Goal: Task Accomplishment & Management: Manage account settings

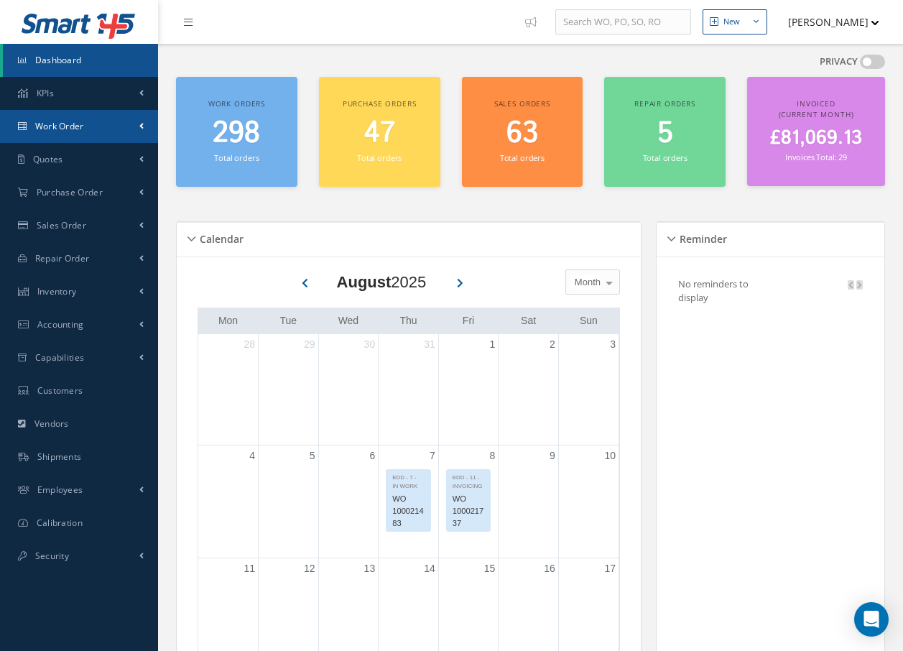
click at [77, 126] on span "Work Order" at bounding box center [59, 126] width 49 height 12
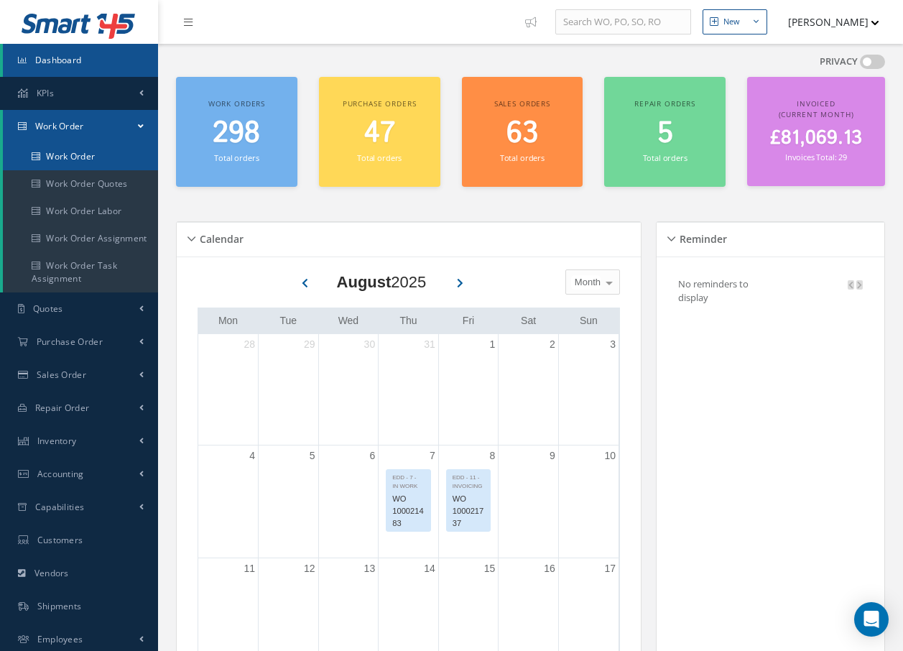
click at [70, 157] on link "Work Order" at bounding box center [80, 156] width 155 height 27
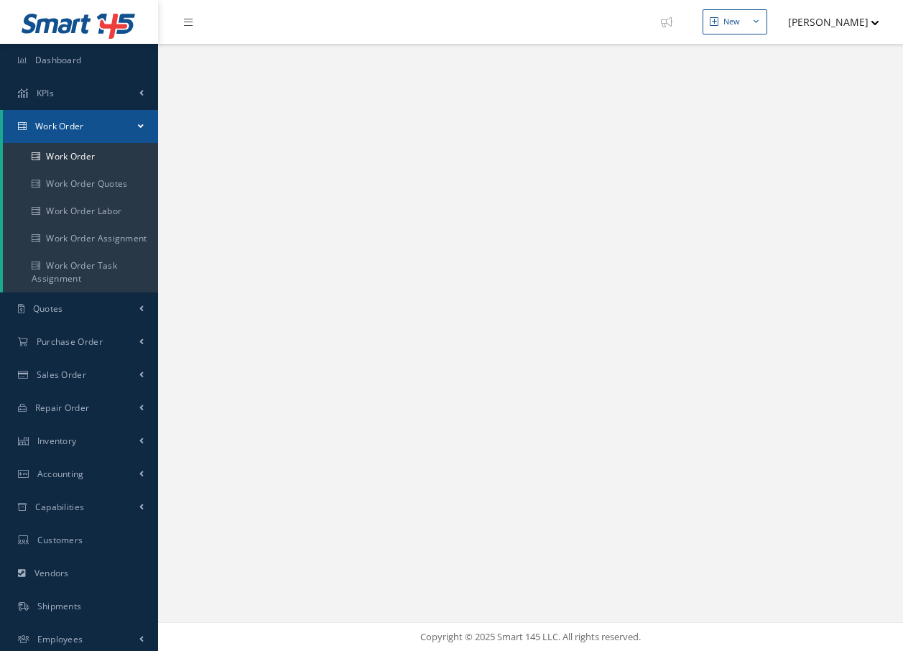
select select "25"
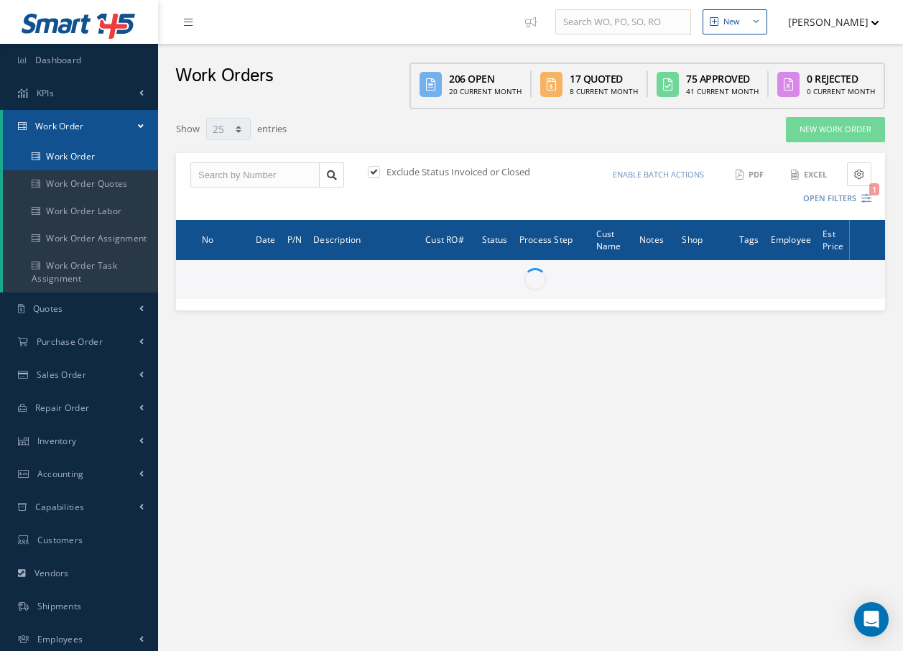
type input "All Work Request"
type input "All Work Performed"
type input "All Status"
type input "WO Part Status"
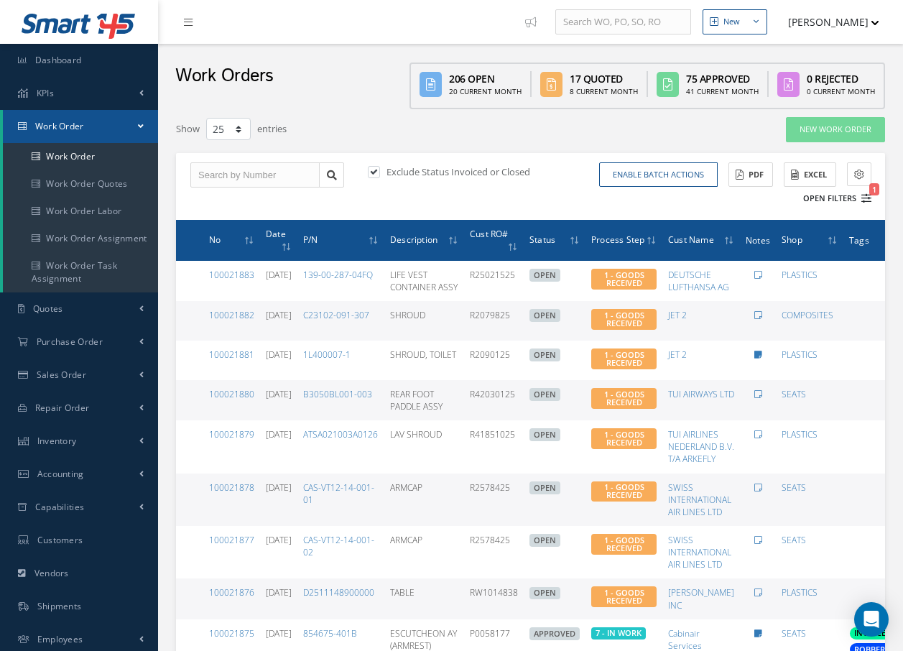
click at [866, 199] on icon "1" at bounding box center [866, 198] width 10 height 10
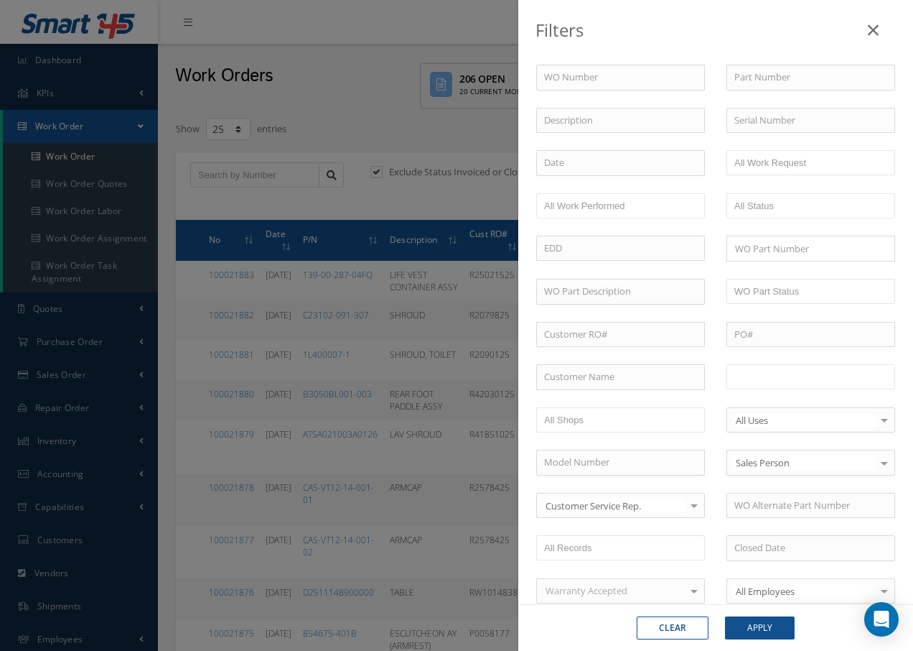
click at [809, 384] on input "text" at bounding box center [780, 377] width 91 height 18
click at [750, 629] on button "Apply" at bounding box center [760, 627] width 70 height 23
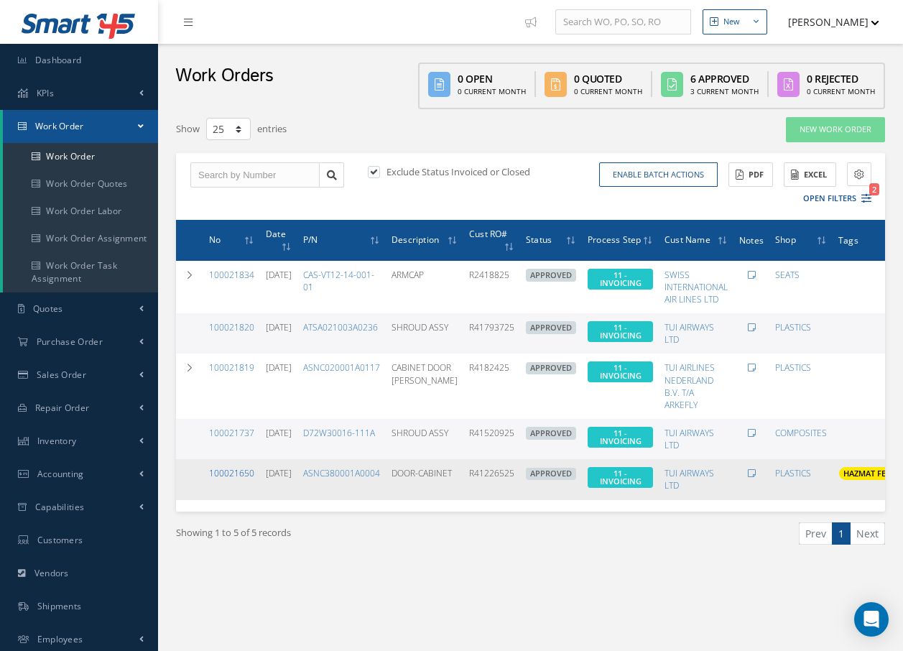
click at [247, 473] on link "100021650" at bounding box center [231, 473] width 45 height 12
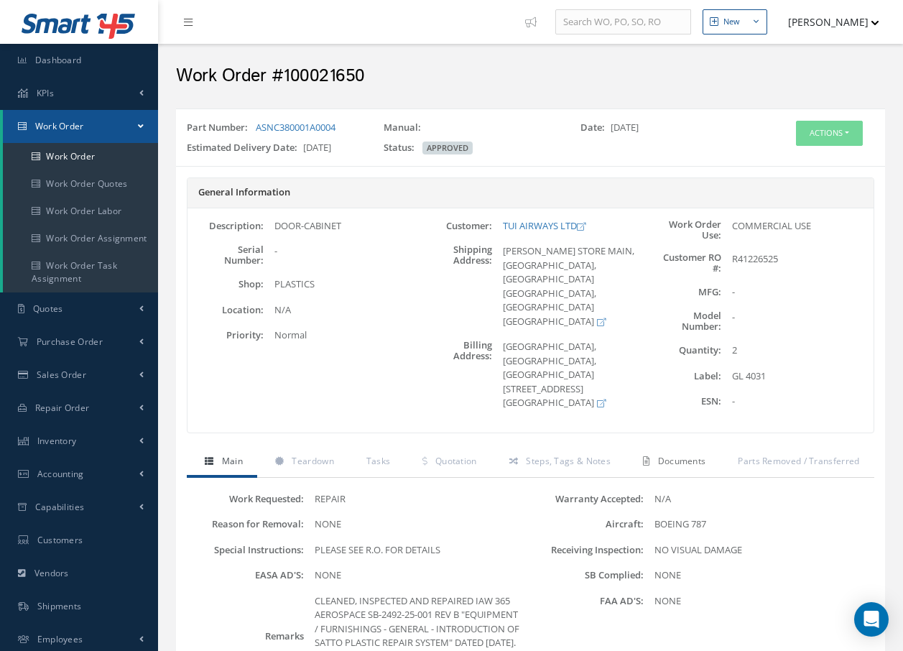
click at [684, 461] on span "Documents" at bounding box center [682, 461] width 48 height 12
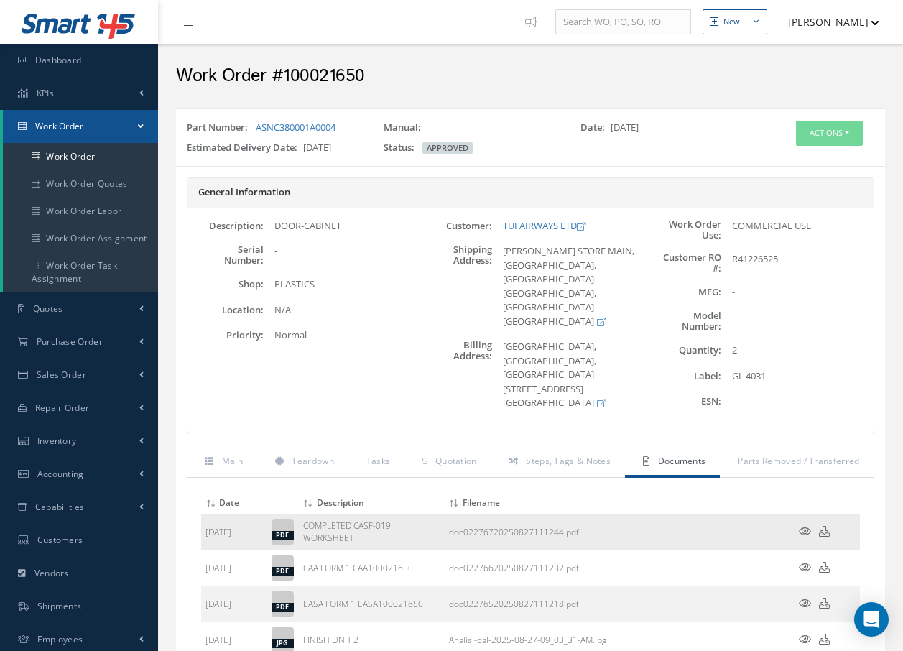
click at [804, 529] on icon at bounding box center [805, 531] width 12 height 11
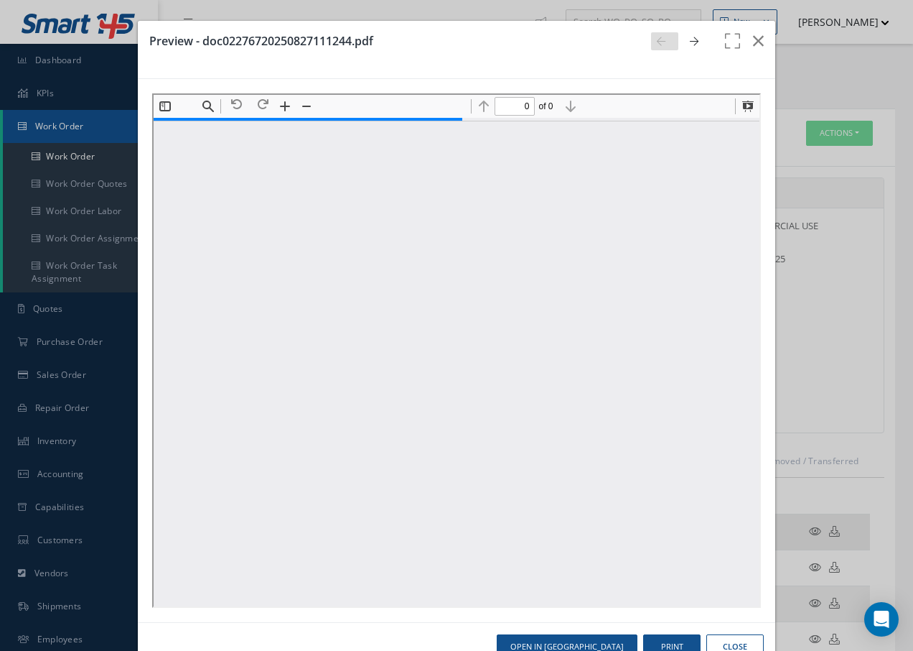
type input "1"
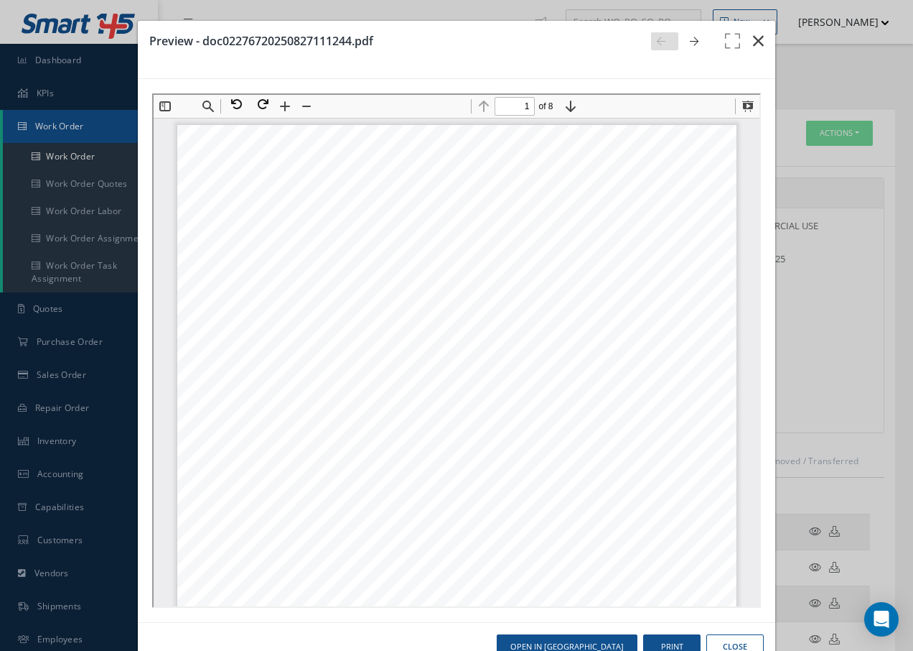
drag, startPoint x: 750, startPoint y: 36, endPoint x: 743, endPoint y: 39, distance: 7.7
click at [753, 39] on icon "button" at bounding box center [758, 40] width 11 height 17
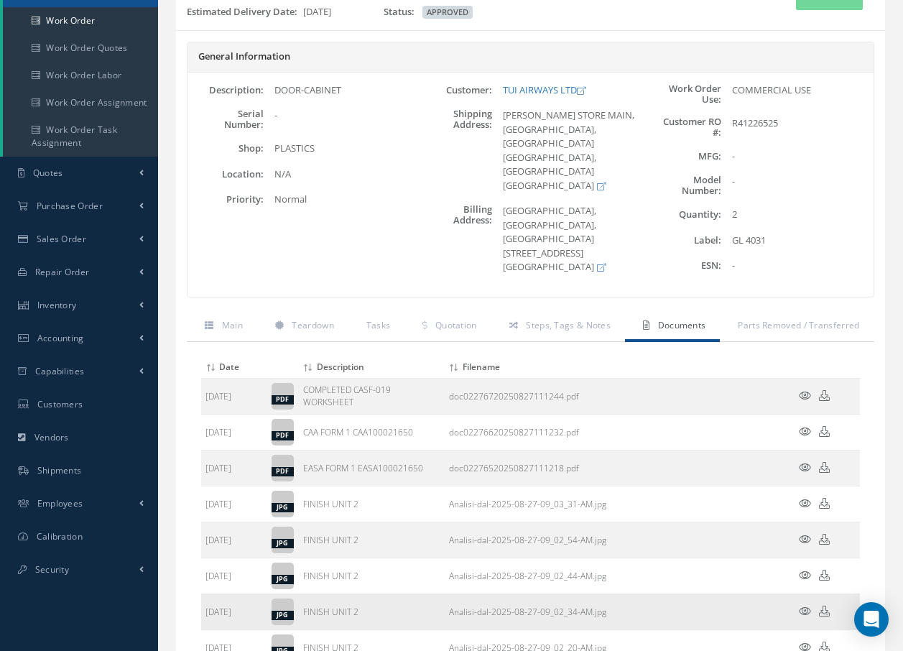
scroll to position [144, 0]
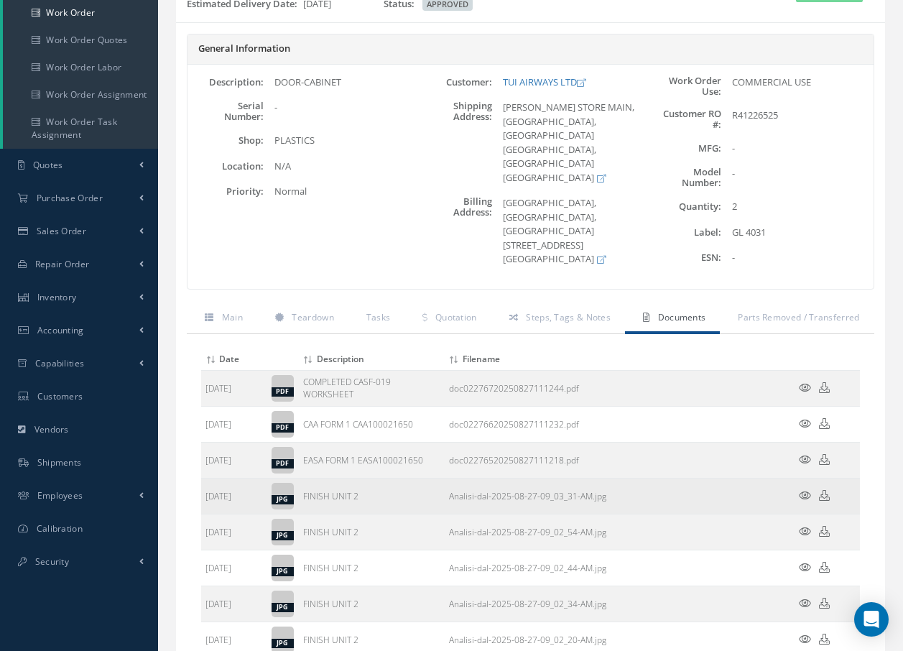
click at [801, 493] on icon at bounding box center [805, 495] width 12 height 11
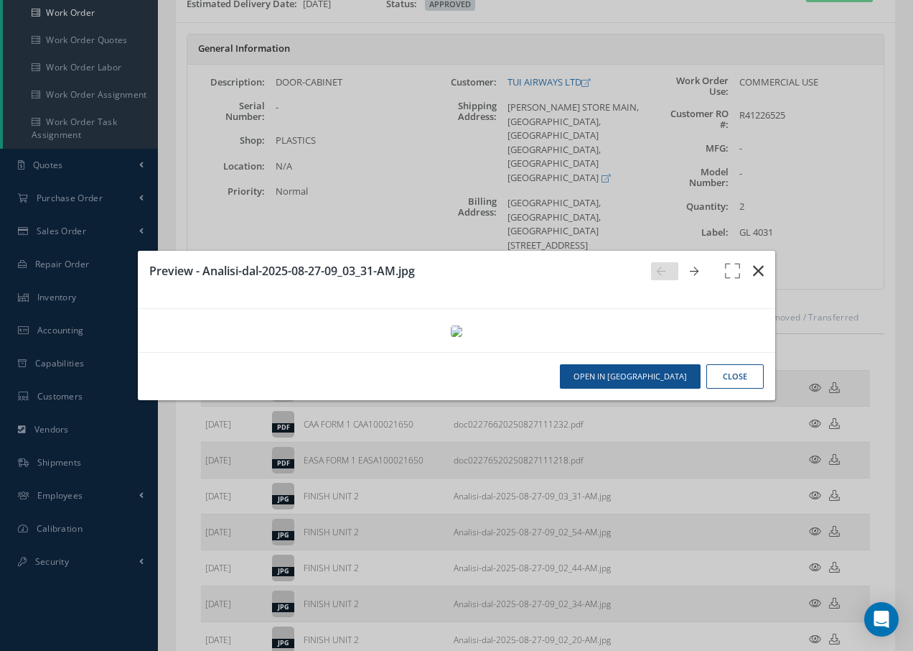
click at [761, 262] on icon "button" at bounding box center [758, 270] width 11 height 17
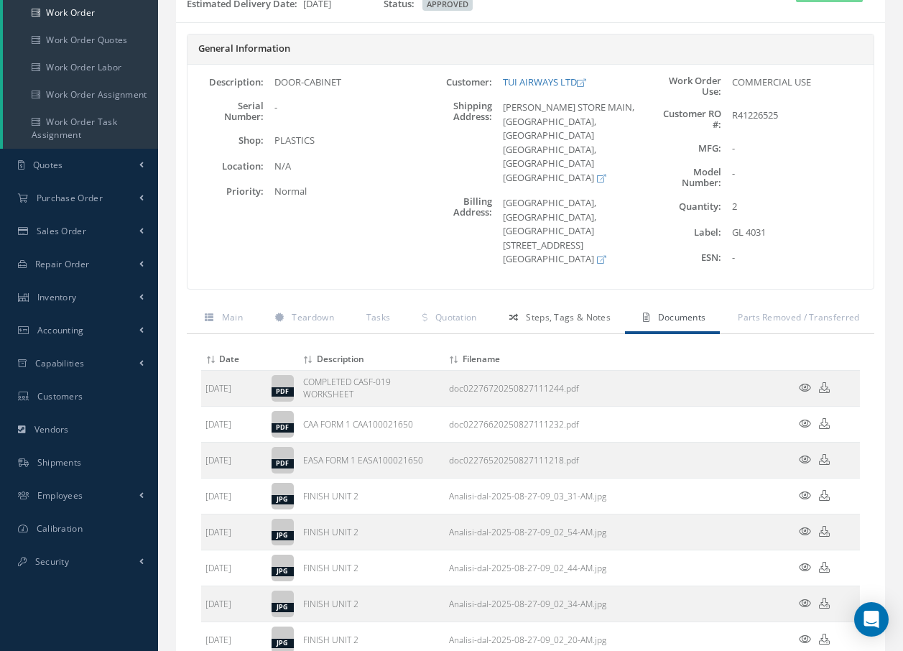
click at [579, 327] on link "Steps, Tags & Notes" at bounding box center [558, 319] width 134 height 30
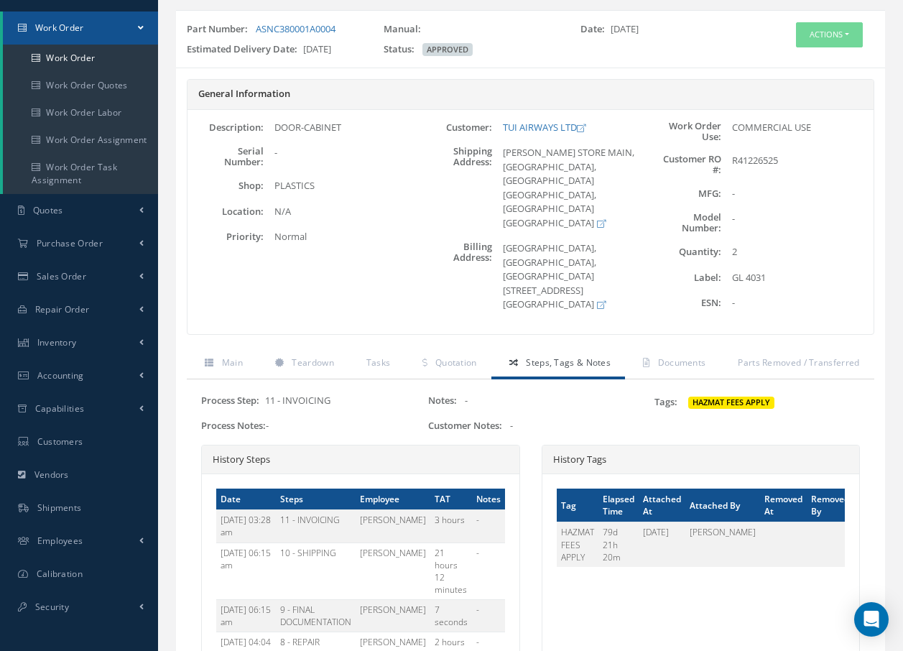
scroll to position [72, 0]
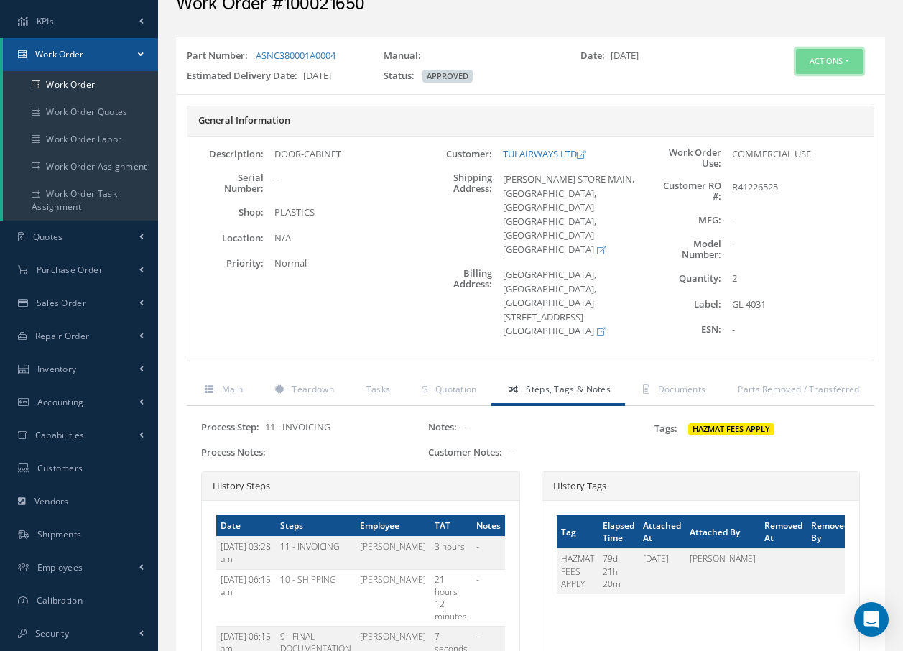
click at [818, 61] on button "Actions" at bounding box center [829, 61] width 67 height 25
click at [783, 108] on link "Invoicing" at bounding box center [807, 107] width 115 height 19
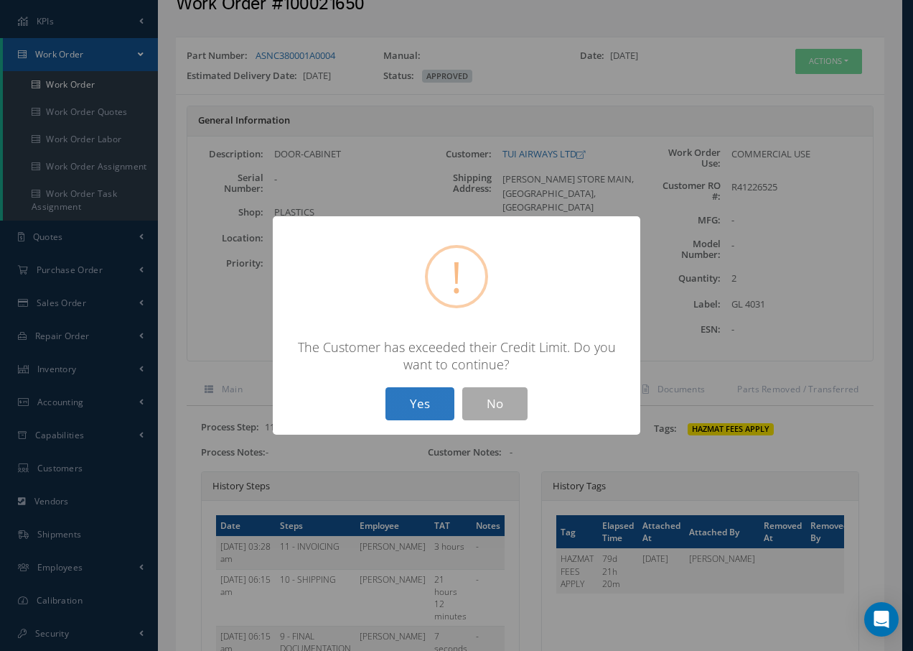
click at [417, 406] on button "Yes" at bounding box center [420, 404] width 69 height 34
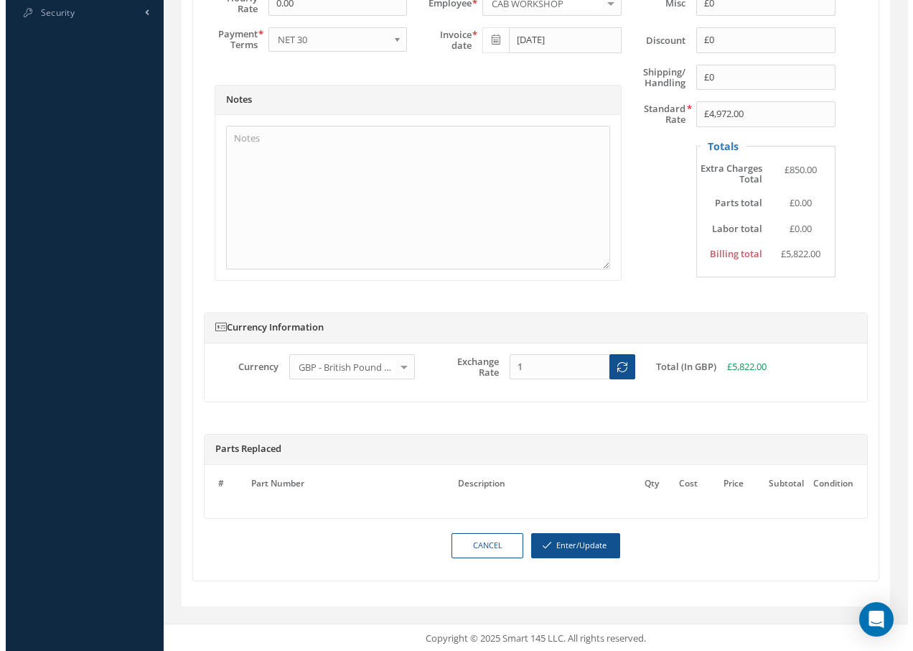
scroll to position [694, 0]
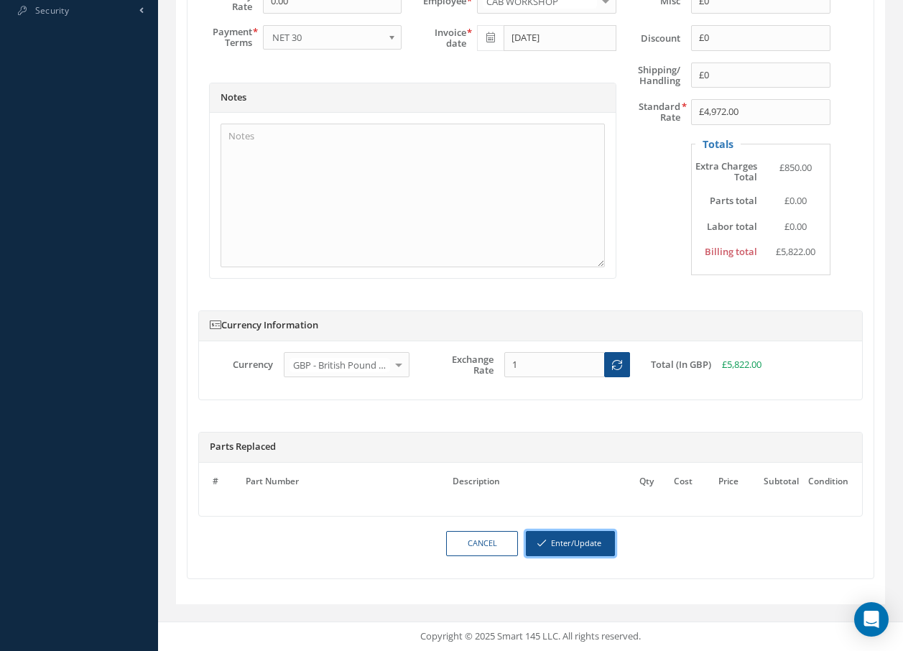
click at [569, 543] on button "Enter/Update" at bounding box center [570, 543] width 89 height 25
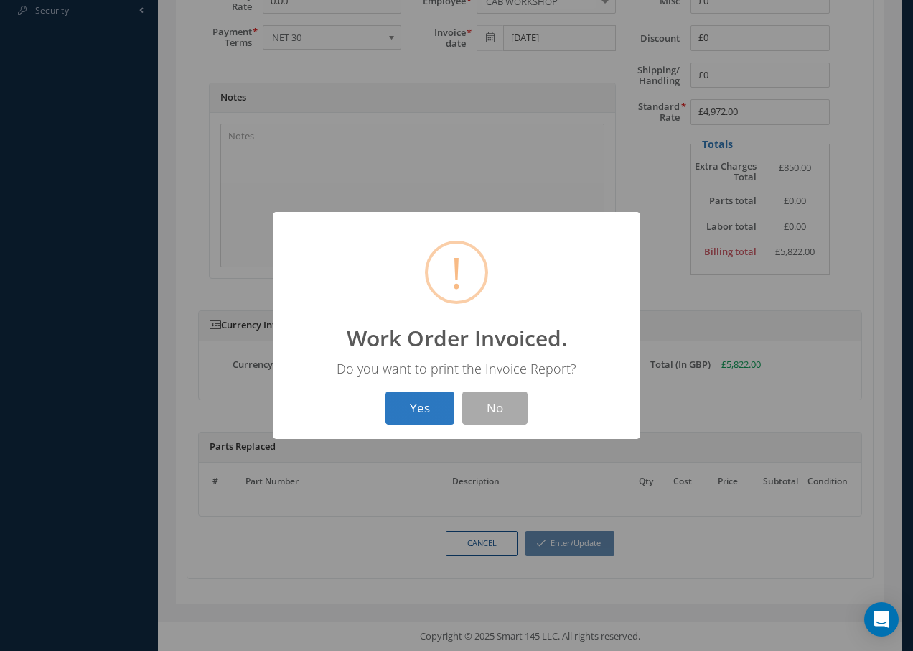
click at [418, 408] on button "Yes" at bounding box center [420, 408] width 69 height 34
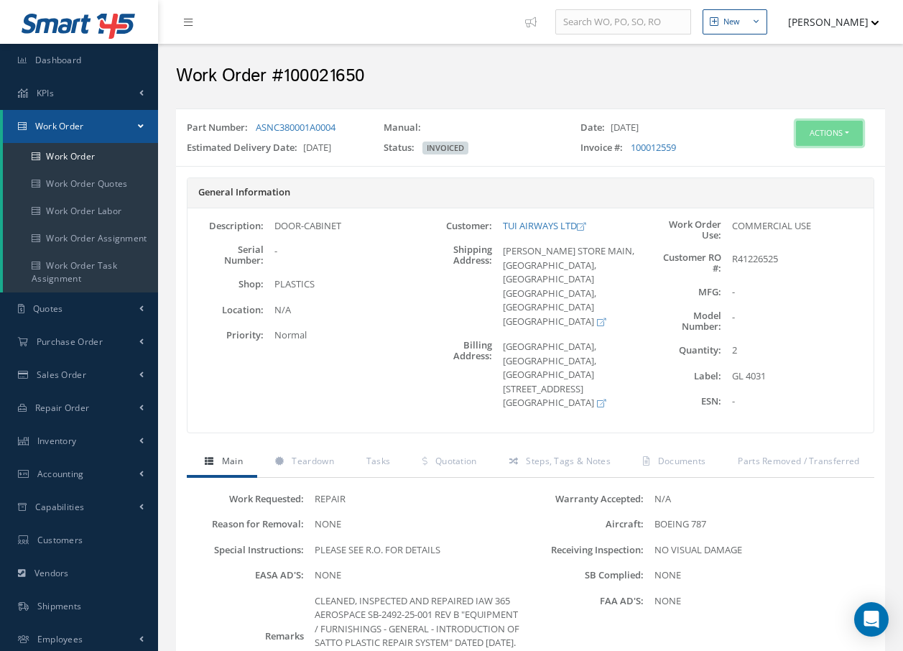
click at [828, 129] on button "Actions" at bounding box center [829, 133] width 67 height 25
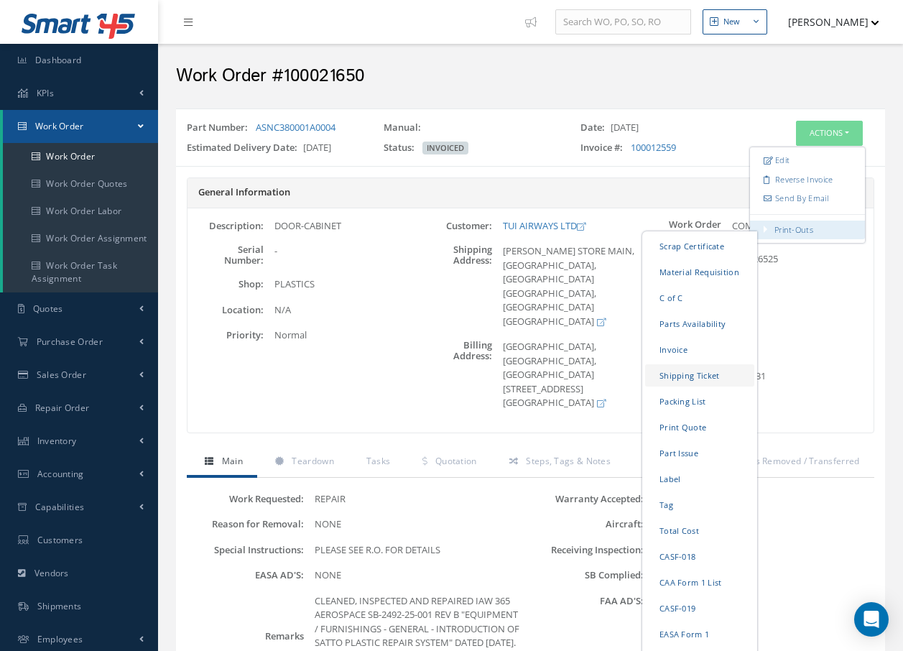
click at [708, 383] on link "Shipping Ticket" at bounding box center [699, 375] width 109 height 22
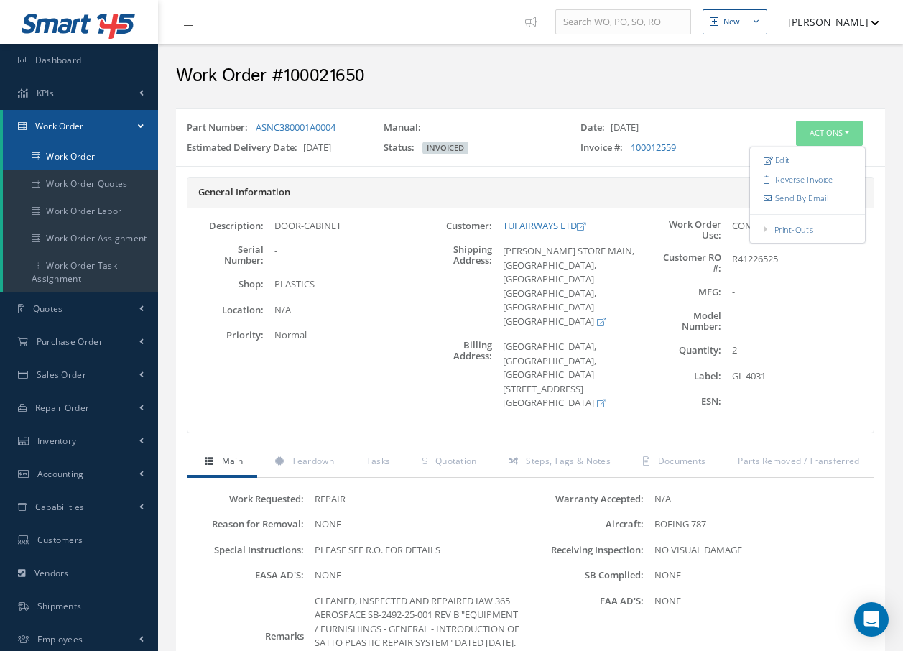
click at [66, 156] on link "Work Order" at bounding box center [80, 156] width 155 height 27
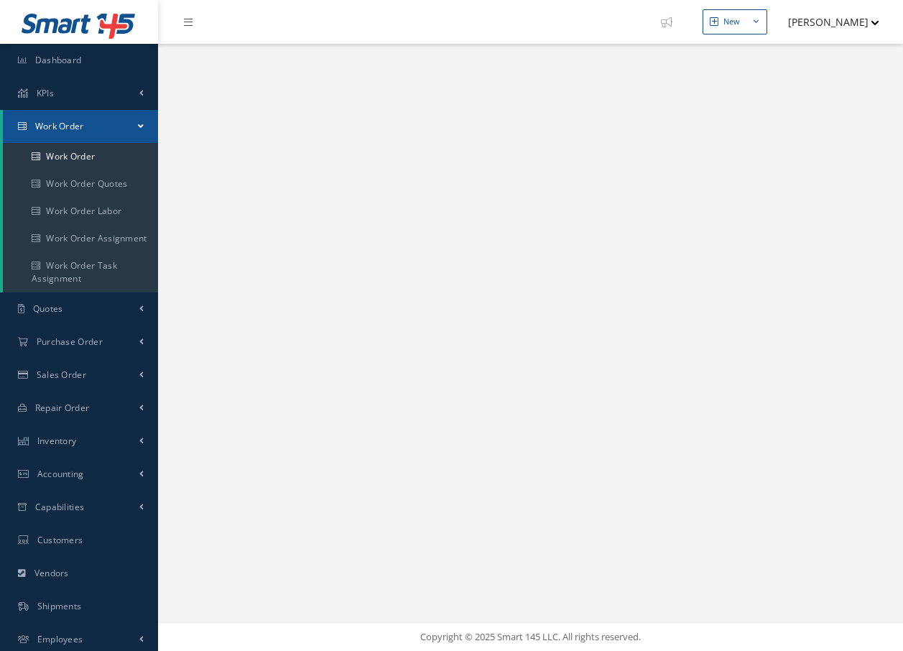
select select "25"
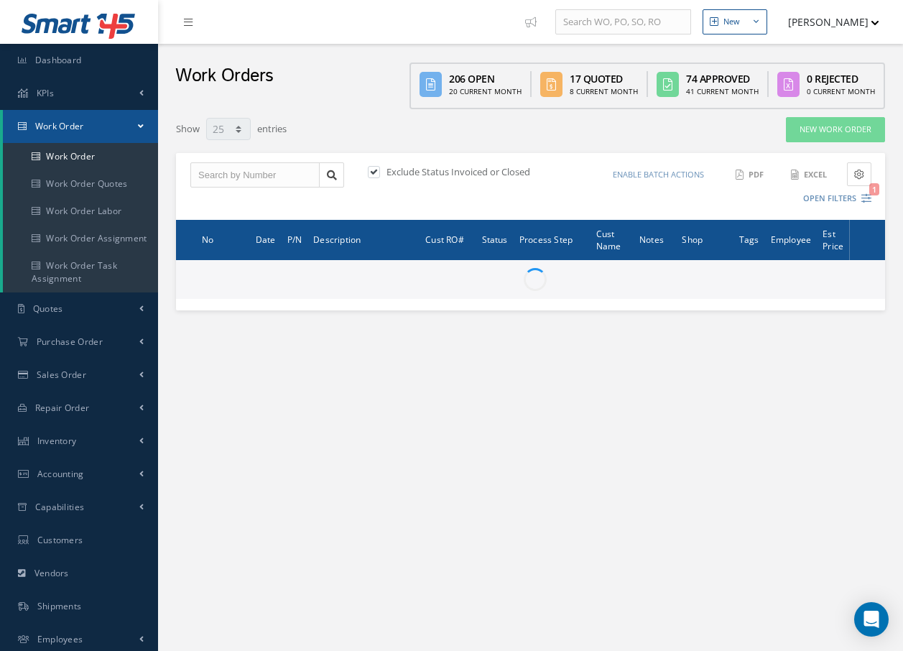
type input "All Work Request"
type input "All Work Performed"
type input "All Status"
type input "WO Part Status"
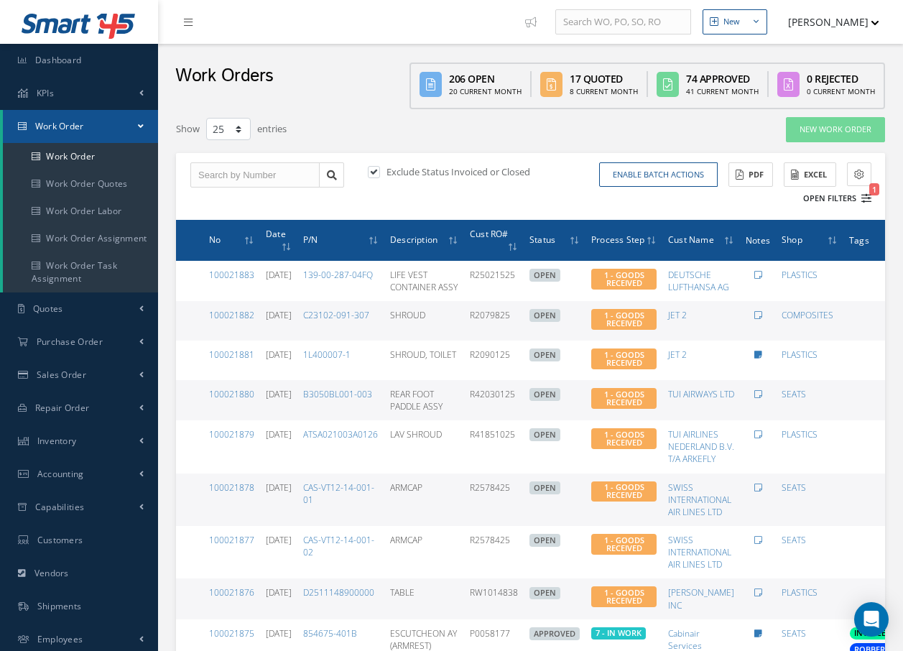
click at [869, 200] on icon "1" at bounding box center [866, 198] width 10 height 10
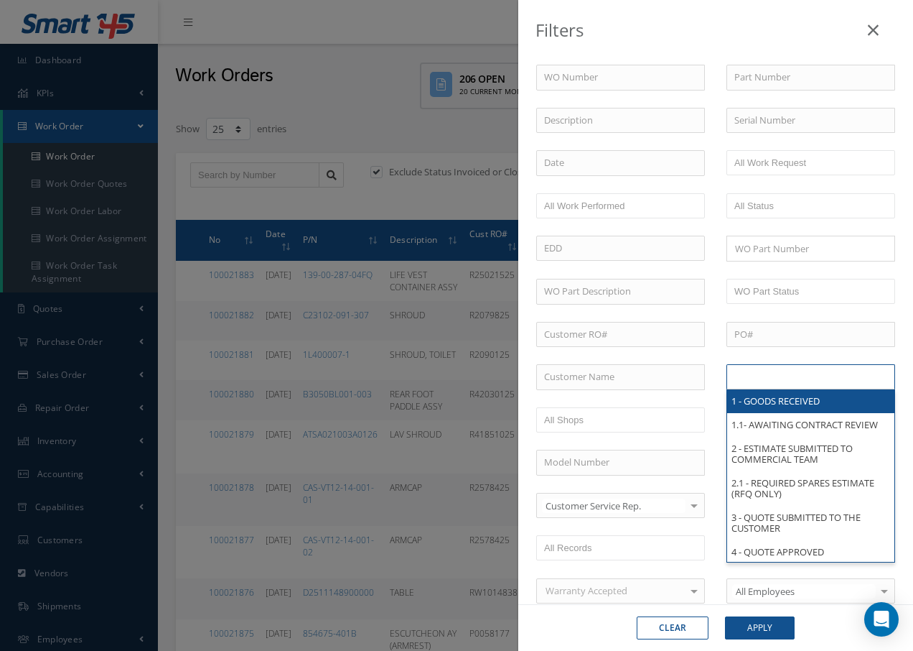
click at [798, 376] on input "text" at bounding box center [780, 377] width 91 height 18
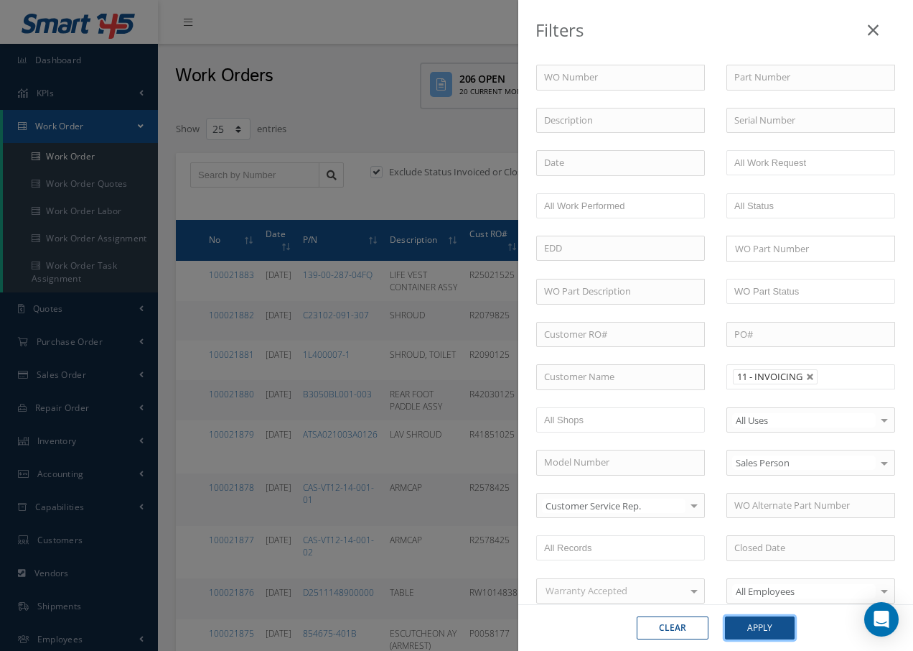
click at [766, 632] on button "Apply" at bounding box center [760, 627] width 70 height 23
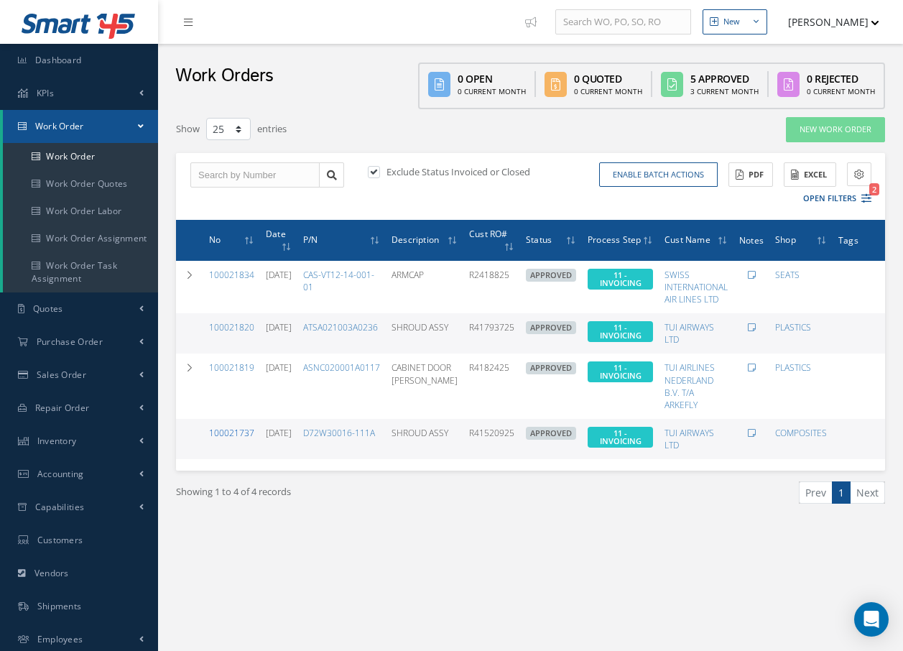
click at [229, 436] on link "100021737" at bounding box center [231, 433] width 45 height 12
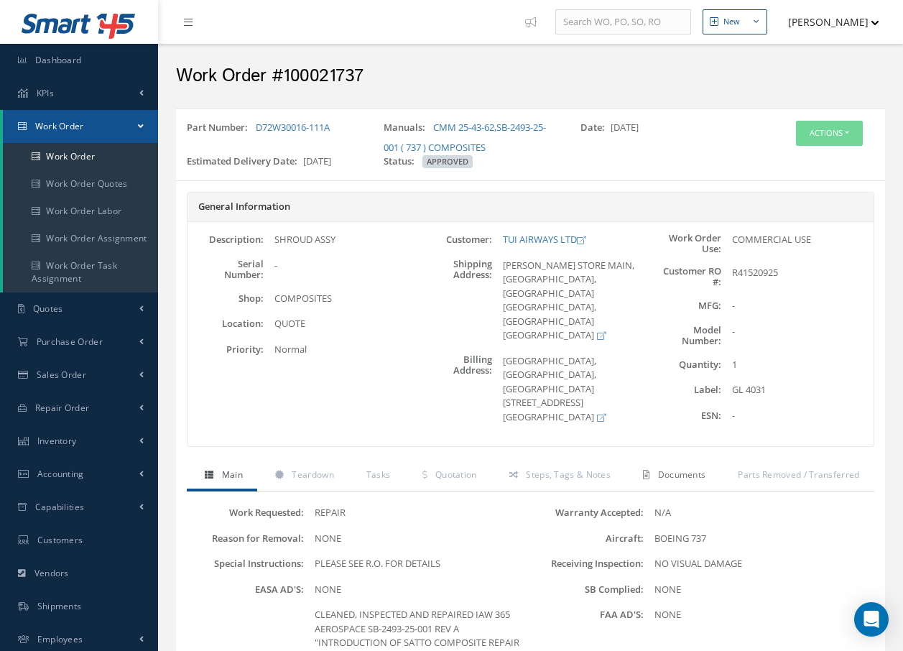
click at [662, 473] on span "Documents" at bounding box center [682, 474] width 48 height 12
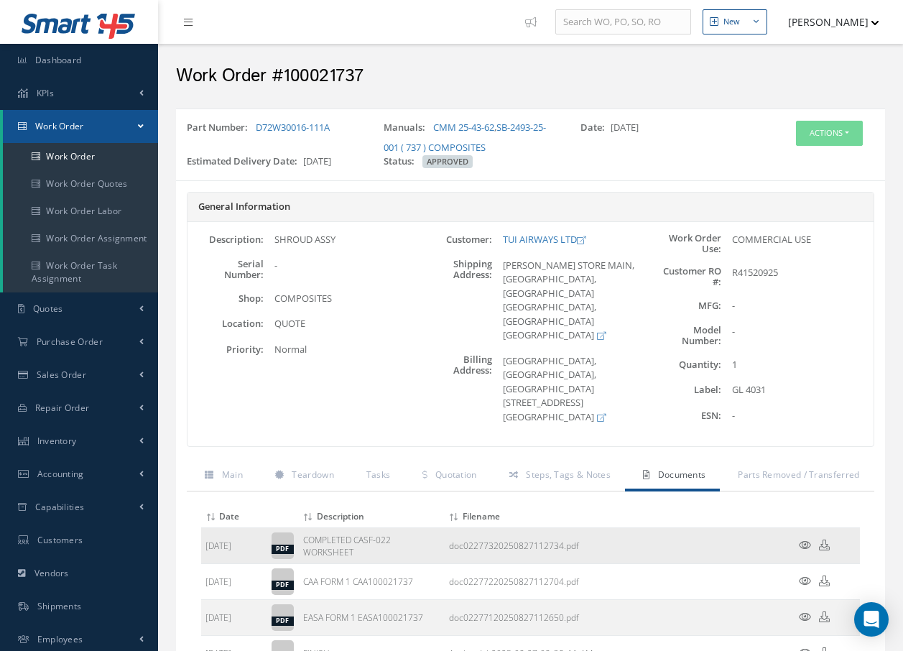
click at [803, 542] on icon at bounding box center [805, 544] width 12 height 11
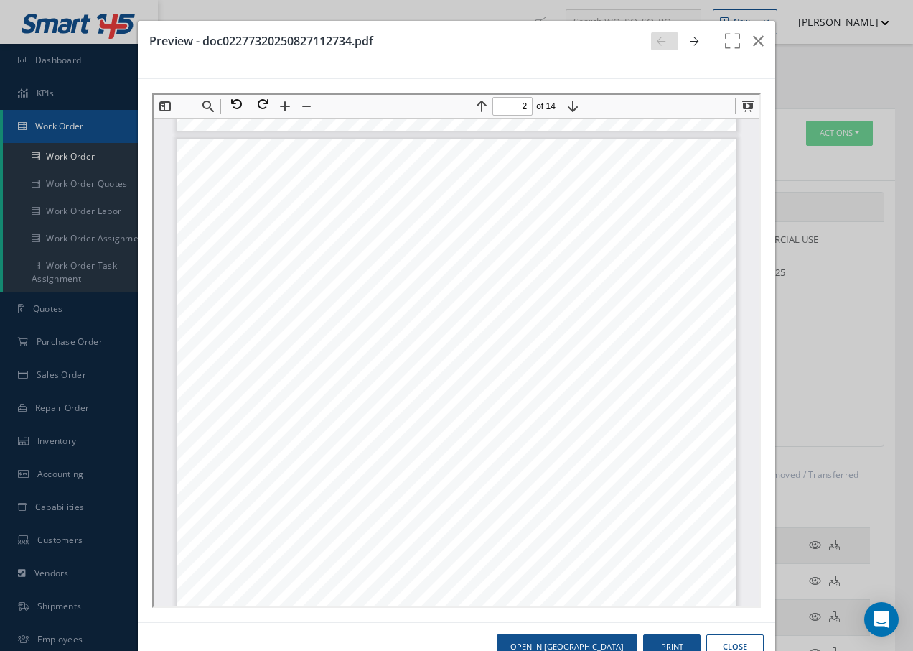
scroll to position [797, 0]
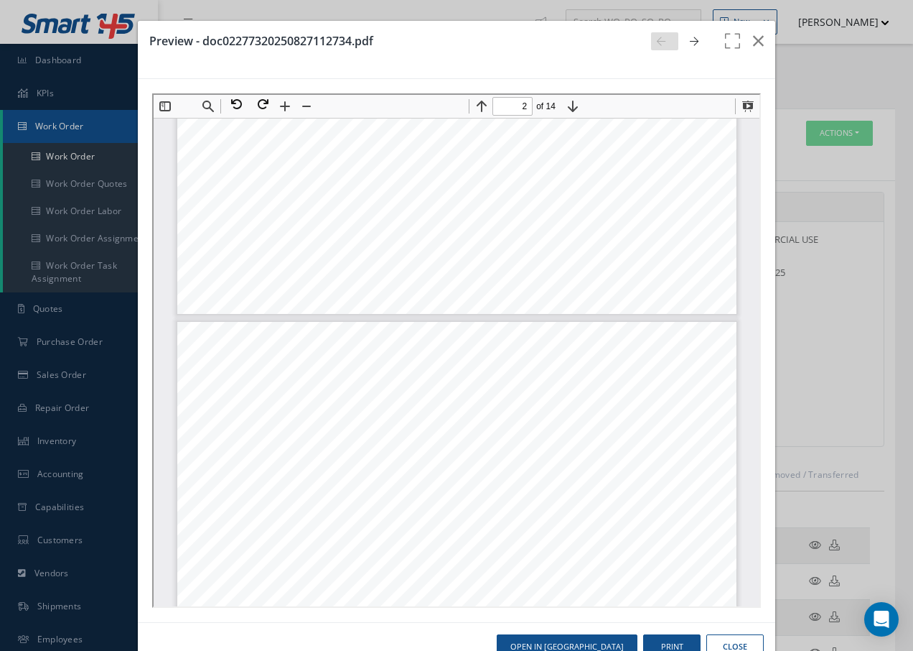
type input "1"
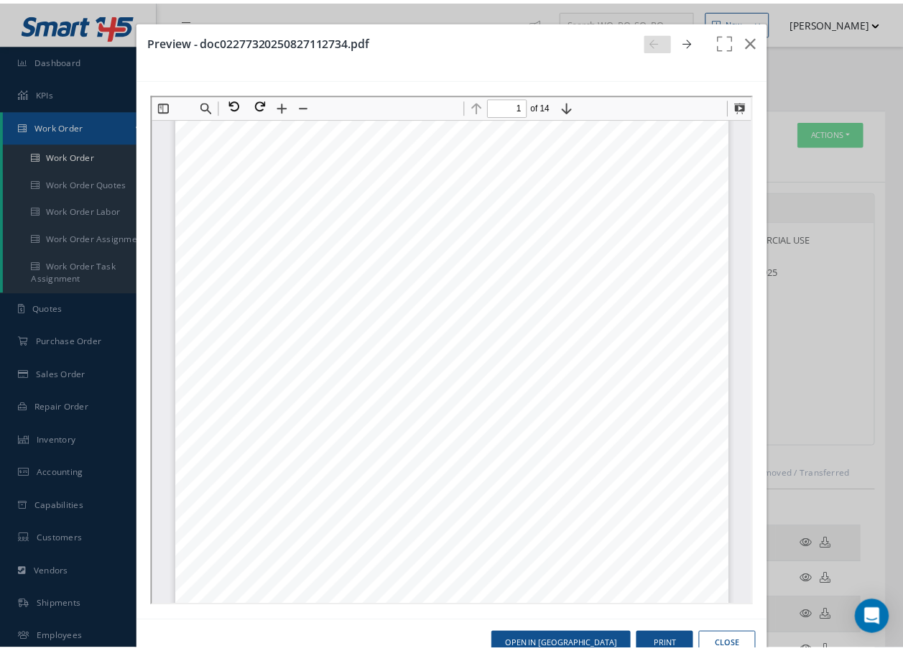
scroll to position [0, 0]
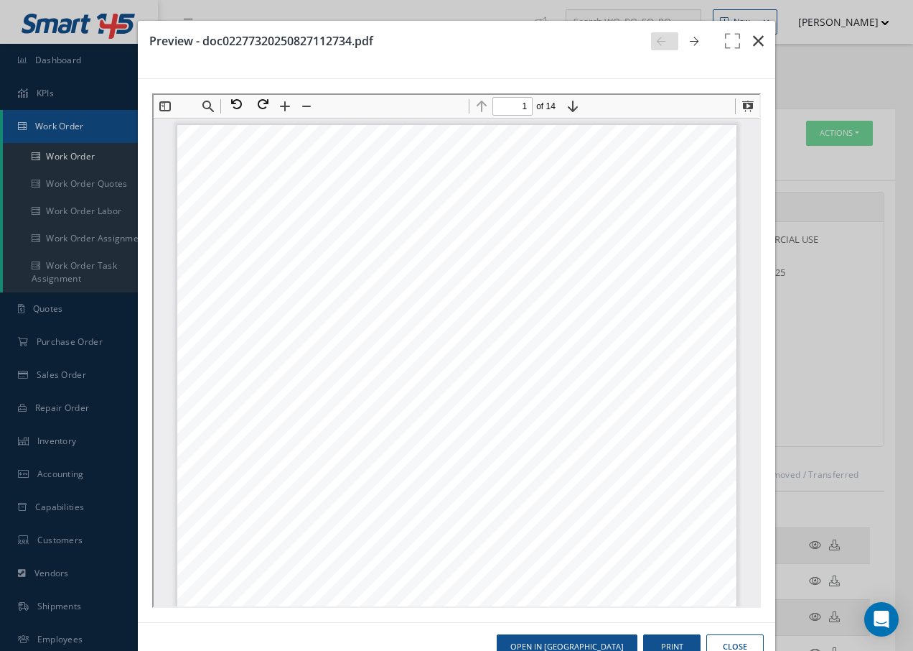
click at [753, 39] on icon "button" at bounding box center [758, 40] width 11 height 17
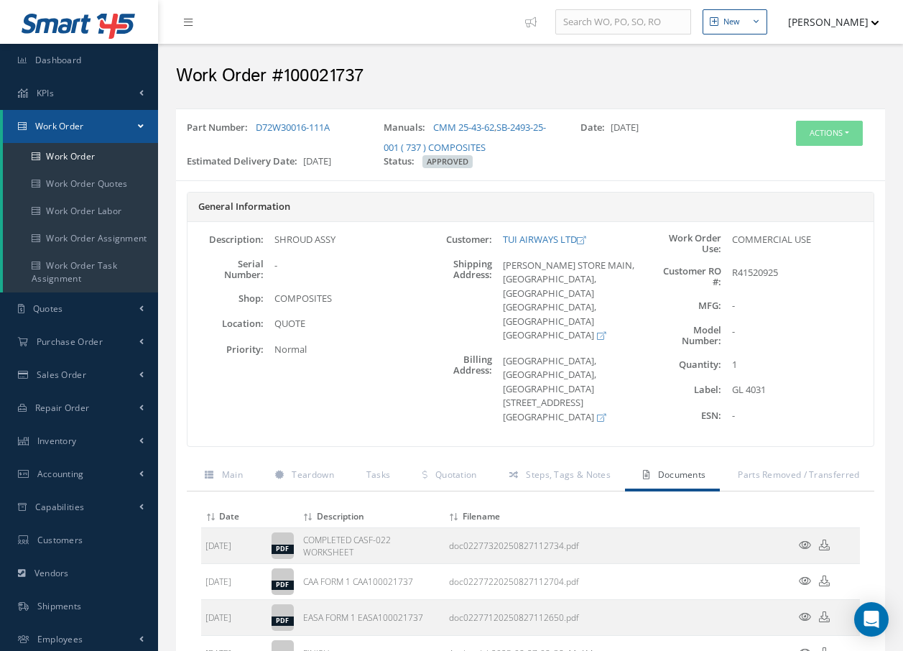
click at [674, 477] on span "Documents" at bounding box center [682, 474] width 48 height 12
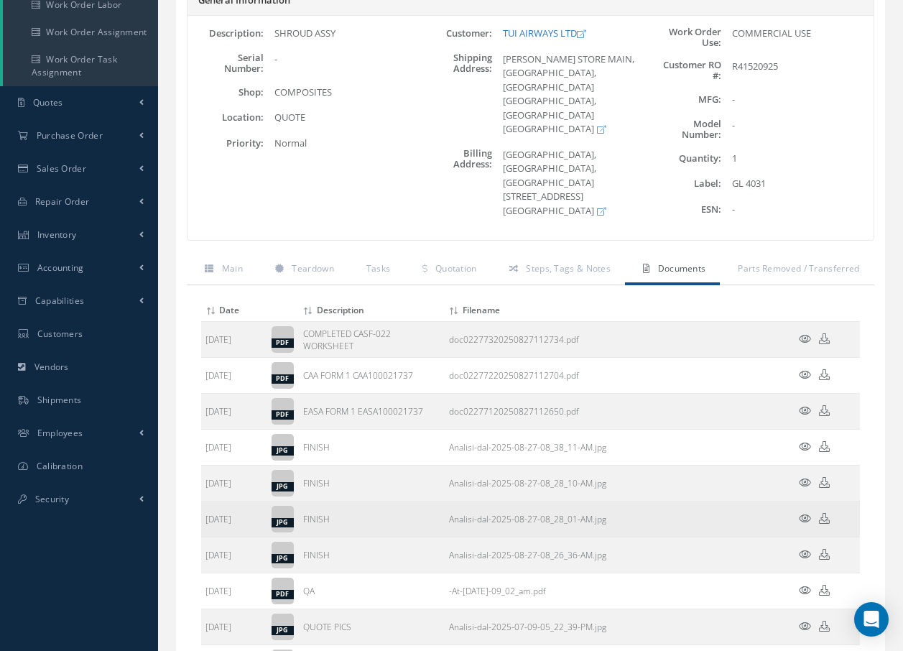
scroll to position [215, 0]
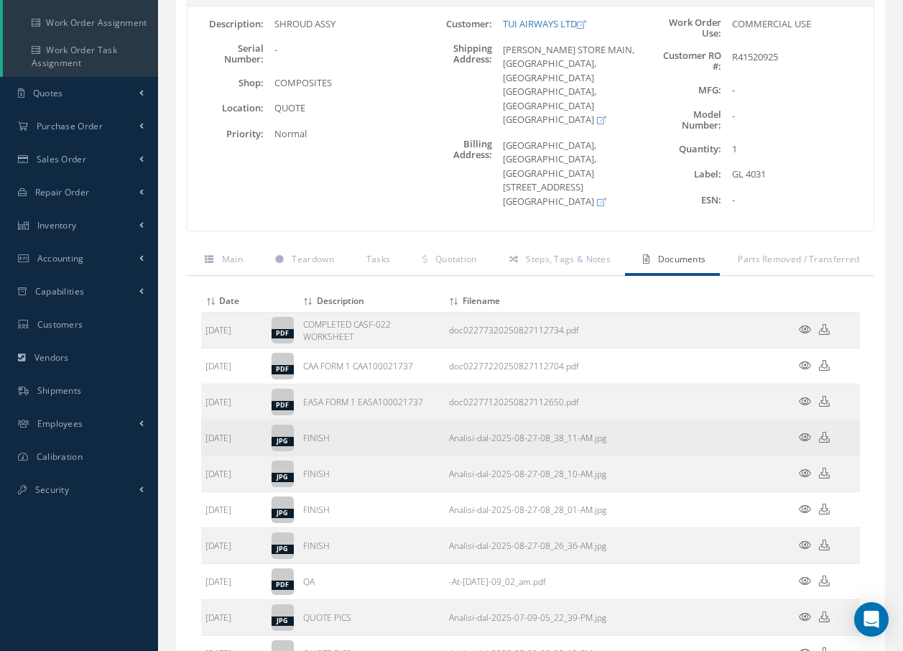
click at [804, 439] on icon at bounding box center [805, 437] width 12 height 11
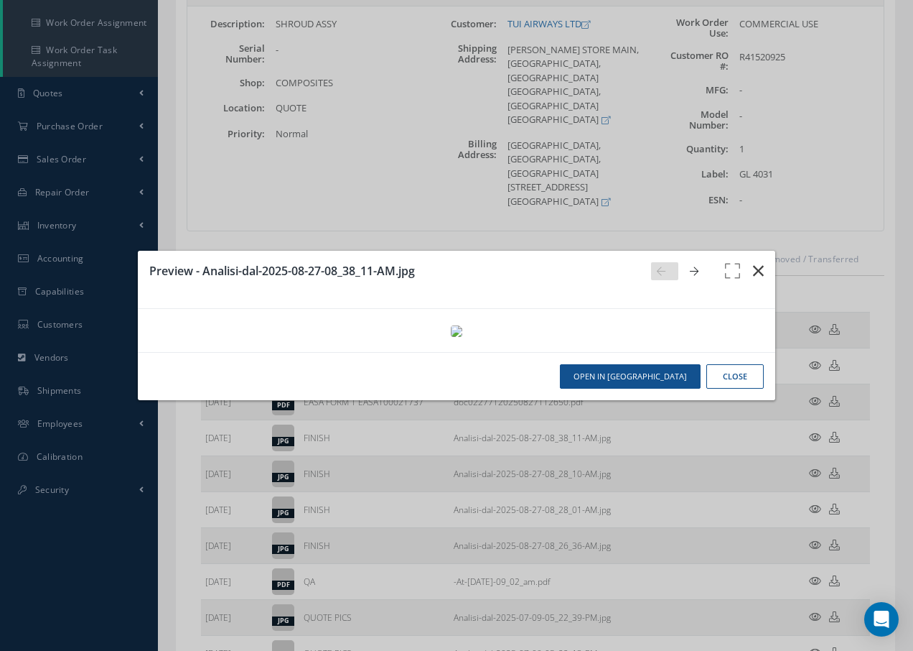
click at [757, 262] on icon "button" at bounding box center [758, 270] width 11 height 17
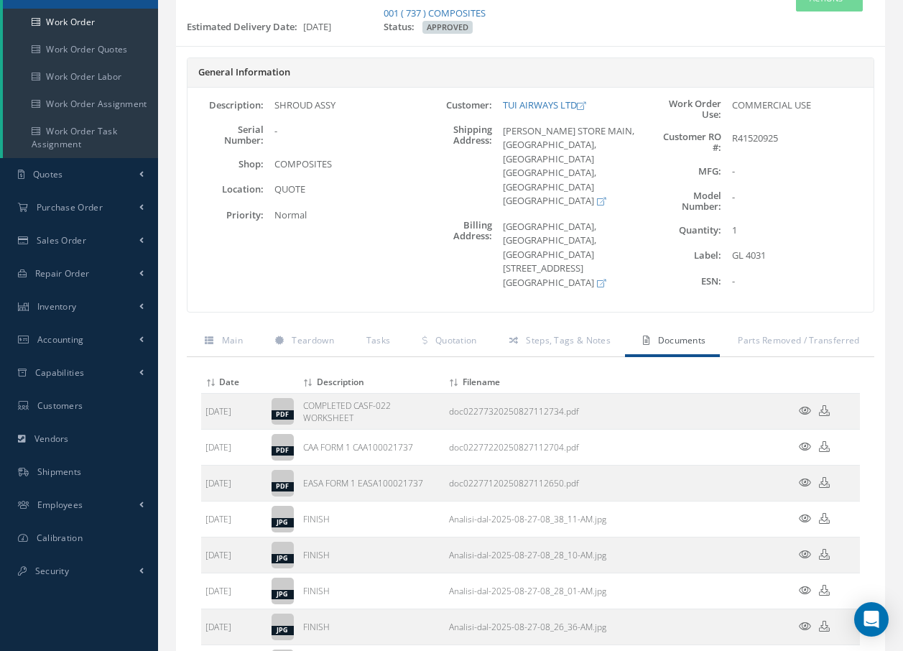
scroll to position [0, 0]
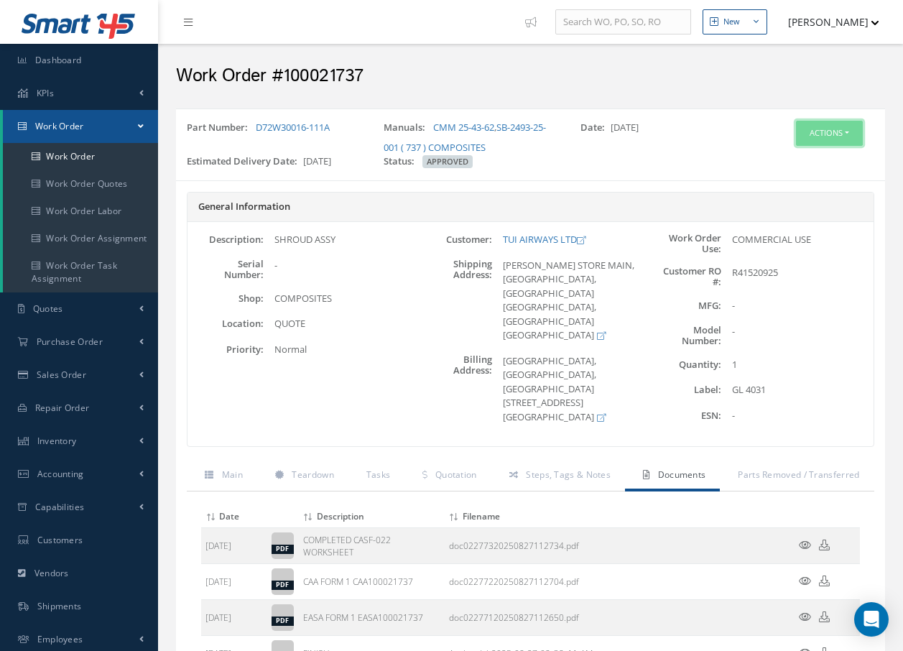
click at [823, 134] on button "Actions" at bounding box center [829, 133] width 67 height 25
click at [806, 180] on link "Invoicing" at bounding box center [807, 179] width 115 height 19
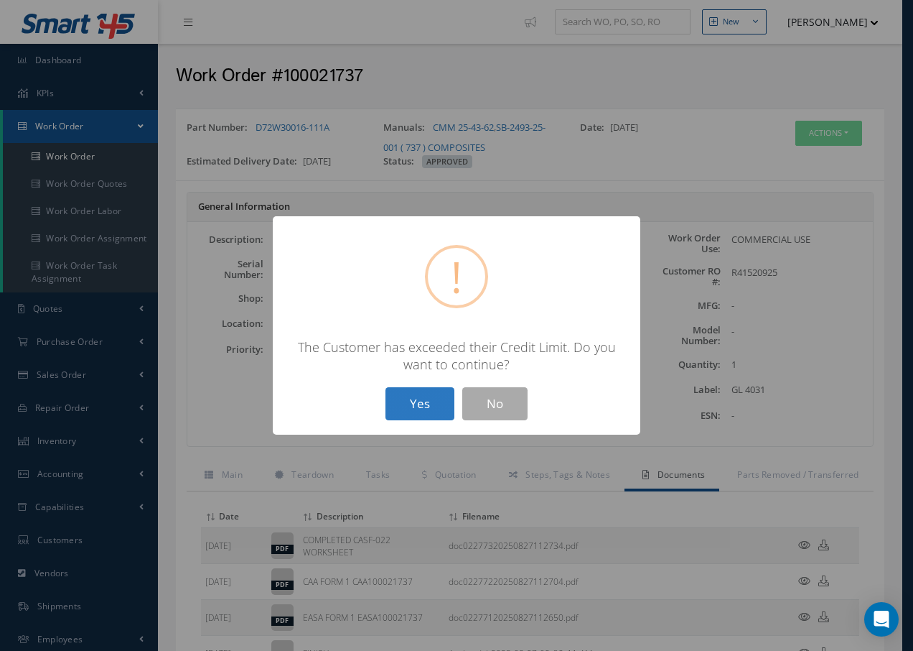
click at [420, 414] on button "Yes" at bounding box center [420, 404] width 69 height 34
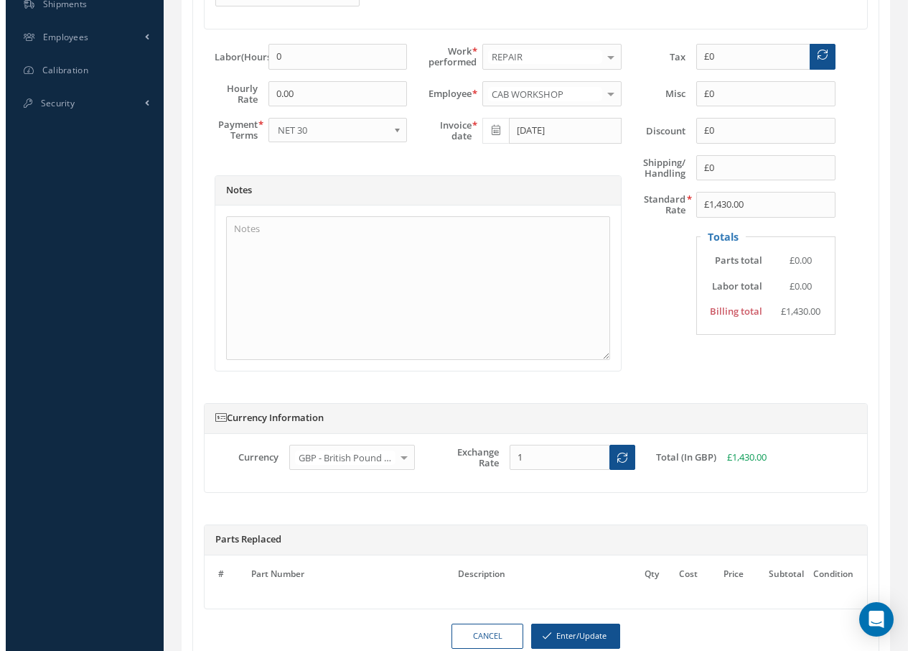
scroll to position [694, 0]
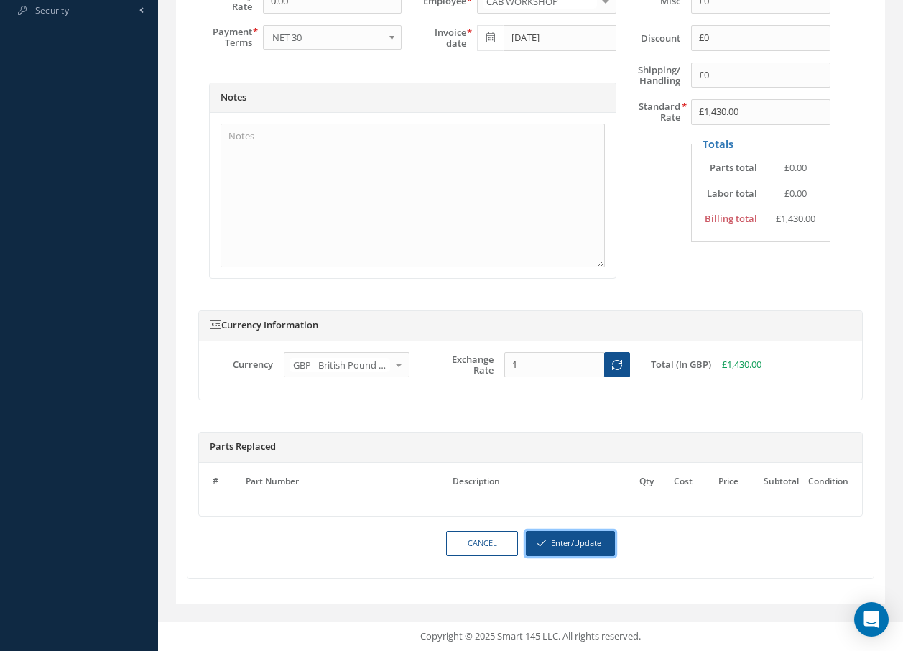
click at [595, 544] on button "Enter/Update" at bounding box center [570, 543] width 89 height 25
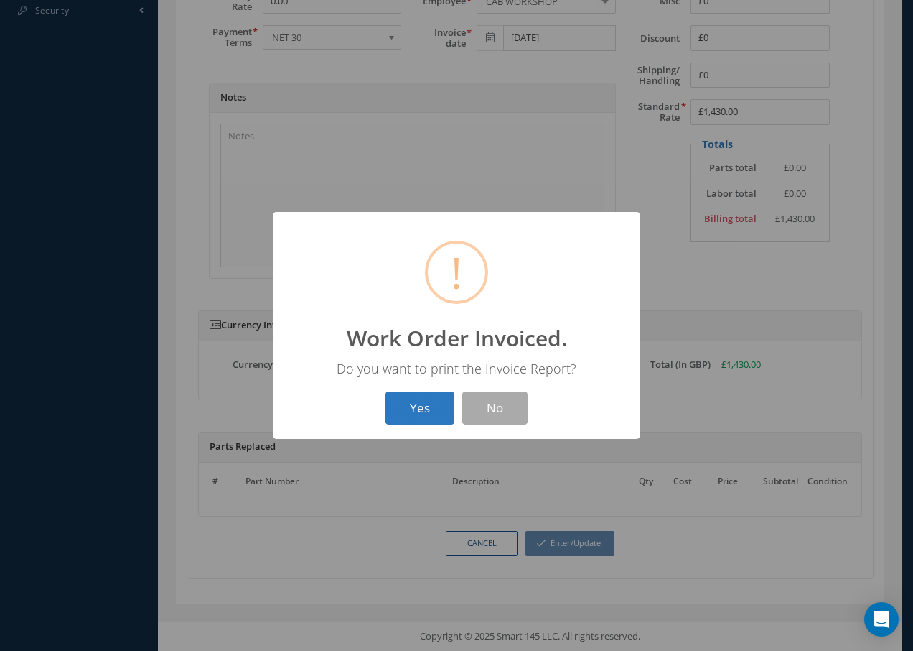
click at [431, 407] on button "Yes" at bounding box center [420, 408] width 69 height 34
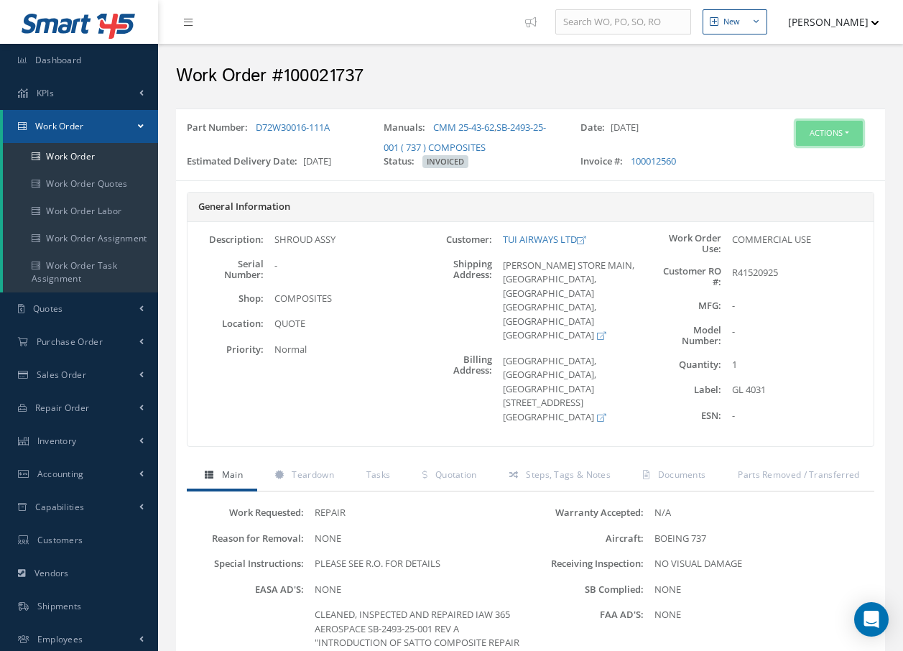
click at [817, 129] on button "Actions" at bounding box center [829, 133] width 67 height 25
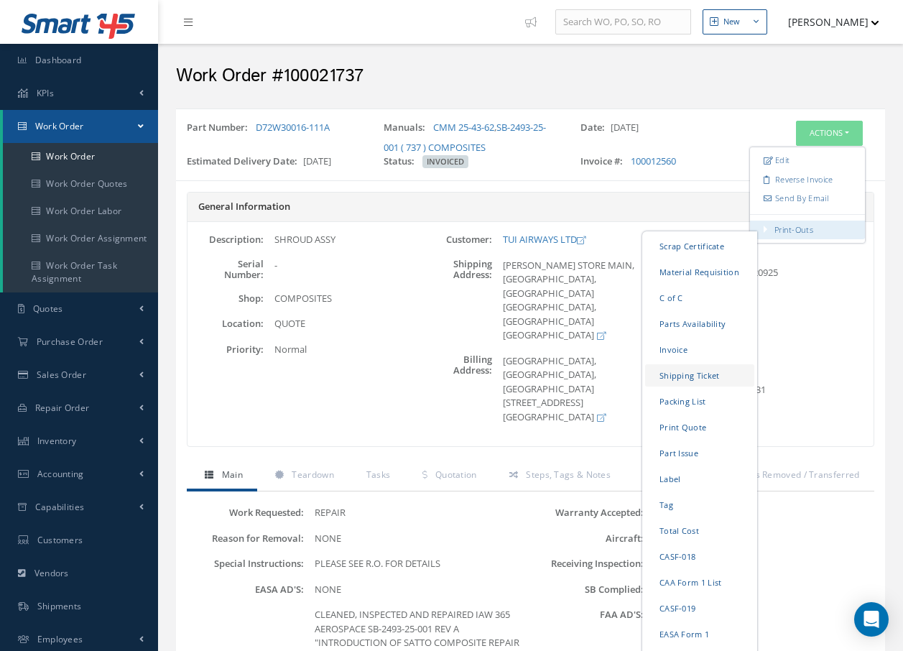
click at [704, 376] on link "Shipping Ticket" at bounding box center [699, 375] width 109 height 22
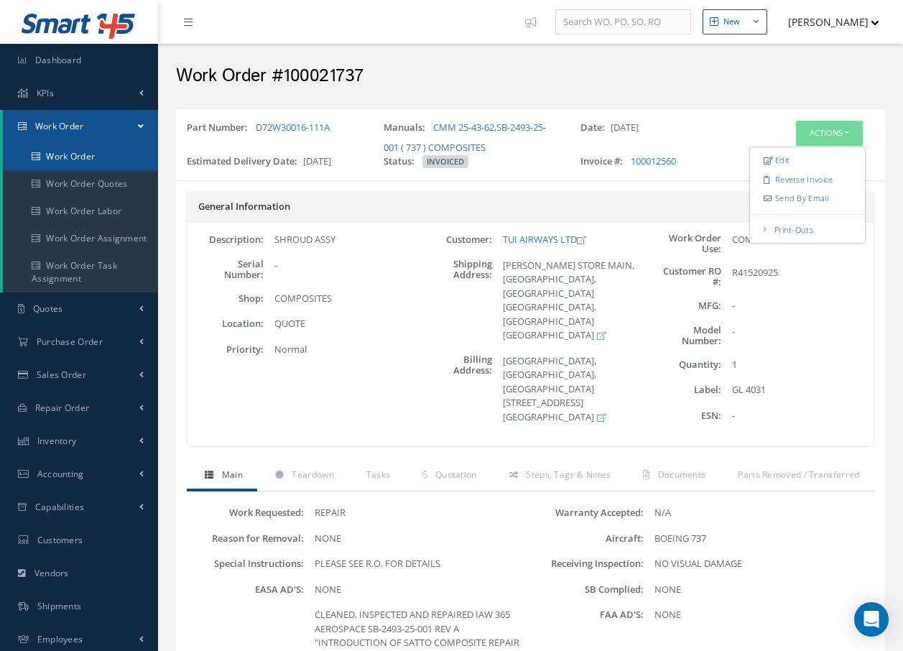
click at [93, 154] on link "Work Order" at bounding box center [80, 156] width 155 height 27
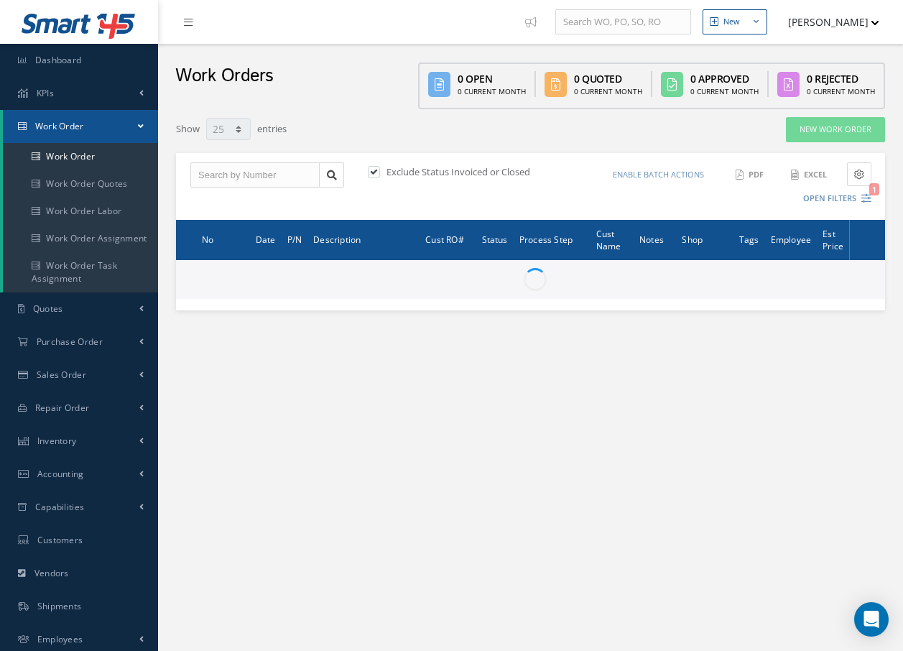
select select "25"
type input "All Work Request"
type input "All Work Performed"
type input "All Status"
type input "WO Part Status"
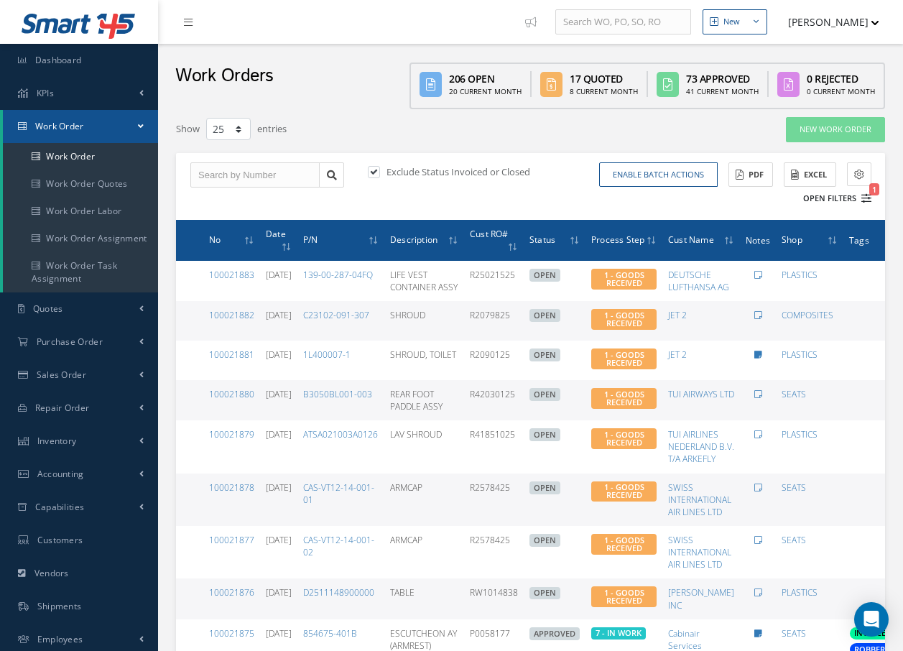
click at [864, 197] on icon "1" at bounding box center [866, 198] width 10 height 10
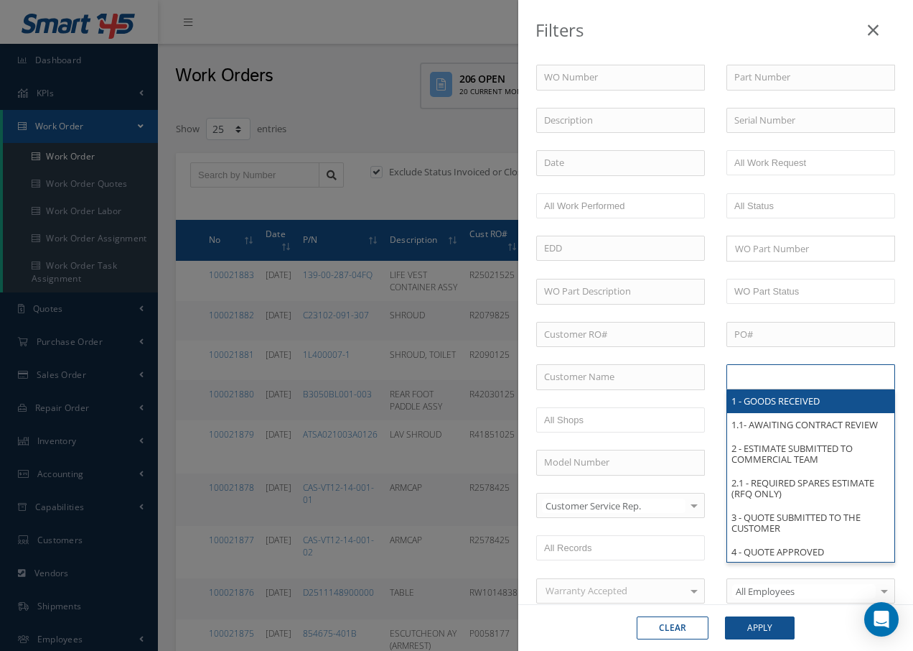
click at [777, 376] on input "text" at bounding box center [780, 377] width 91 height 18
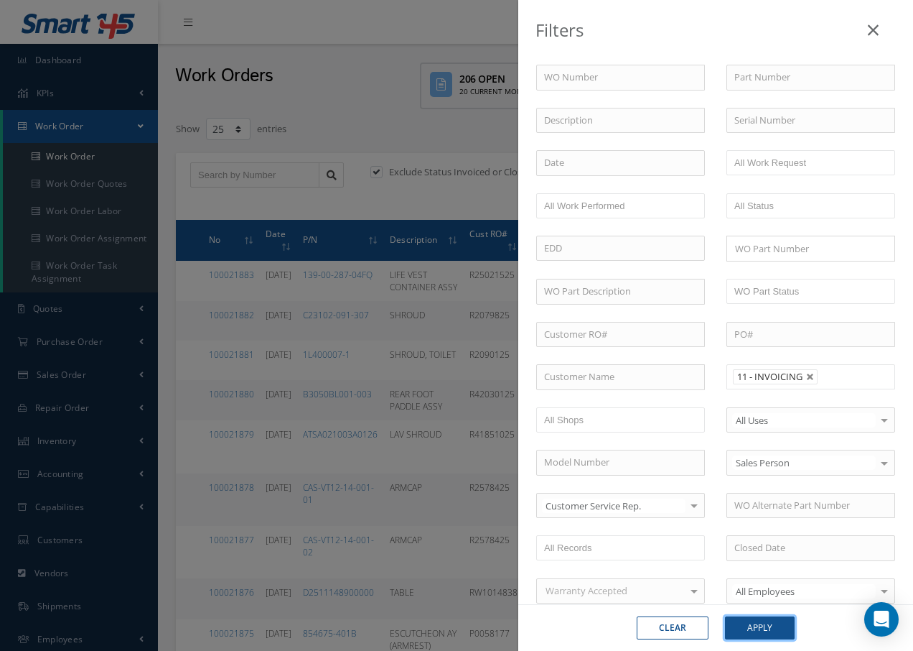
click at [753, 628] on button "Apply" at bounding box center [760, 627] width 70 height 23
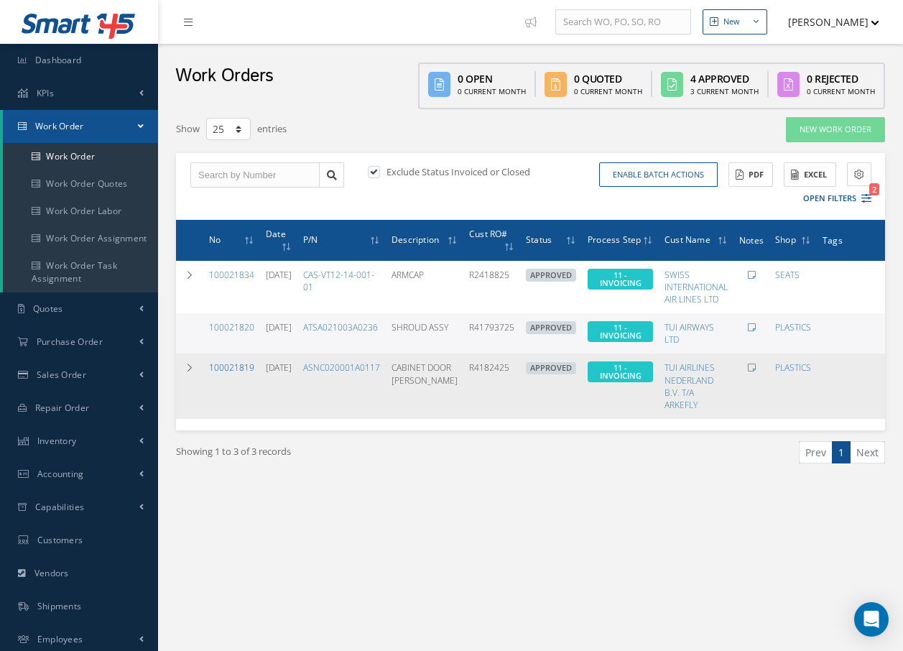
click at [223, 366] on link "100021819" at bounding box center [231, 367] width 45 height 12
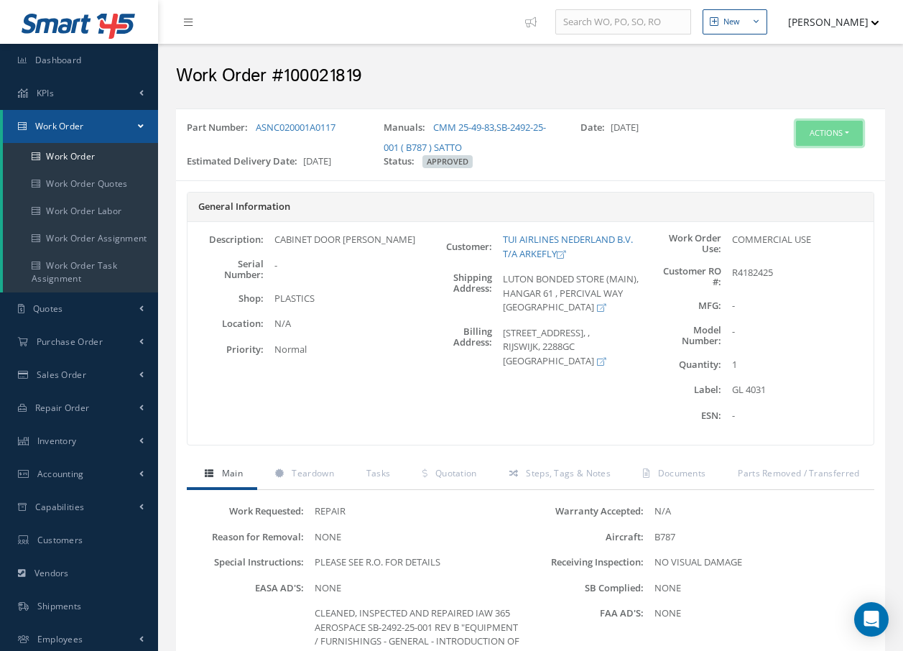
click at [825, 133] on button "Actions" at bounding box center [829, 133] width 67 height 25
click at [790, 182] on link "Invoicing" at bounding box center [807, 179] width 115 height 19
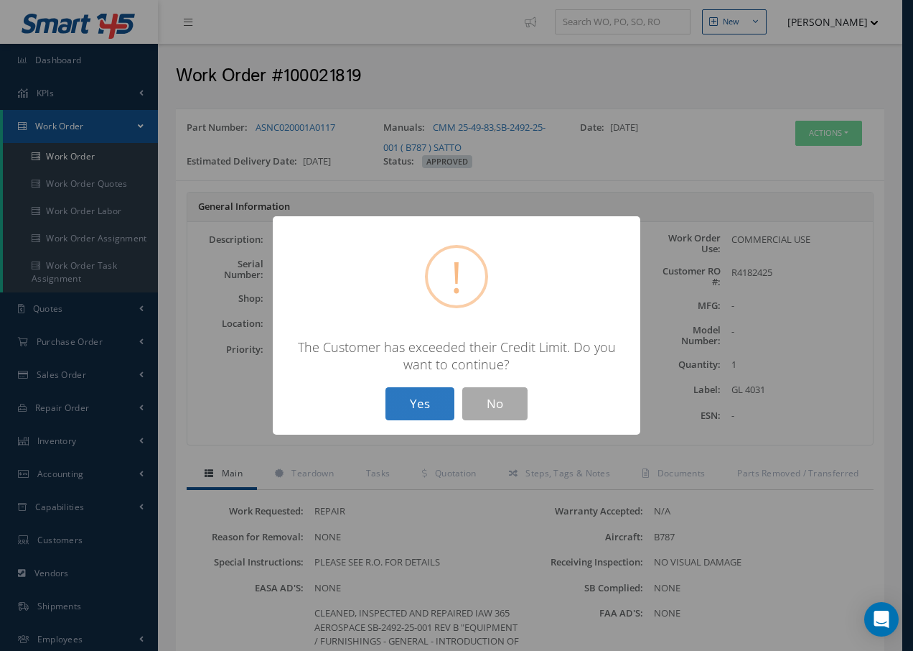
click at [429, 408] on button "Yes" at bounding box center [420, 404] width 69 height 34
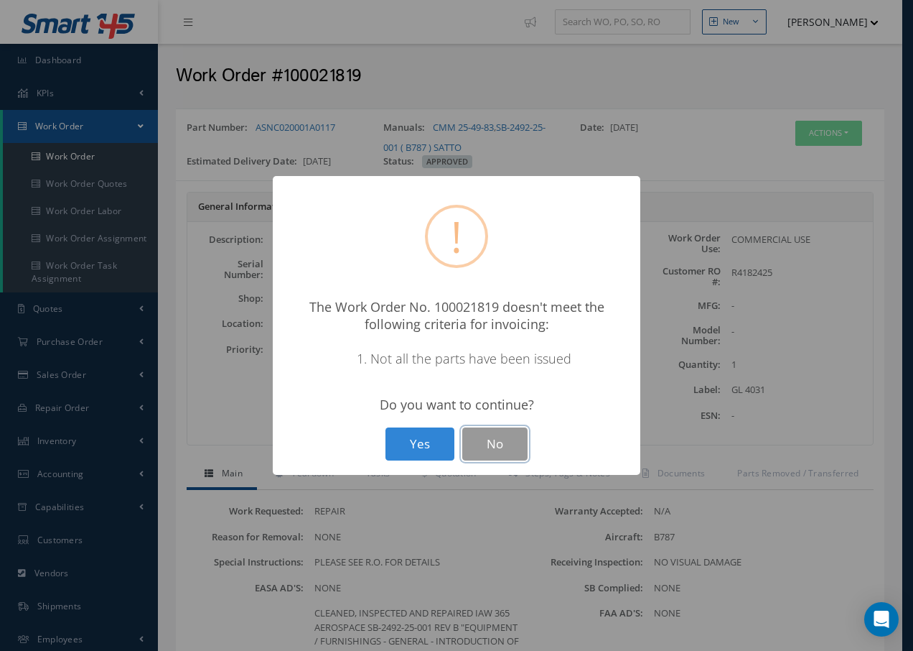
click at [499, 443] on button "No" at bounding box center [494, 444] width 65 height 34
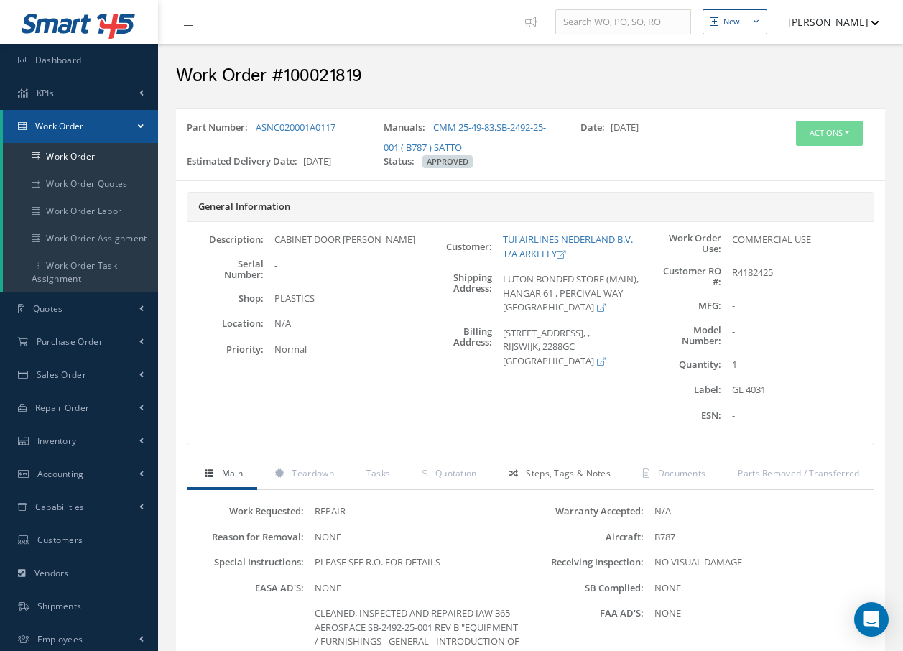
scroll to position [359, 0]
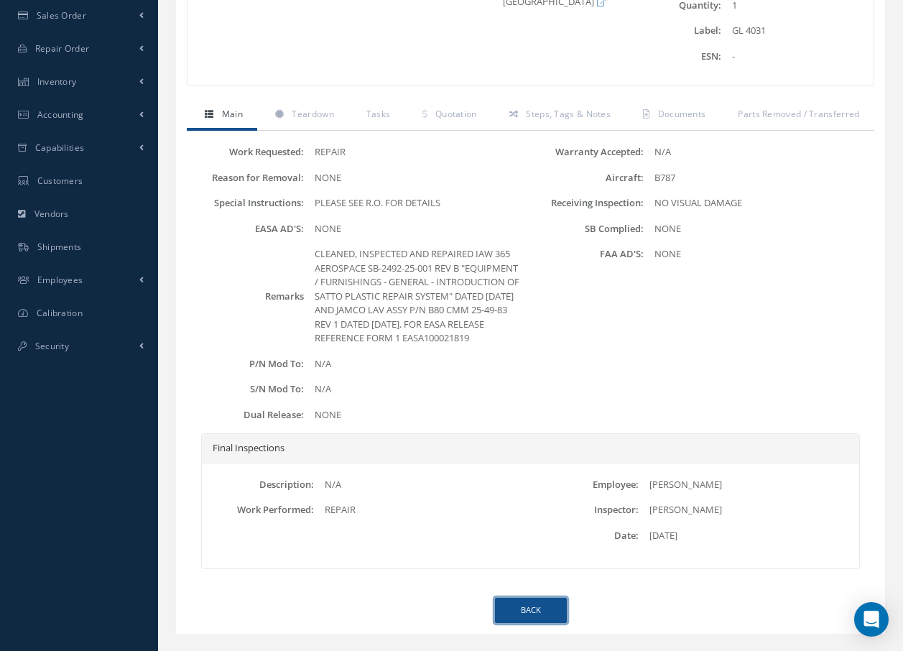
click at [535, 616] on link "Back" at bounding box center [531, 609] width 72 height 25
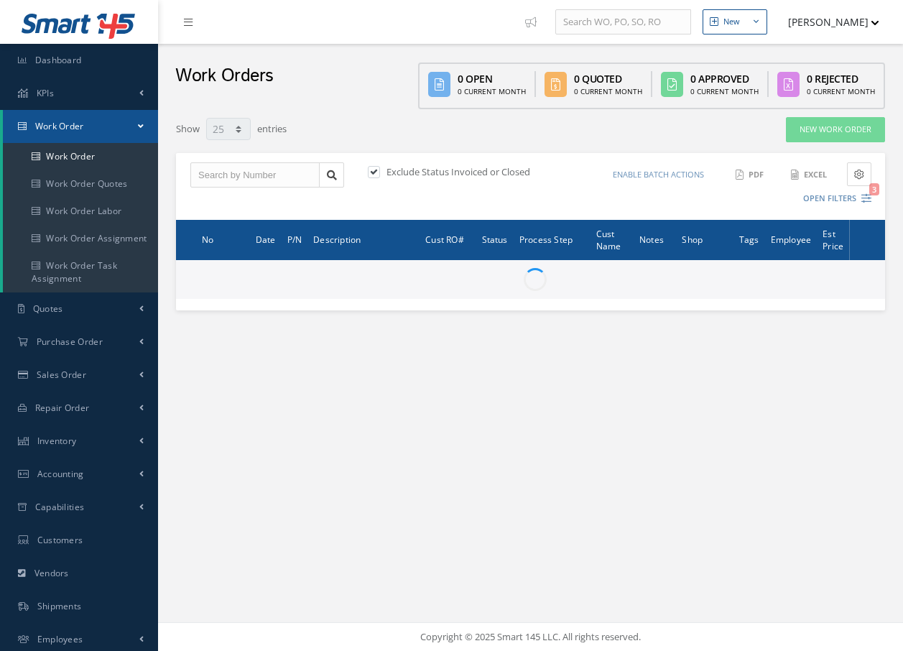
select select "25"
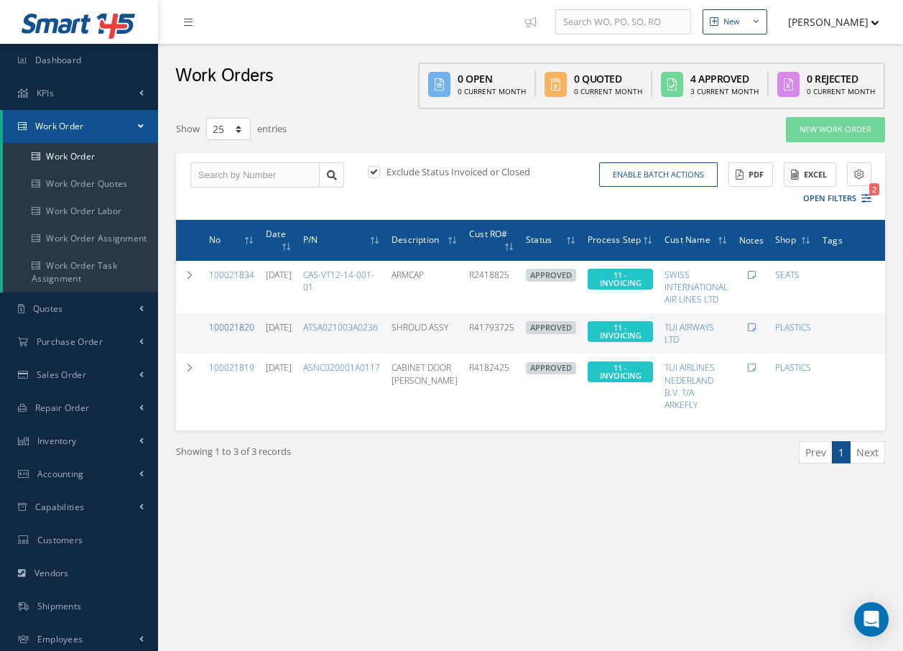
click at [246, 324] on link "100021820" at bounding box center [231, 327] width 45 height 12
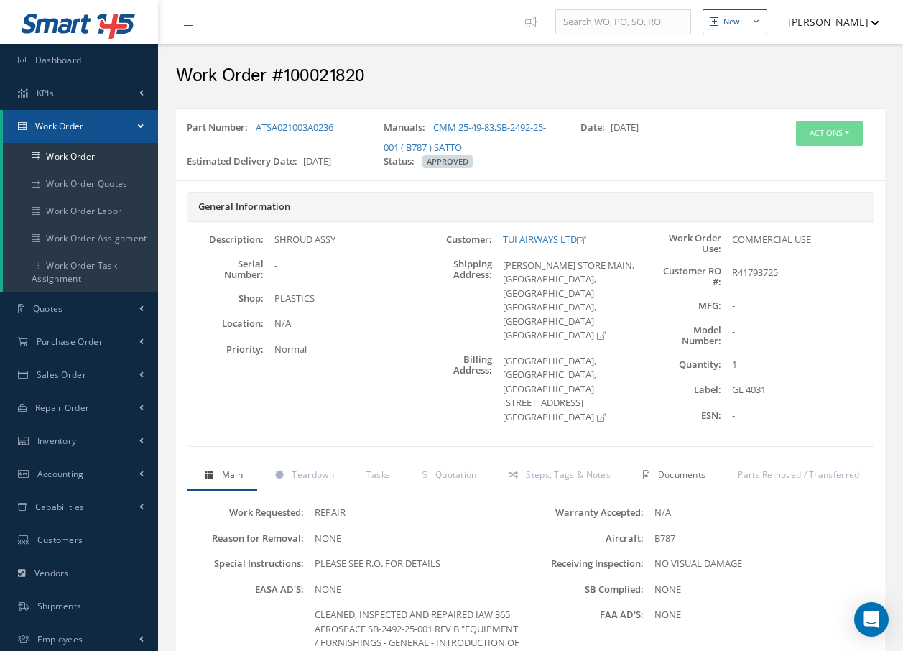
click at [683, 474] on span "Documents" at bounding box center [682, 474] width 48 height 12
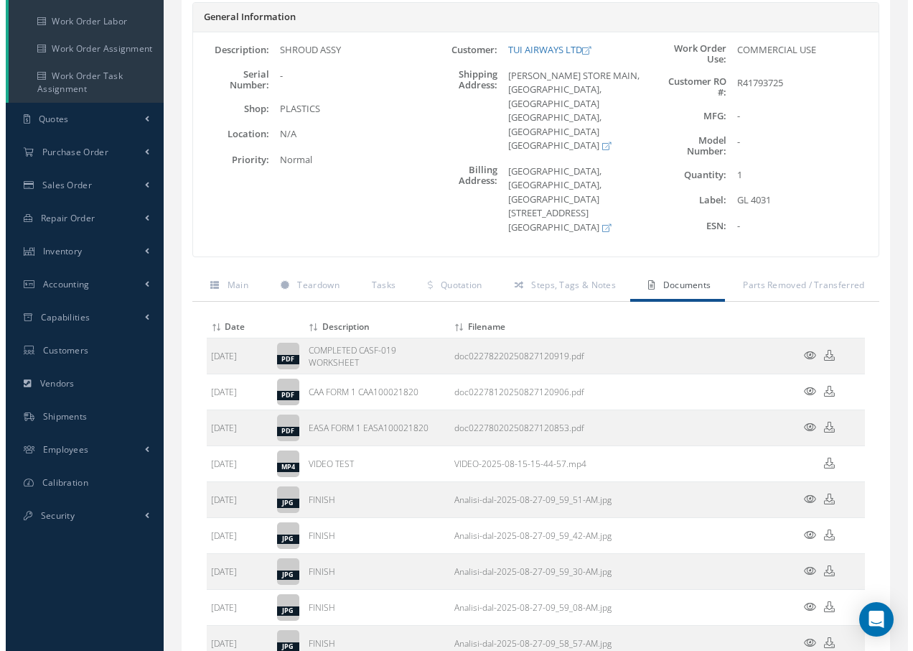
scroll to position [215, 0]
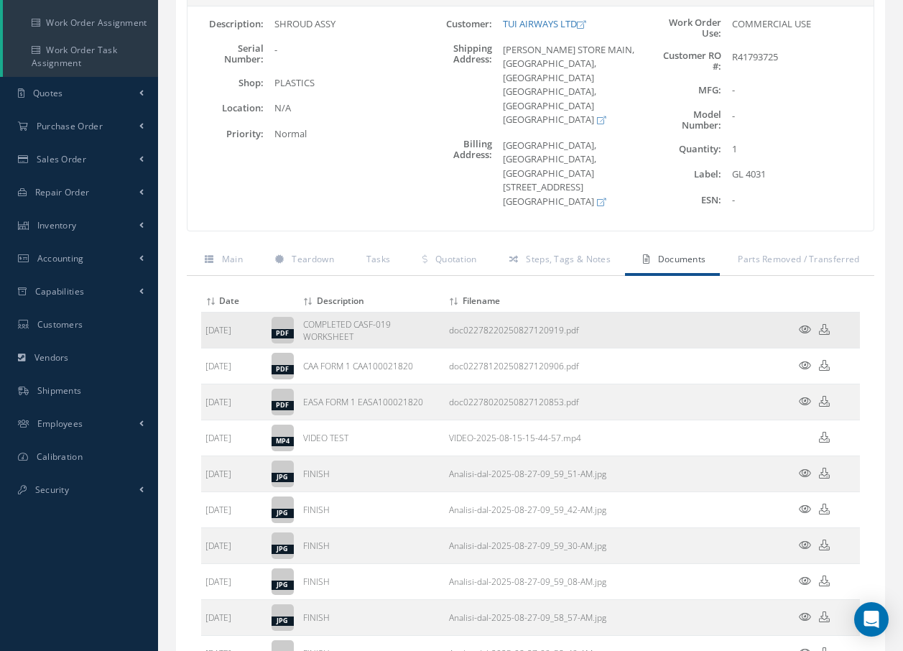
click at [799, 327] on icon at bounding box center [805, 329] width 12 height 11
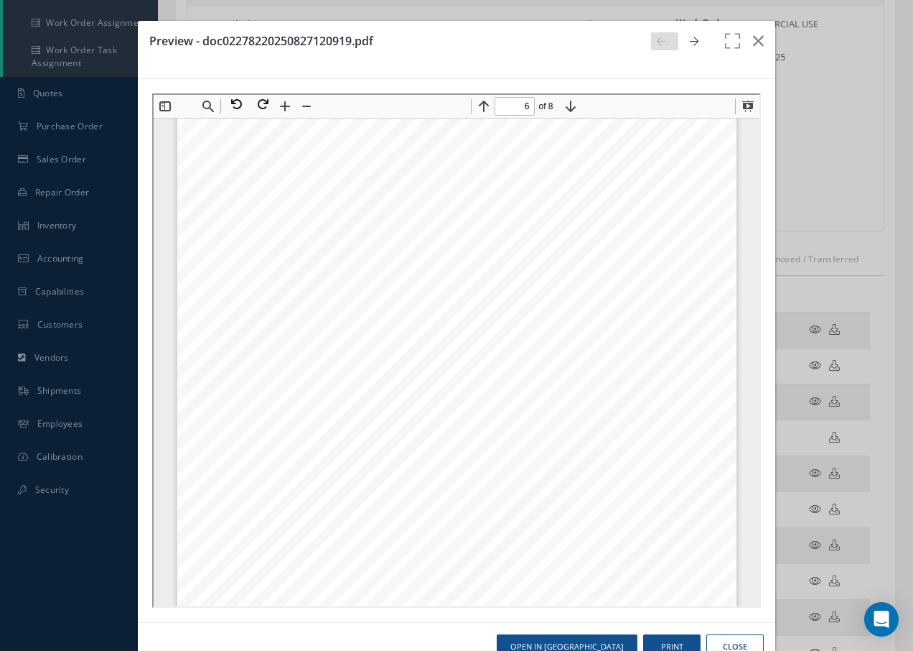
scroll to position [4244, 0]
type input "5"
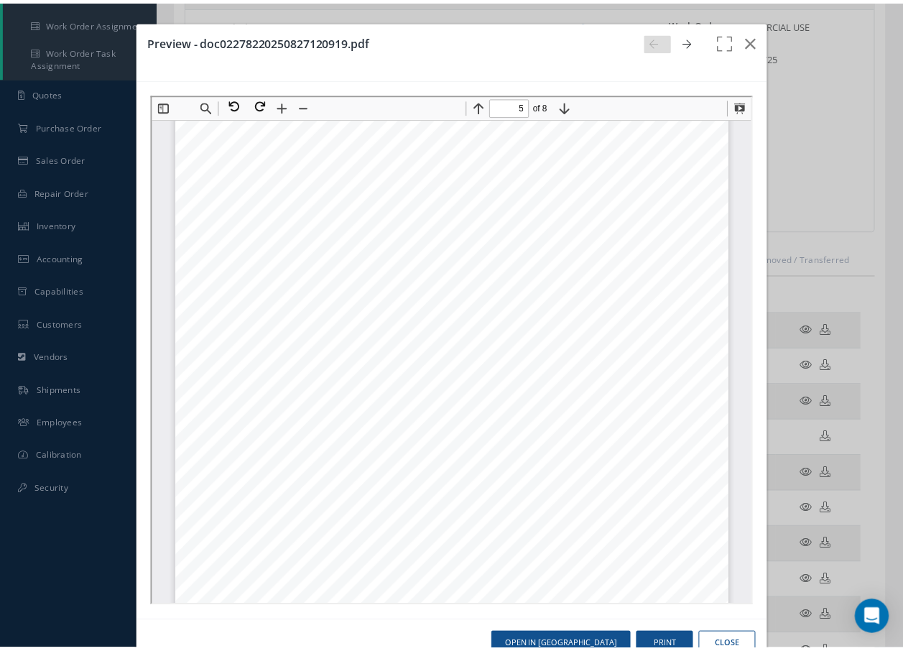
scroll to position [3454, 0]
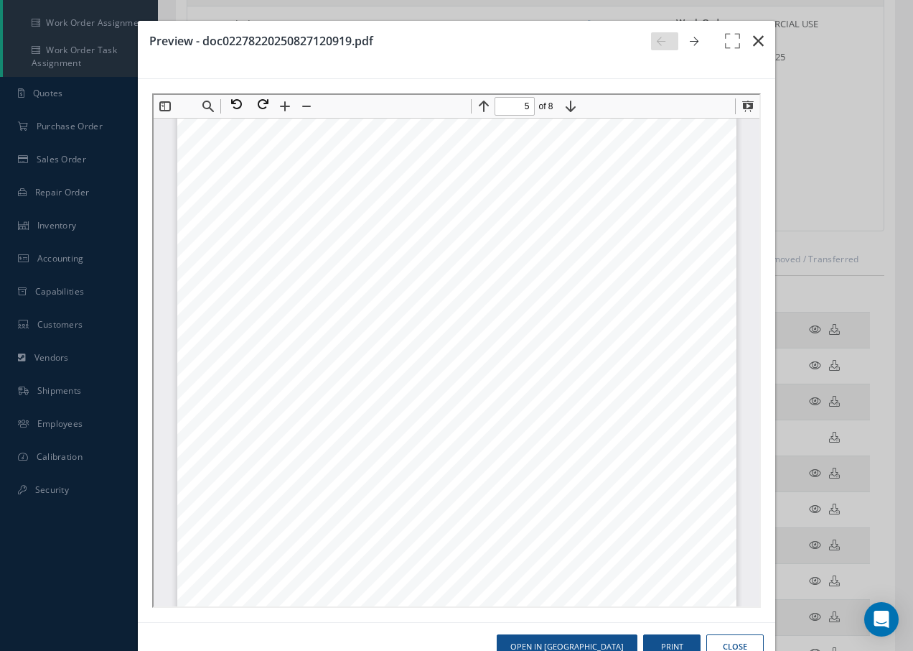
click at [753, 38] on icon "button" at bounding box center [758, 40] width 11 height 17
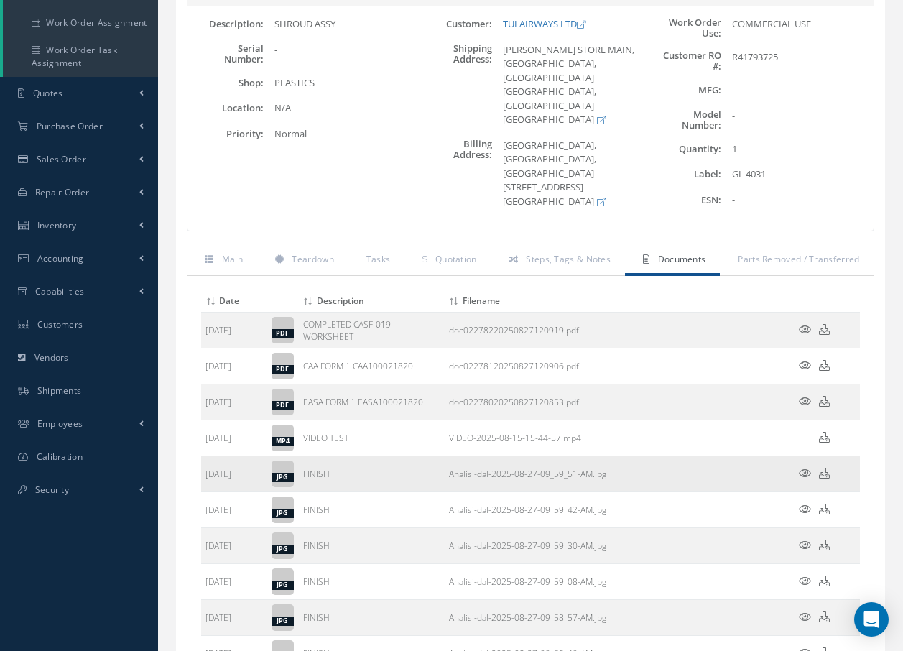
click at [805, 470] on icon at bounding box center [805, 473] width 12 height 11
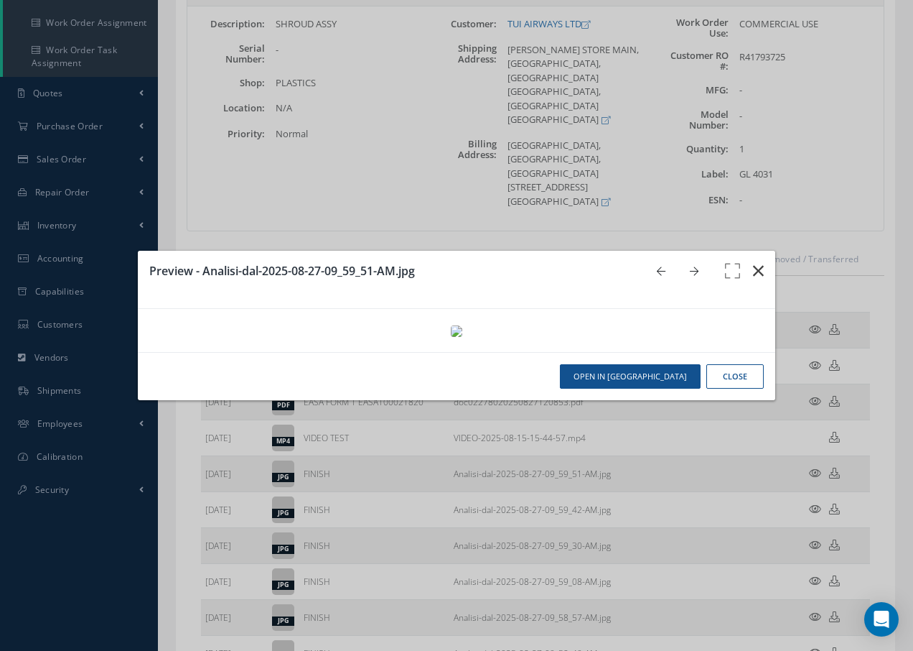
click at [758, 262] on icon "button" at bounding box center [758, 270] width 11 height 17
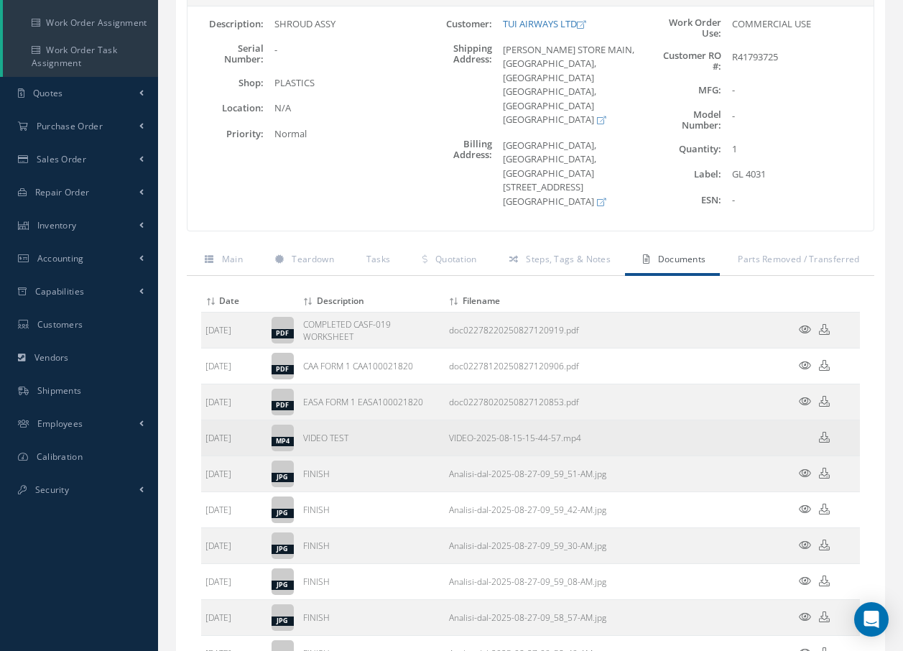
click at [792, 442] on td at bounding box center [816, 438] width 86 height 36
click at [823, 436] on icon at bounding box center [824, 437] width 11 height 11
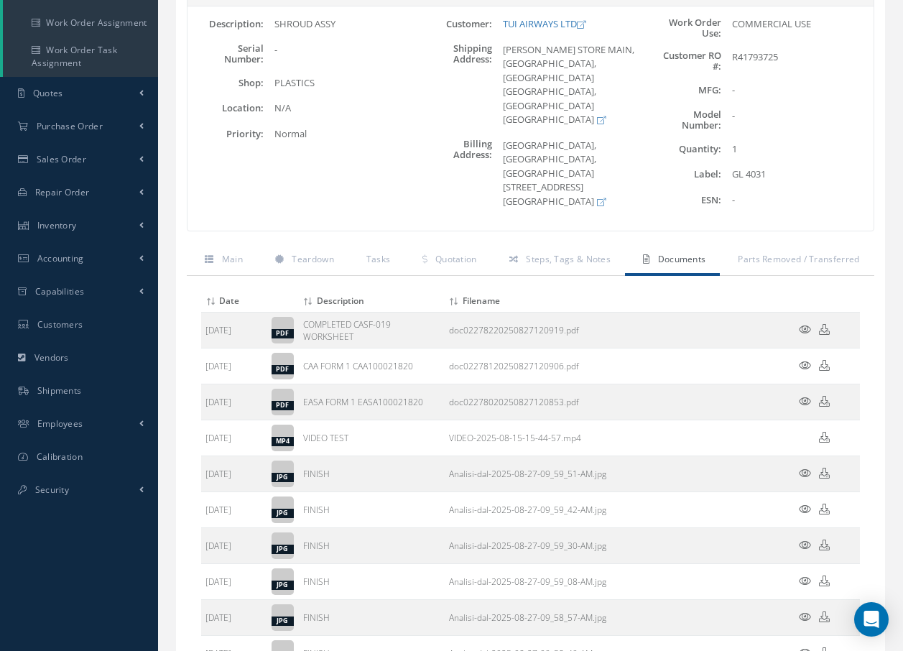
click at [801, 132] on div "Work Order Use: COMMERCIAL USE Customer RO #: R41793725 MFG: - Quantity:" at bounding box center [759, 118] width 228 height 203
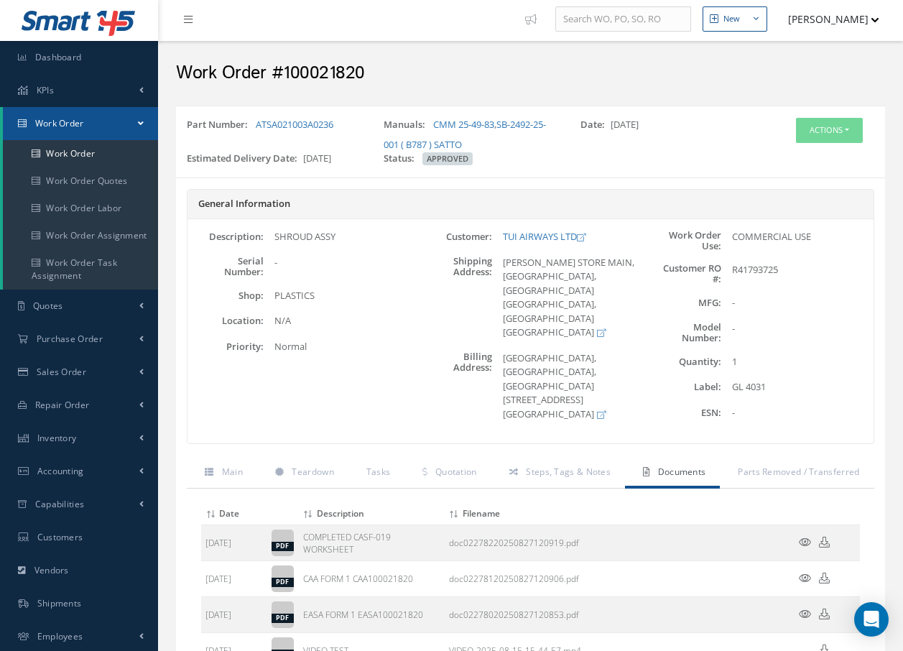
scroll to position [0, 0]
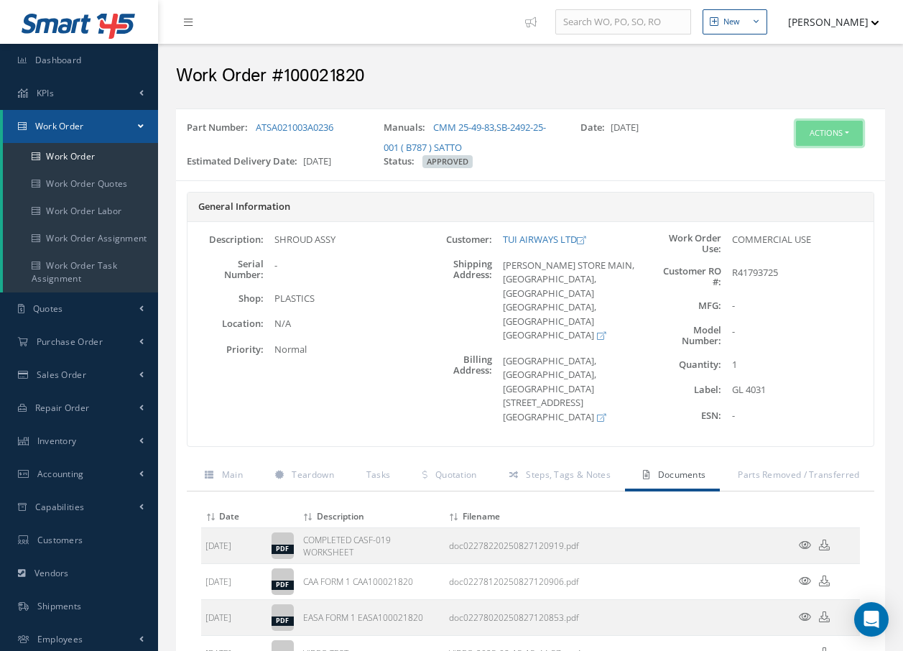
click at [835, 131] on button "Actions" at bounding box center [829, 133] width 67 height 25
click at [795, 177] on link "Invoicing" at bounding box center [807, 179] width 115 height 19
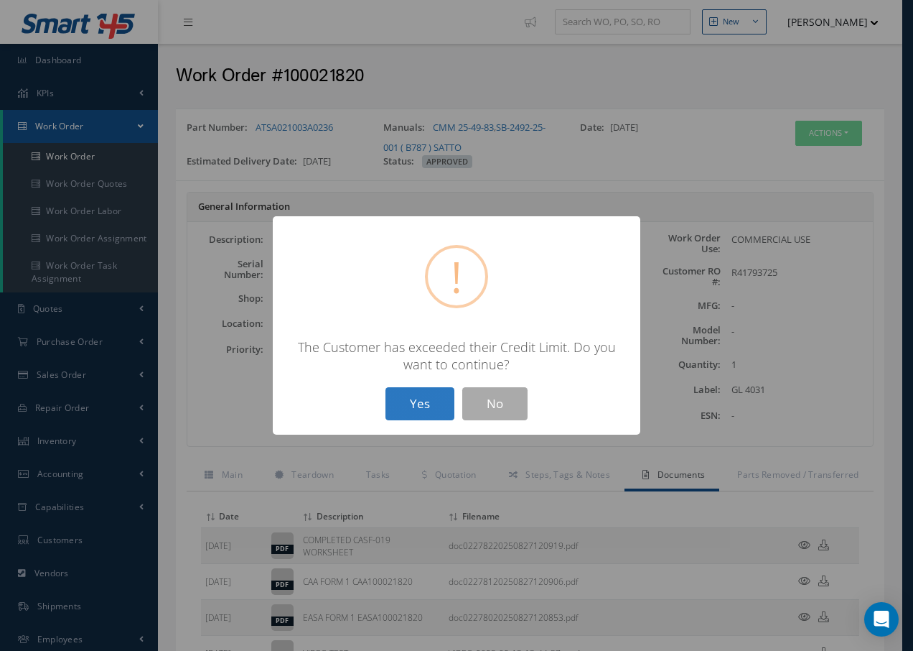
click at [414, 413] on button "Yes" at bounding box center [420, 404] width 69 height 34
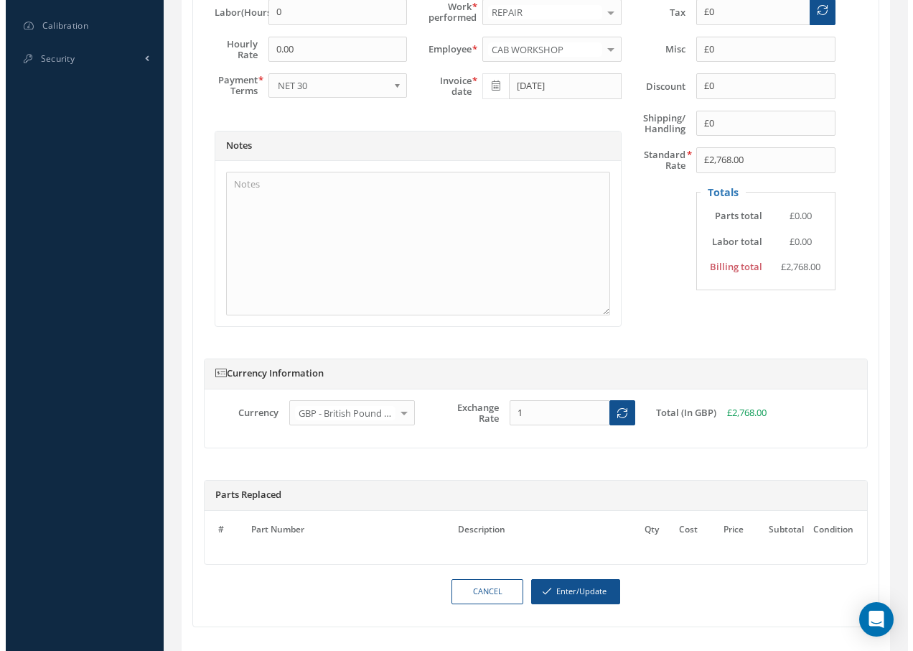
scroll to position [694, 0]
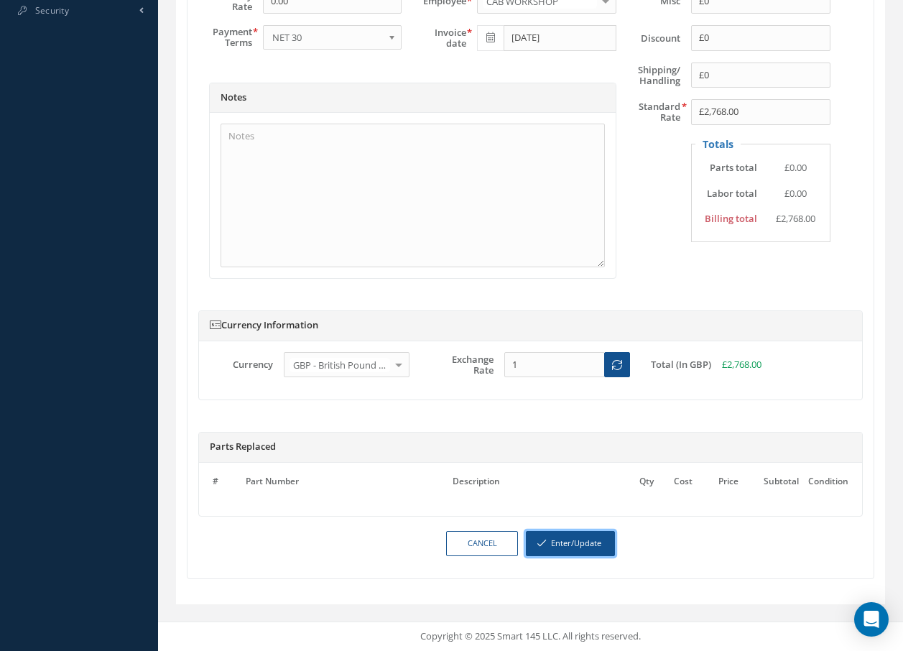
click at [575, 545] on button "Enter/Update" at bounding box center [570, 543] width 89 height 25
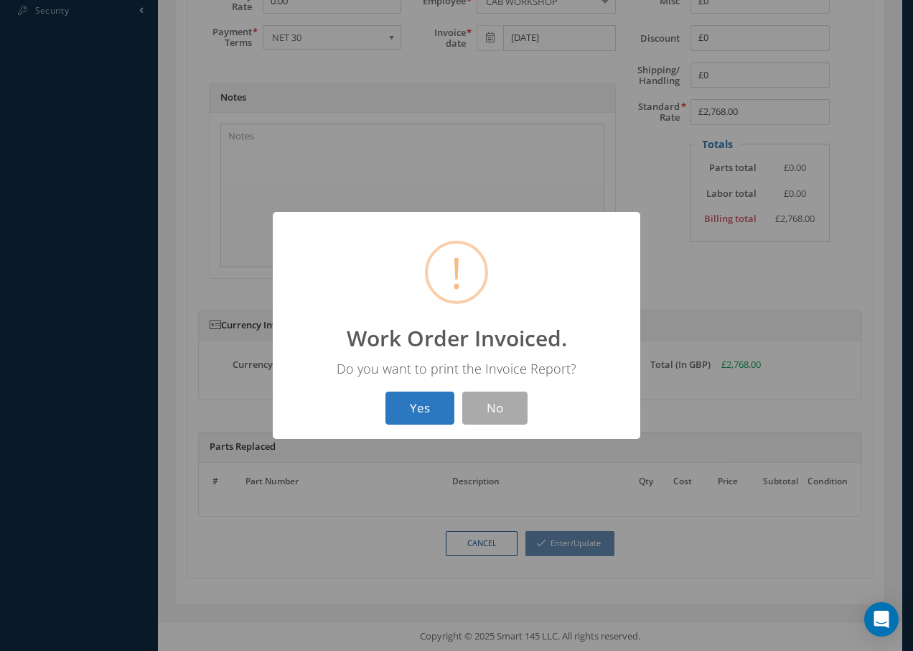
click at [429, 406] on button "Yes" at bounding box center [420, 408] width 69 height 34
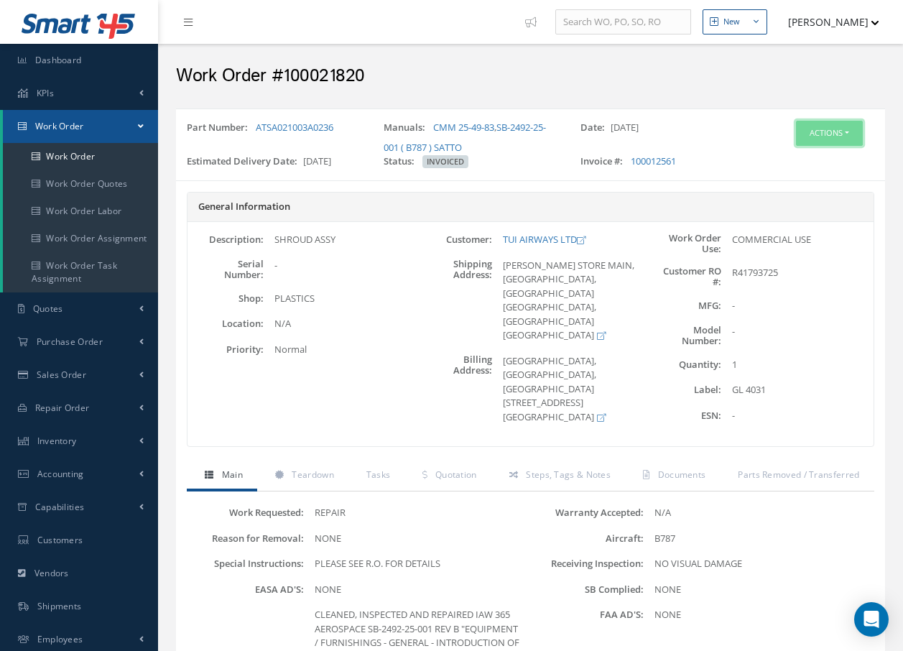
click at [808, 132] on button "Actions" at bounding box center [829, 133] width 67 height 25
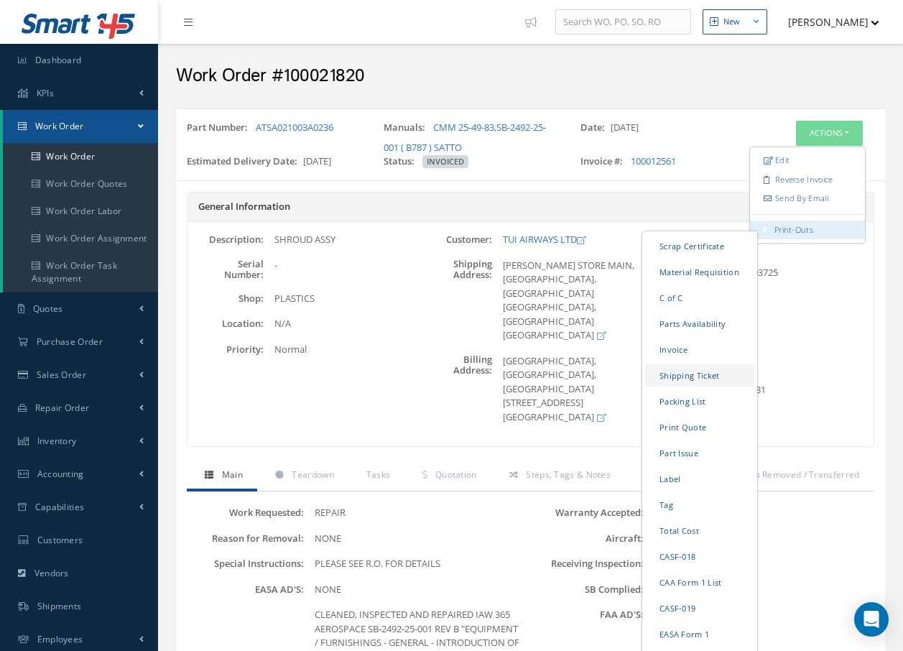
click at [703, 372] on link "Shipping Ticket" at bounding box center [699, 375] width 109 height 22
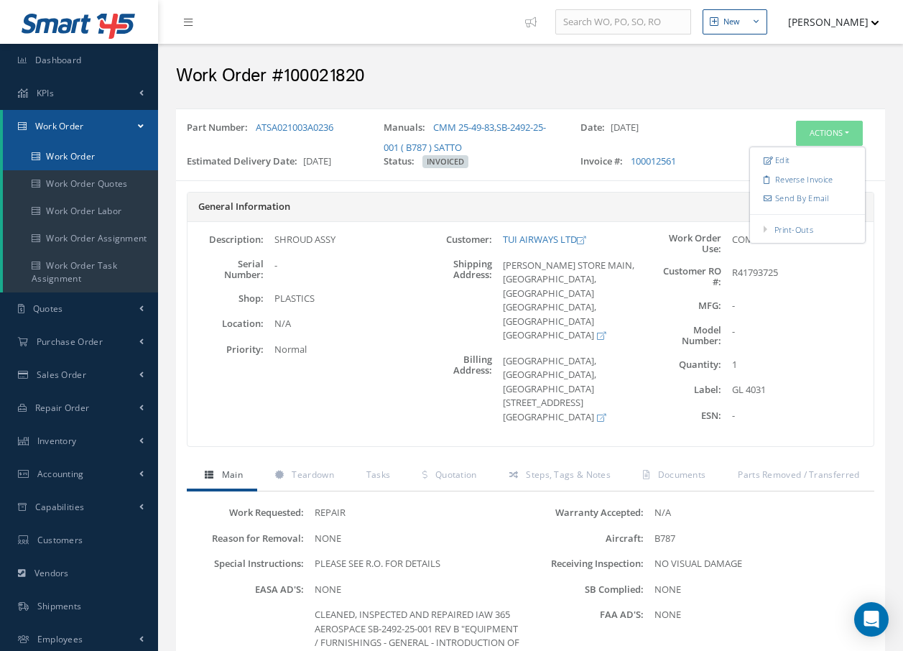
click at [80, 154] on link "Work Order" at bounding box center [80, 156] width 155 height 27
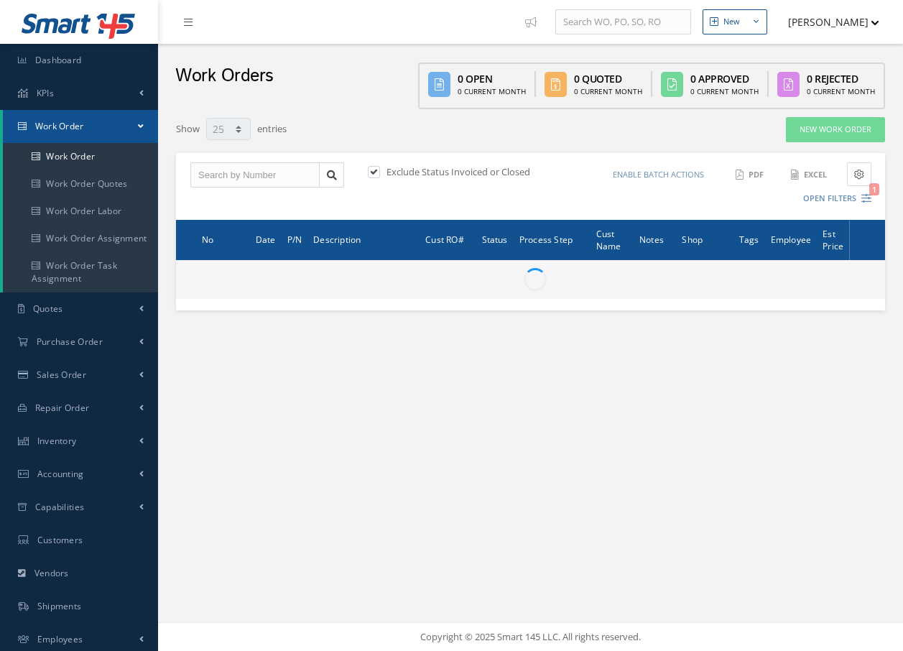
select select "25"
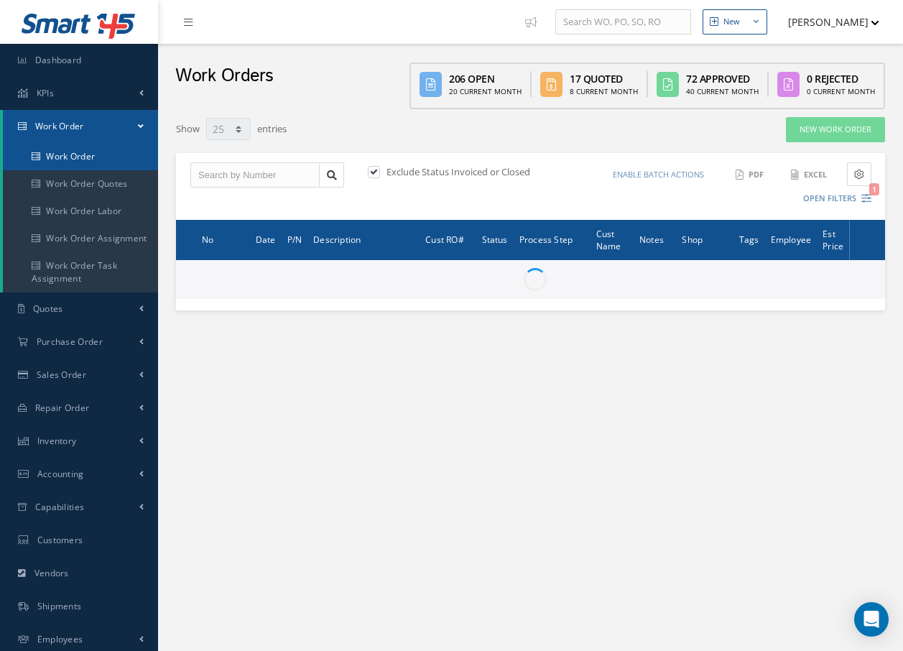
type input "All Work Request"
type input "All Work Performed"
type input "All Status"
type input "WO Part Status"
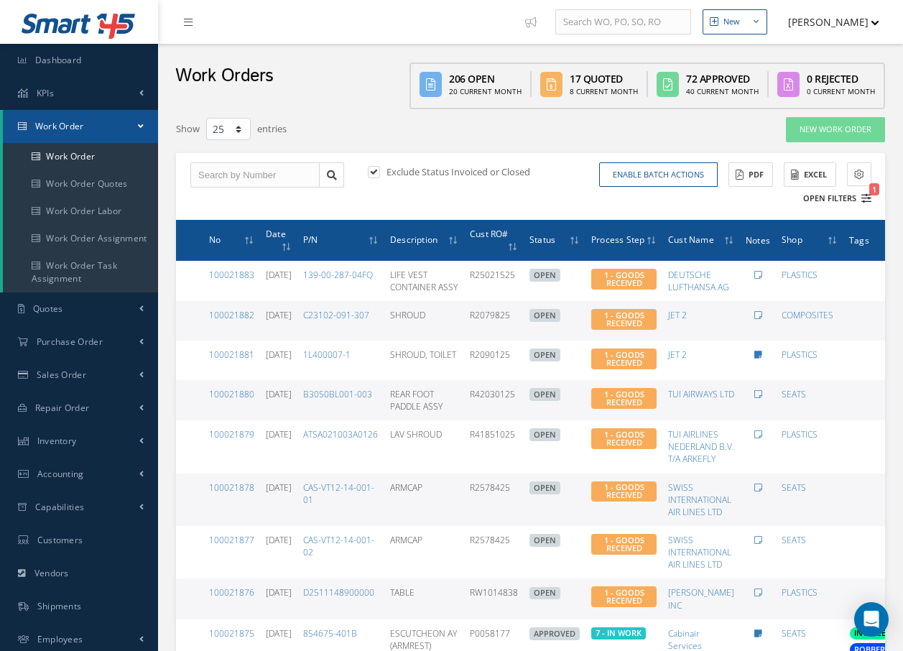
click at [867, 195] on icon "1" at bounding box center [866, 198] width 10 height 10
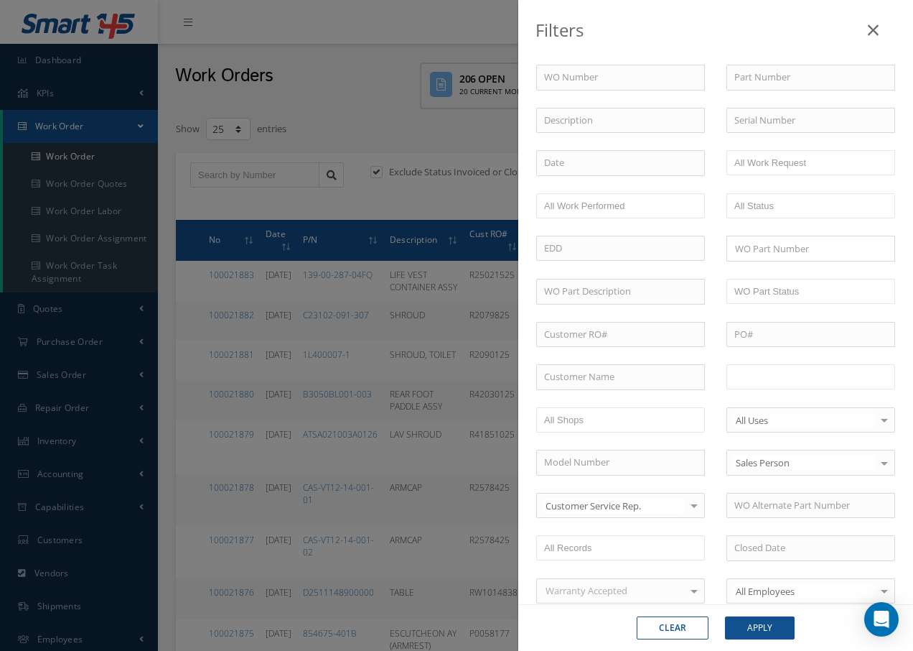
click at [804, 372] on input "text" at bounding box center [780, 377] width 91 height 18
click at [783, 630] on button "Apply" at bounding box center [760, 627] width 70 height 23
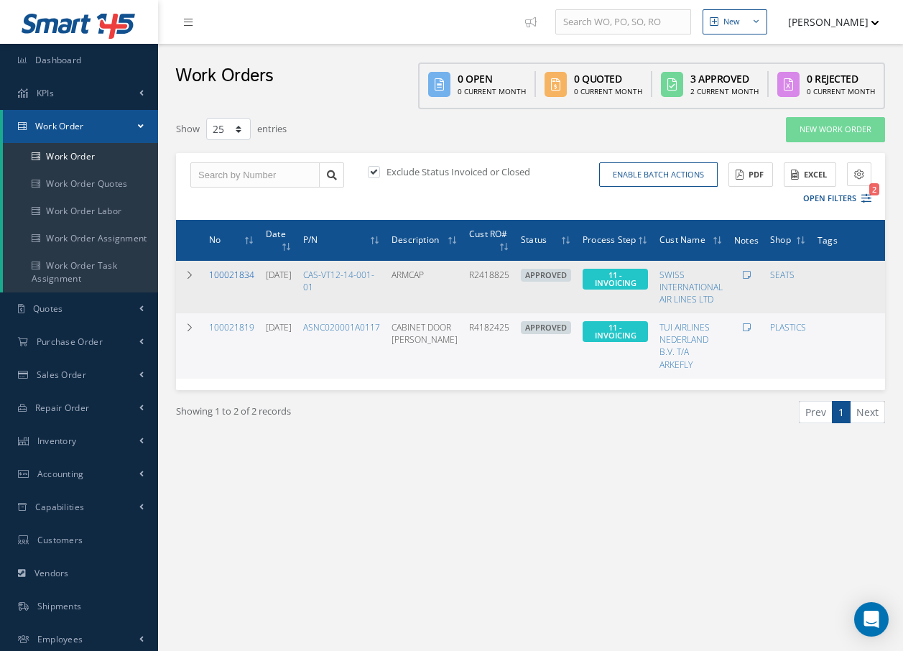
click at [234, 275] on link "100021834" at bounding box center [231, 275] width 45 height 12
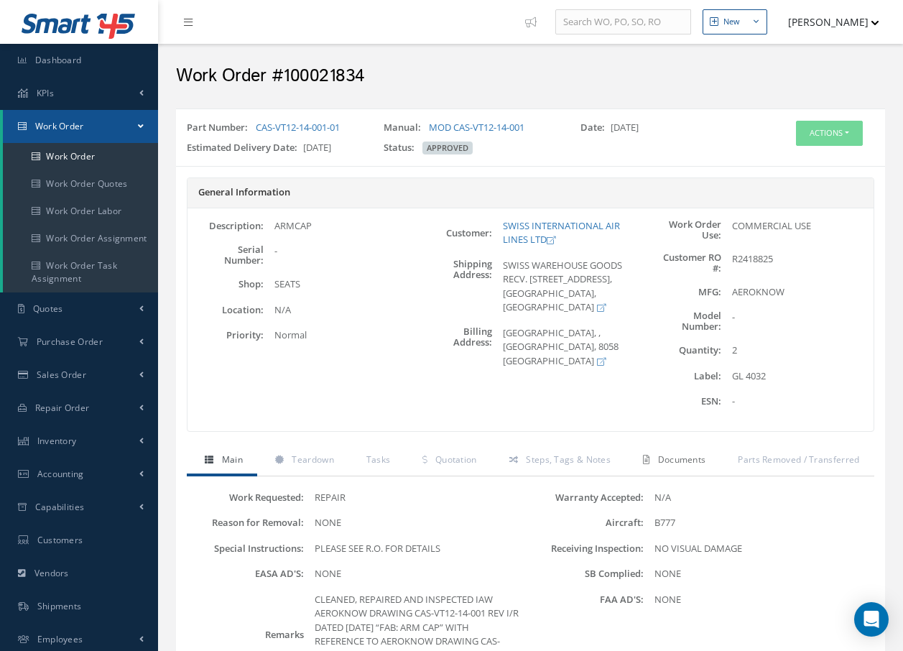
click at [671, 462] on span "Documents" at bounding box center [682, 459] width 48 height 12
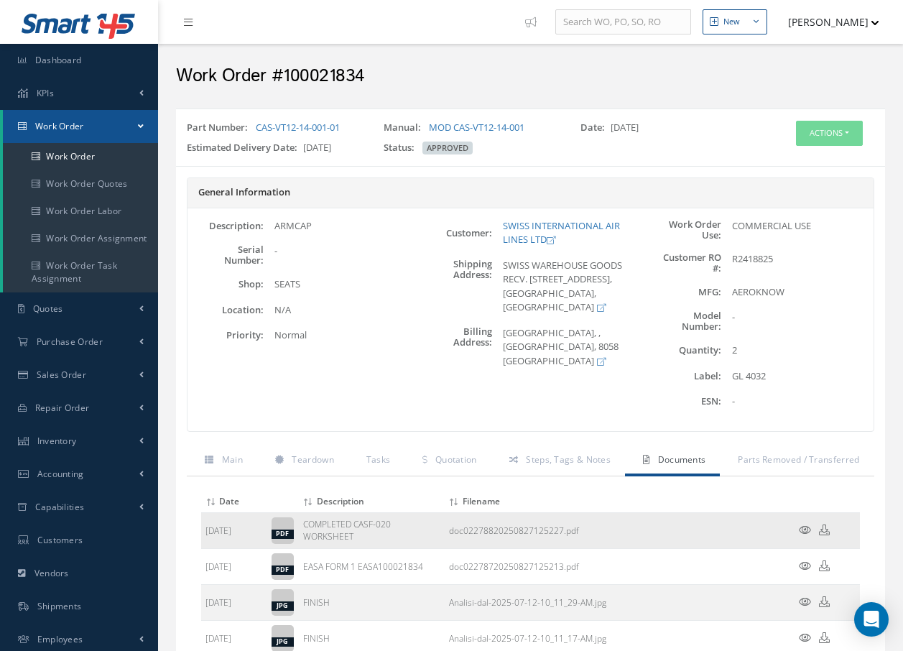
click at [801, 528] on icon at bounding box center [805, 529] width 12 height 11
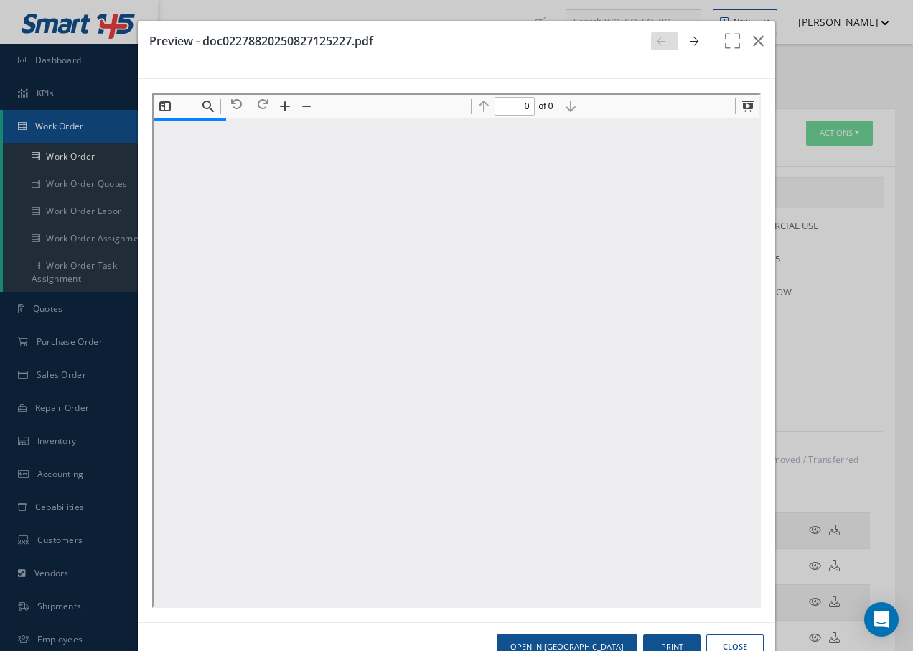
type input "1"
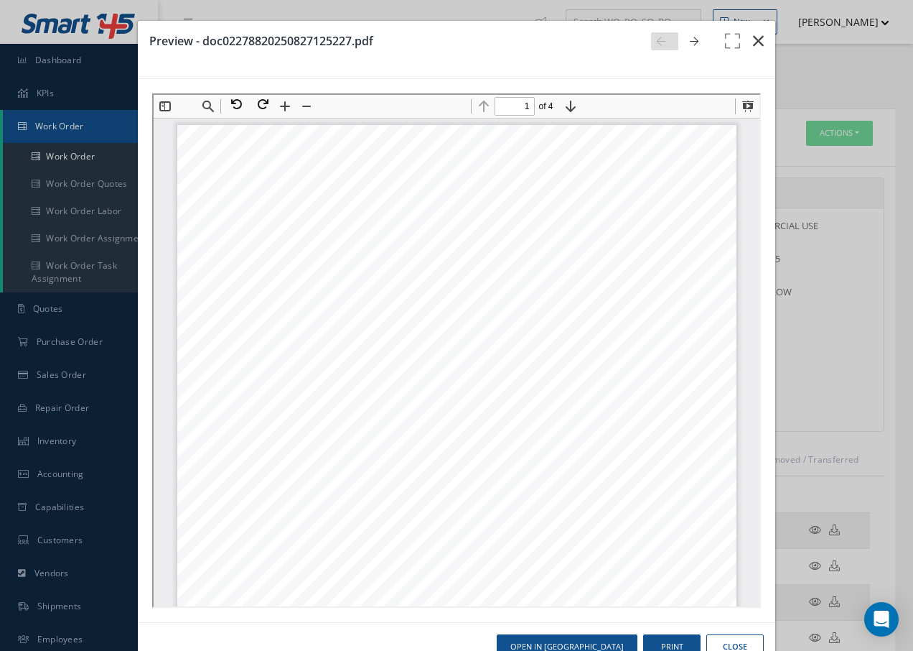
click at [753, 42] on icon "button" at bounding box center [758, 40] width 11 height 17
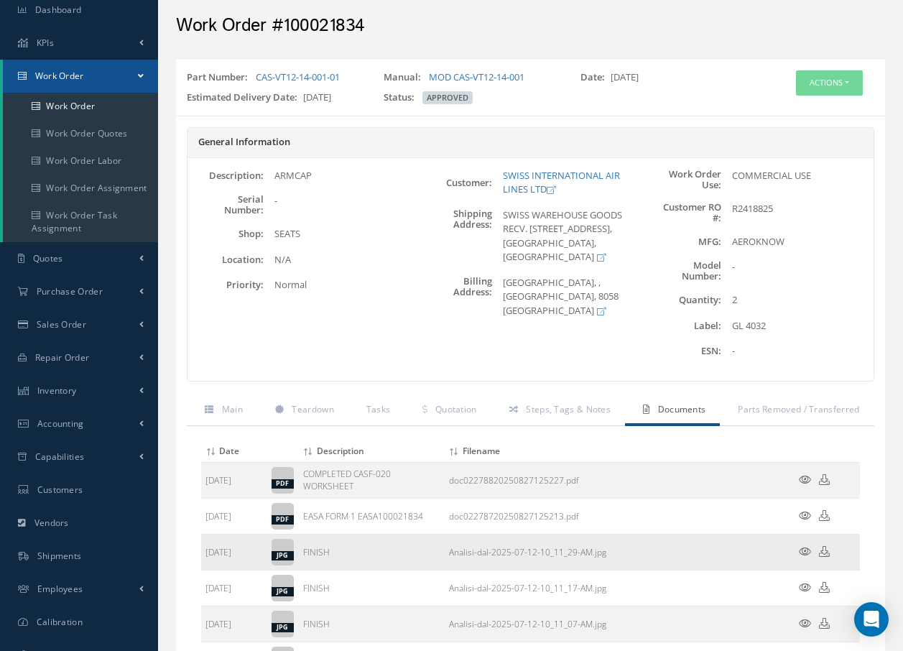
scroll to position [215, 0]
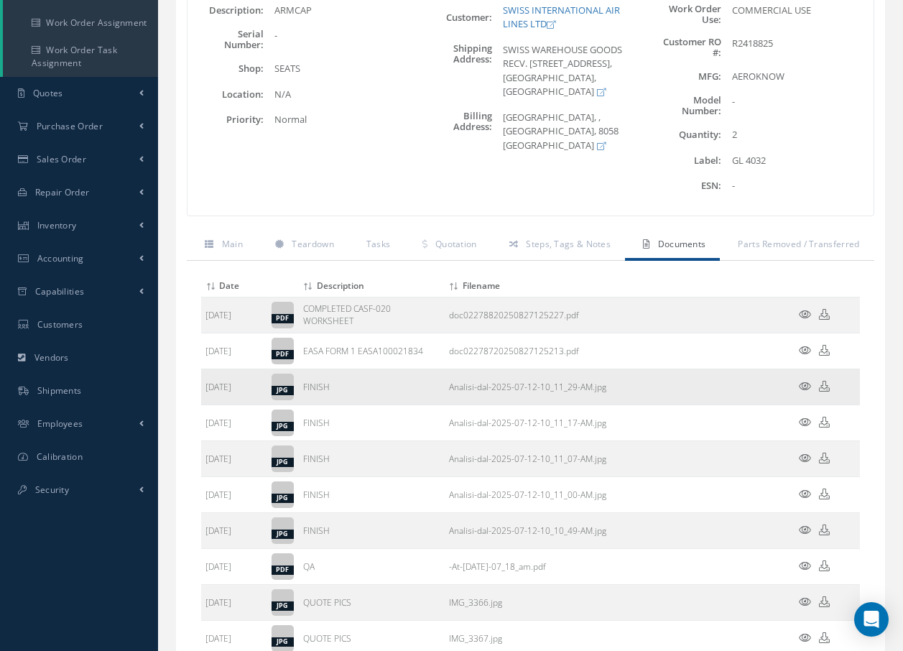
click at [805, 387] on icon at bounding box center [805, 386] width 12 height 11
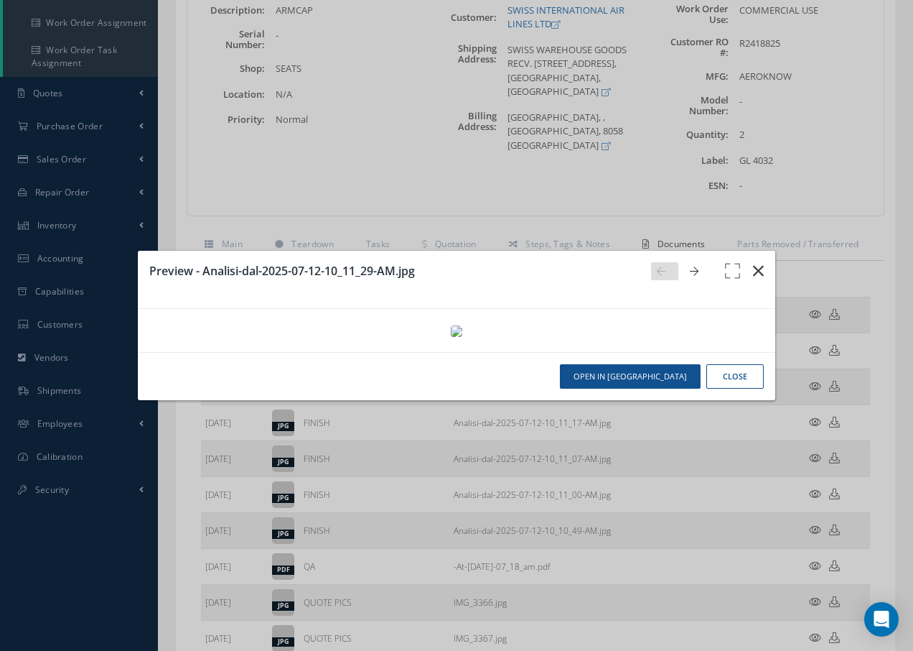
click at [758, 262] on icon "button" at bounding box center [758, 270] width 11 height 17
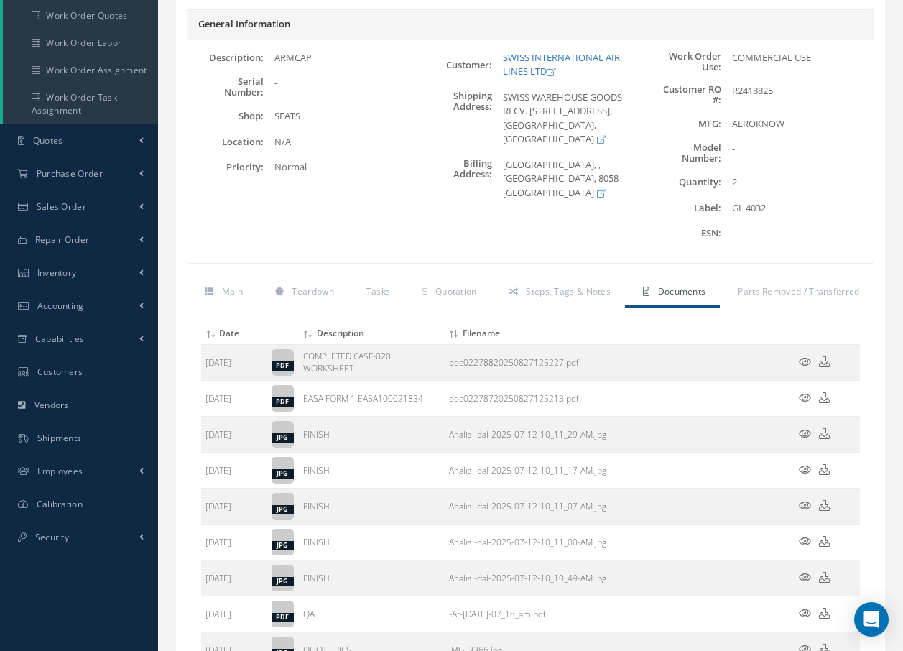
scroll to position [0, 0]
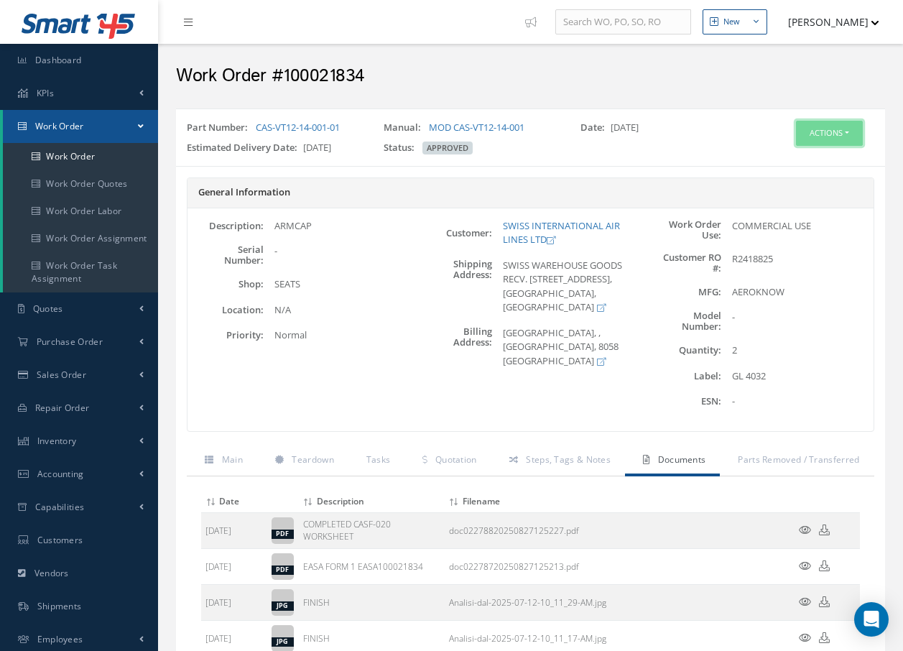
click at [827, 132] on button "Actions" at bounding box center [829, 133] width 67 height 25
click at [792, 183] on link "Invoicing" at bounding box center [807, 179] width 115 height 19
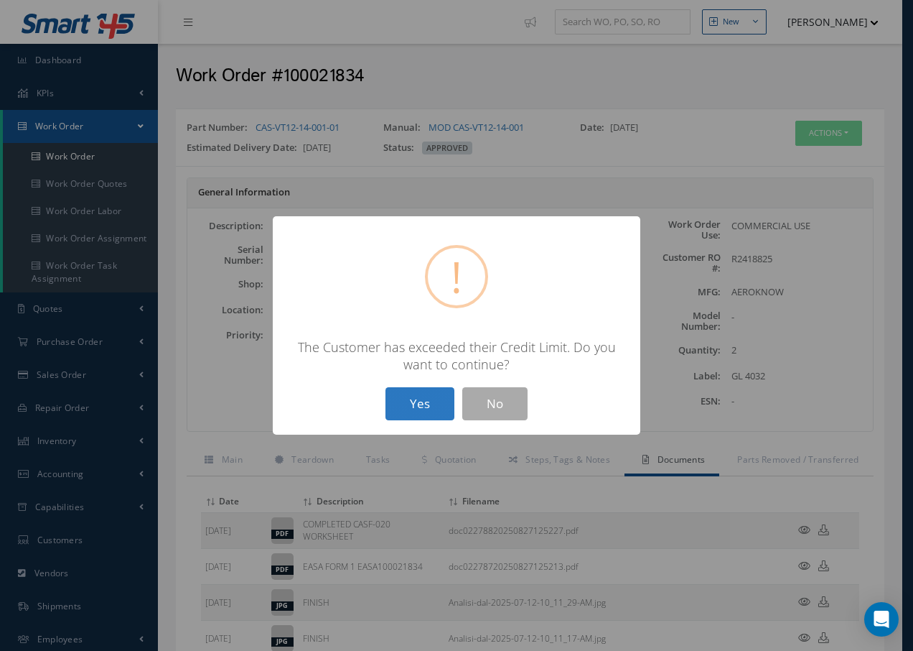
click at [401, 406] on button "Yes" at bounding box center [420, 404] width 69 height 34
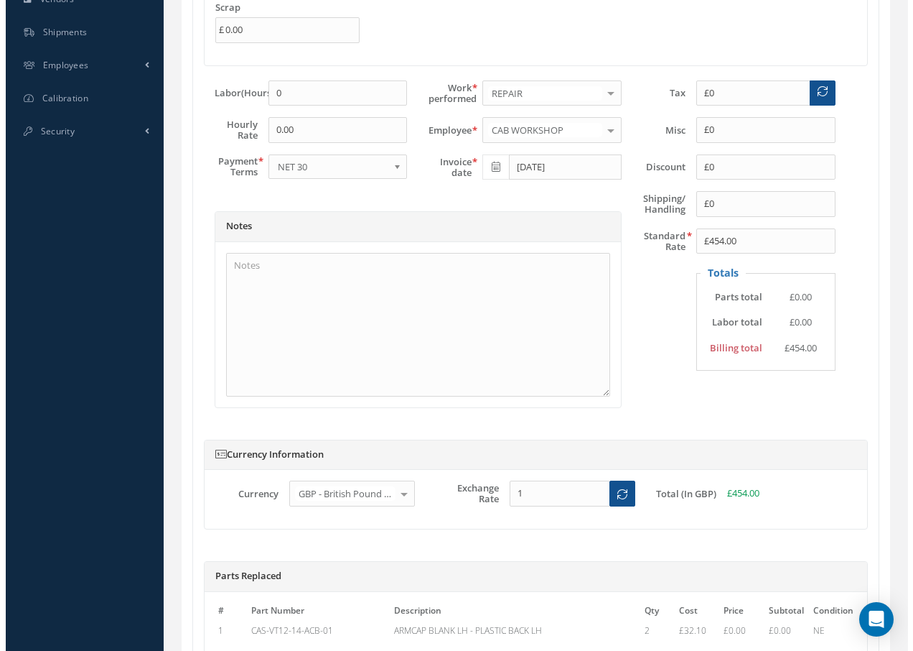
scroll to position [646, 0]
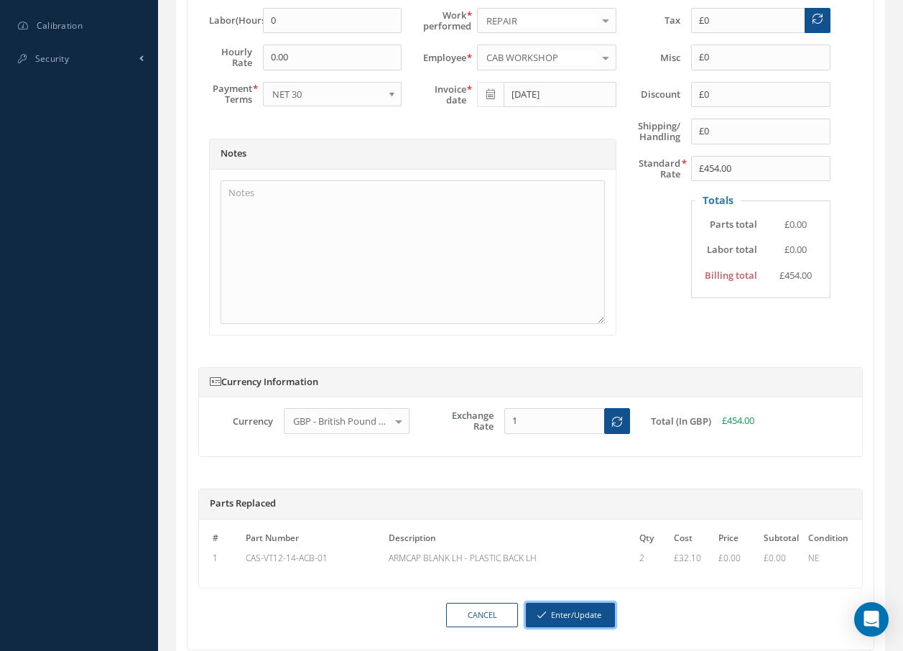
click at [577, 619] on button "Enter/Update" at bounding box center [570, 615] width 89 height 25
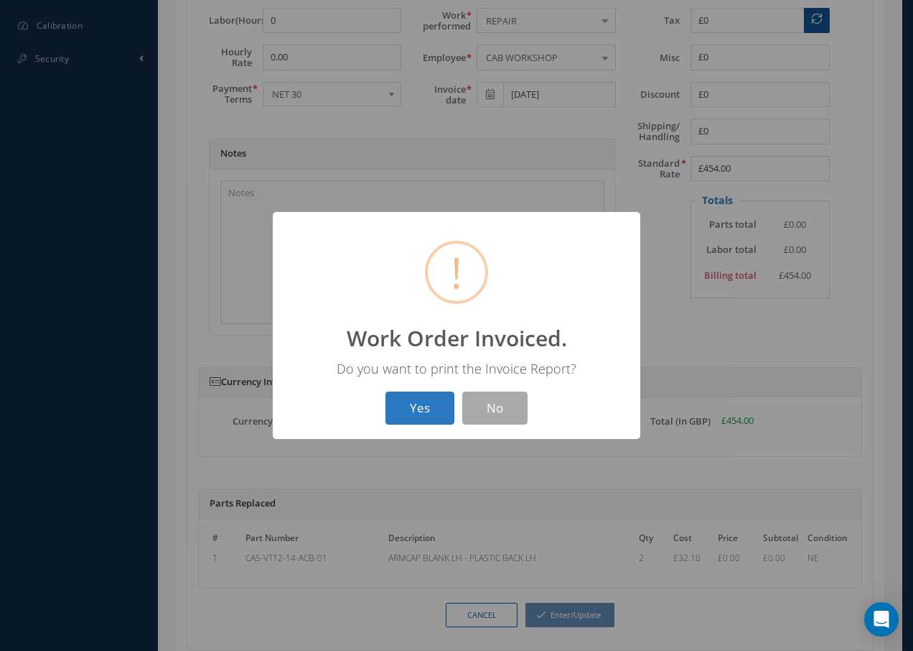
click at [409, 415] on button "Yes" at bounding box center [420, 408] width 69 height 34
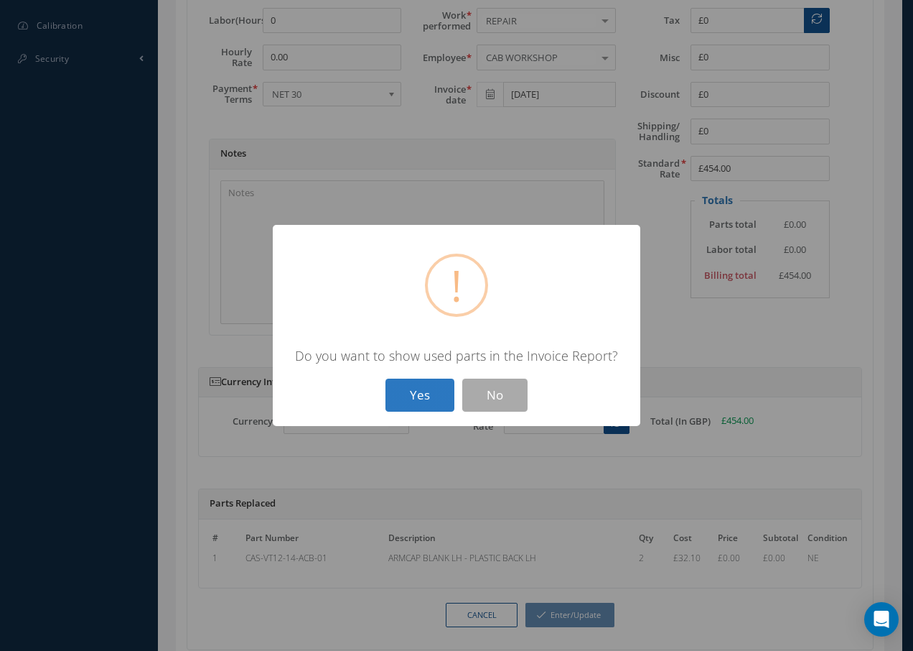
click at [410, 404] on button "Yes" at bounding box center [420, 395] width 69 height 34
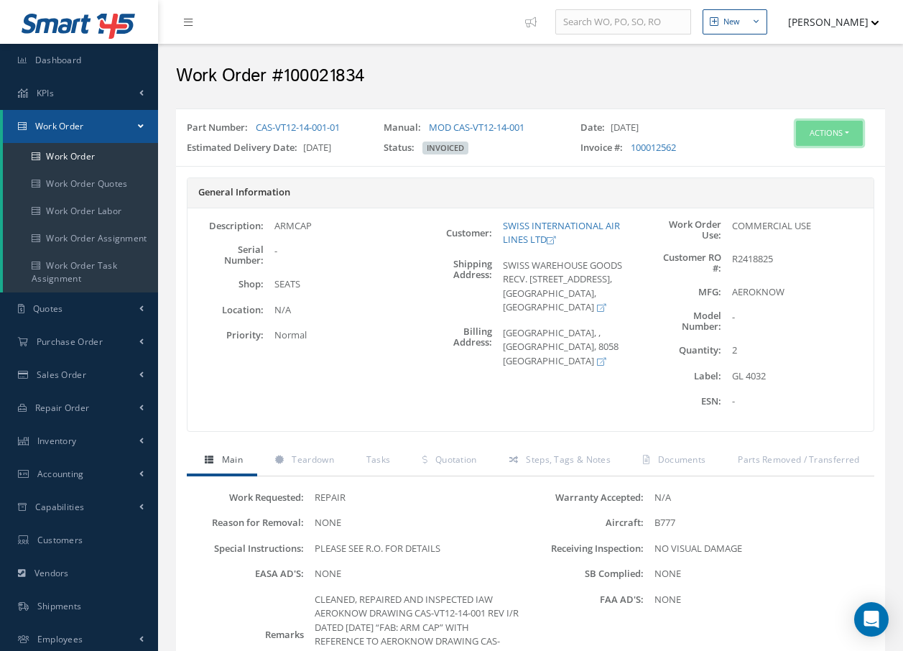
click at [829, 138] on button "Actions" at bounding box center [829, 133] width 67 height 25
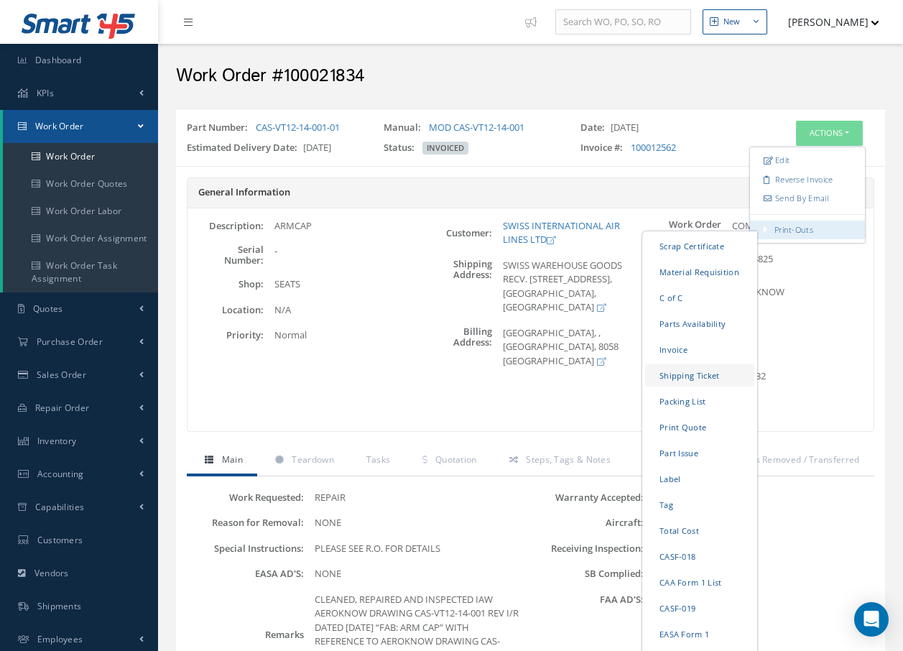
click at [682, 376] on link "Shipping Ticket" at bounding box center [699, 375] width 109 height 22
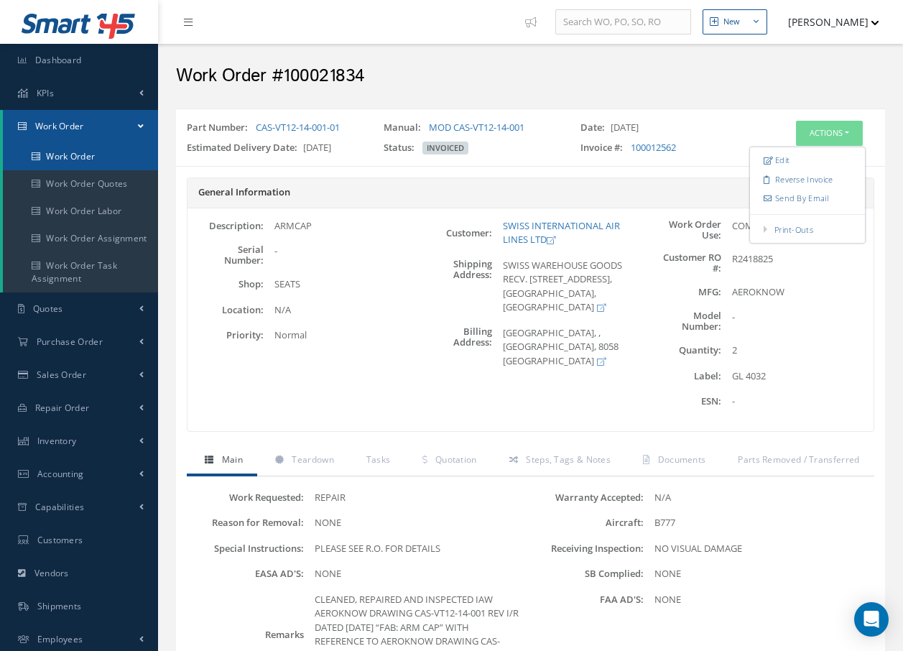
click at [77, 154] on link "Work Order" at bounding box center [80, 156] width 155 height 27
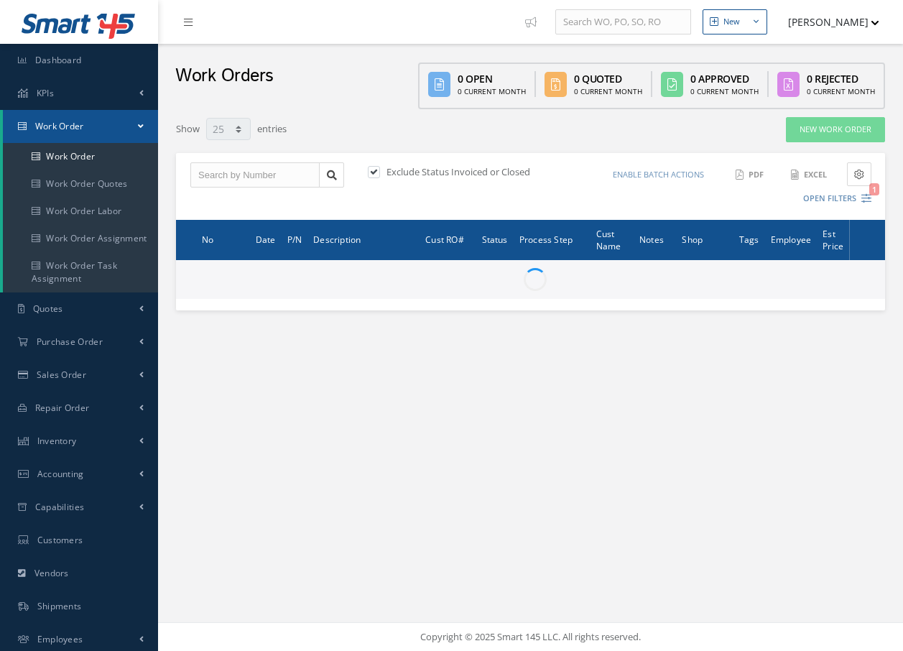
select select "25"
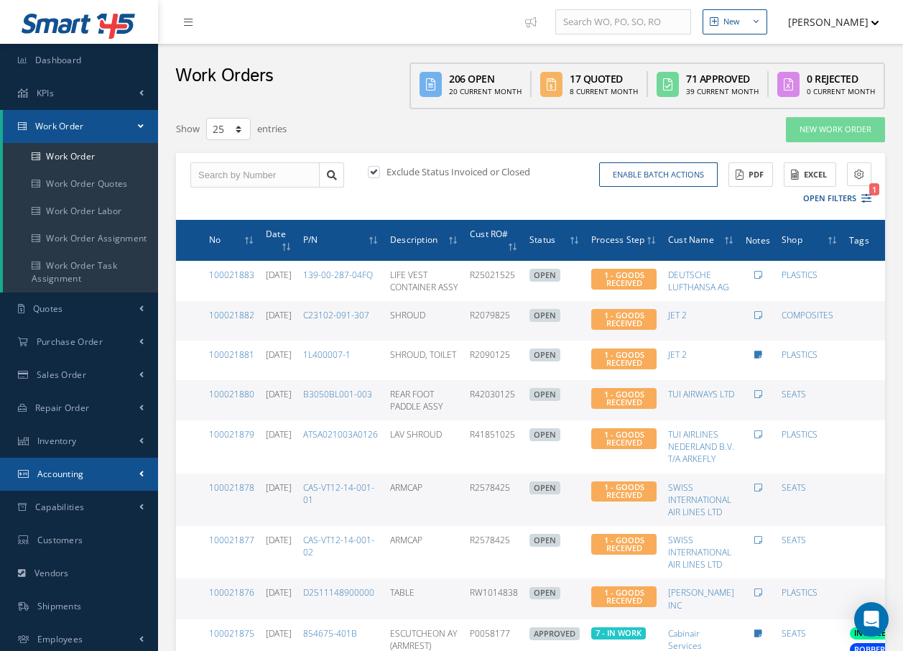
click at [77, 475] on span "Accounting" at bounding box center [60, 474] width 47 height 12
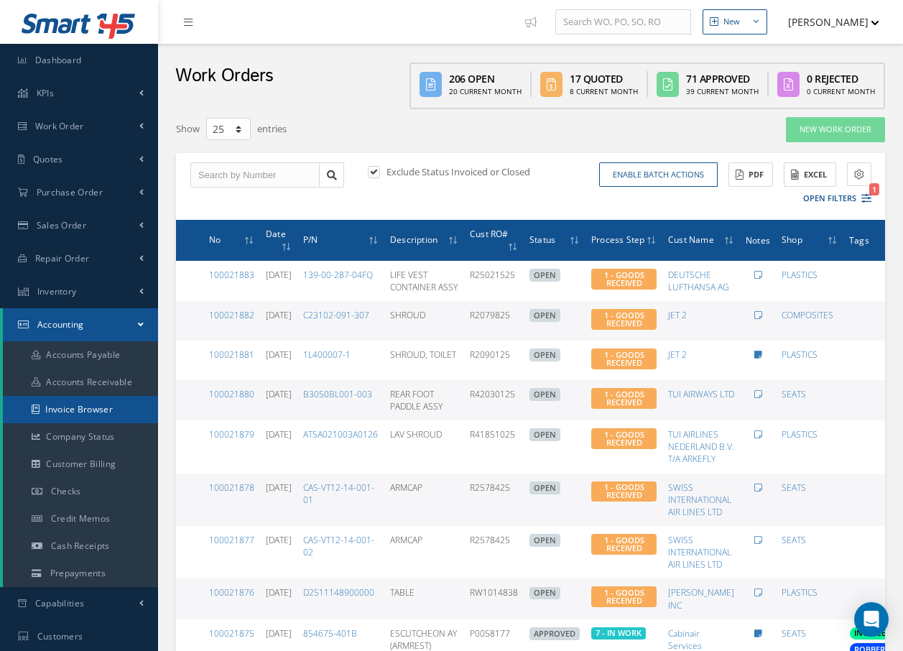
click at [97, 406] on link "Invoice Browser" at bounding box center [80, 409] width 155 height 27
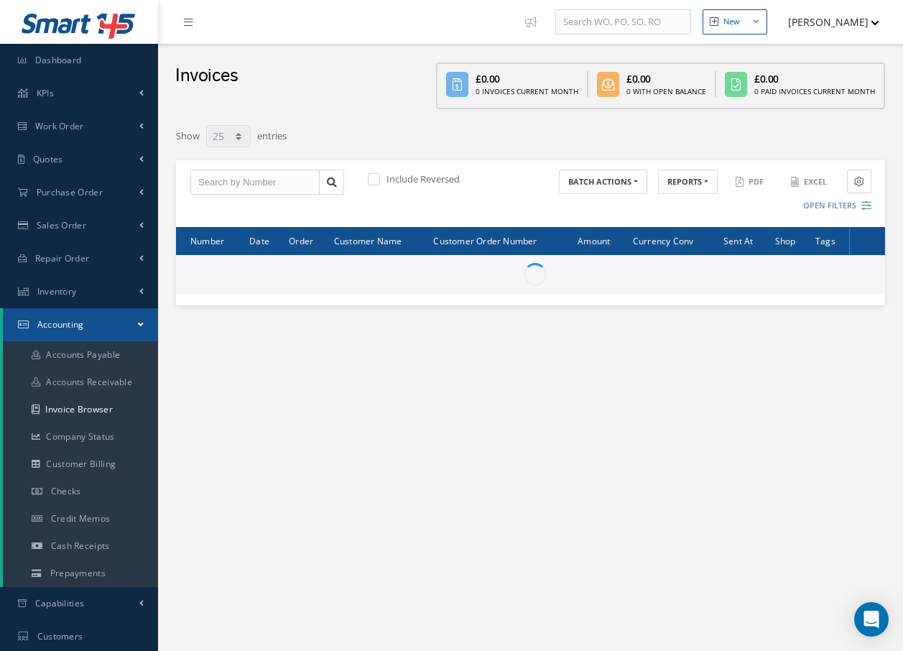
select select "25"
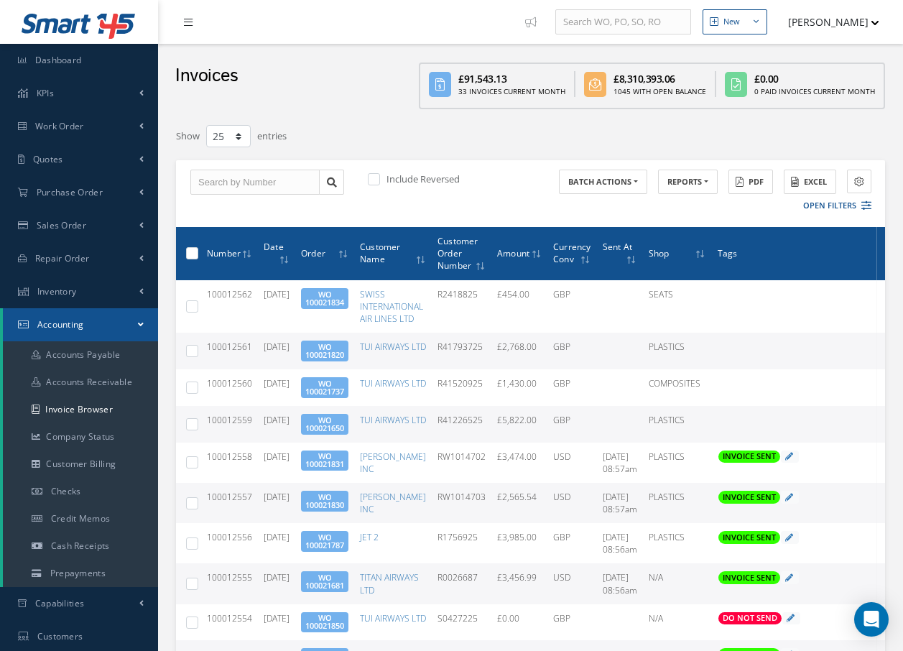
click at [189, 24] on icon at bounding box center [188, 22] width 9 height 10
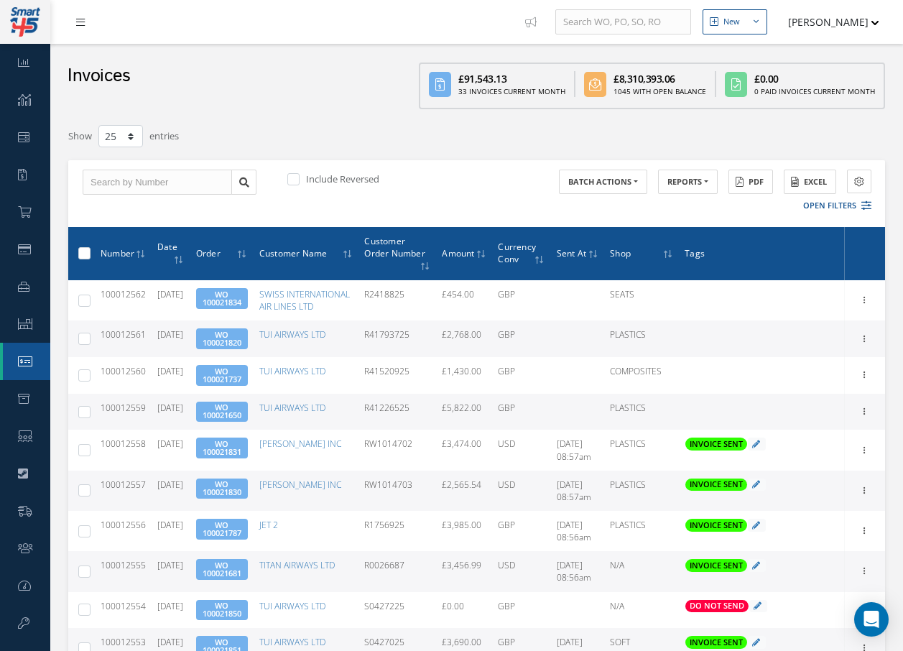
click at [78, 23] on icon at bounding box center [80, 22] width 9 height 10
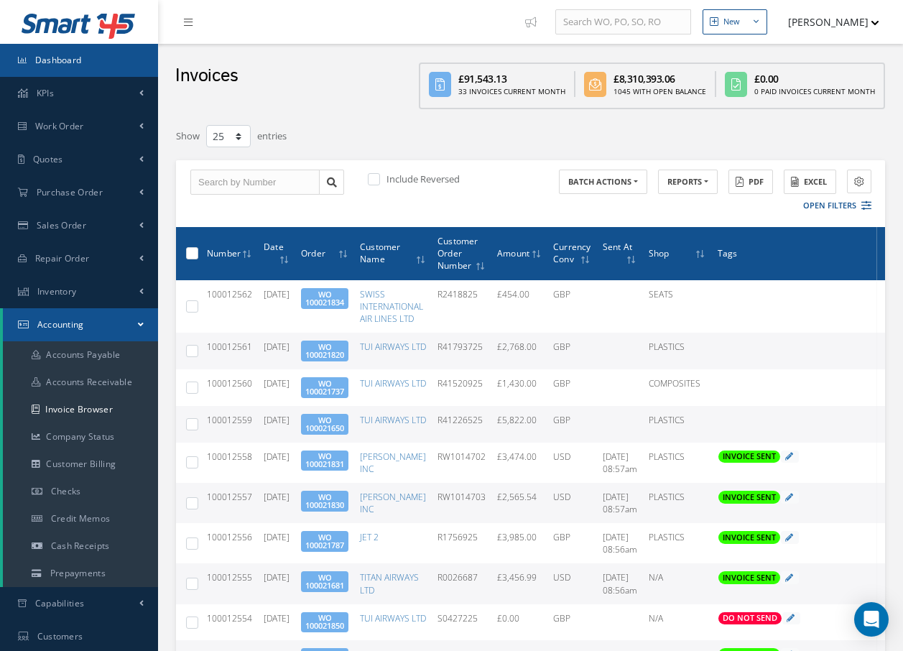
click at [76, 55] on link "Dashboard" at bounding box center [79, 60] width 158 height 33
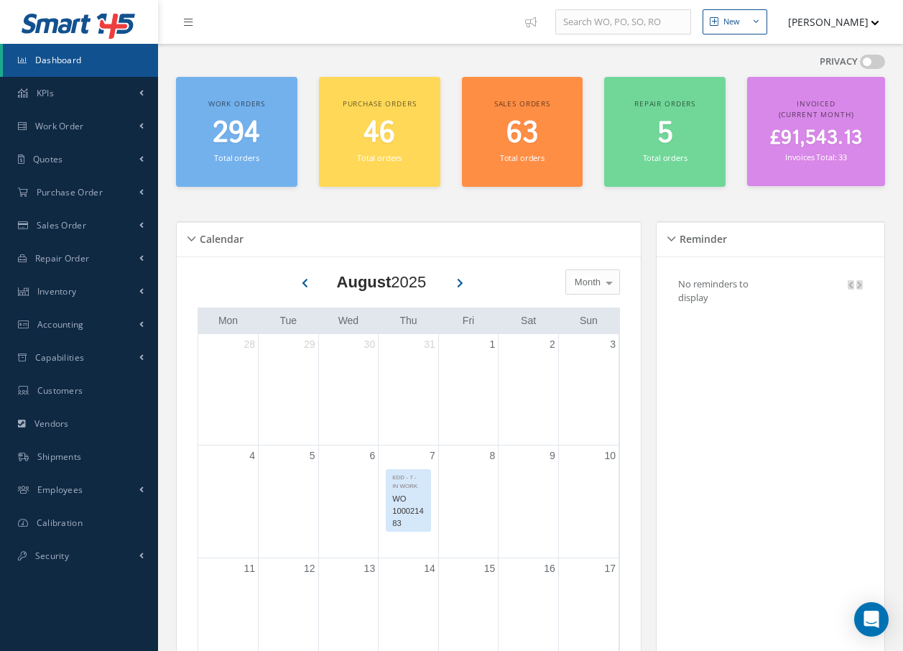
click at [844, 135] on span "£91,543.13" at bounding box center [816, 138] width 92 height 28
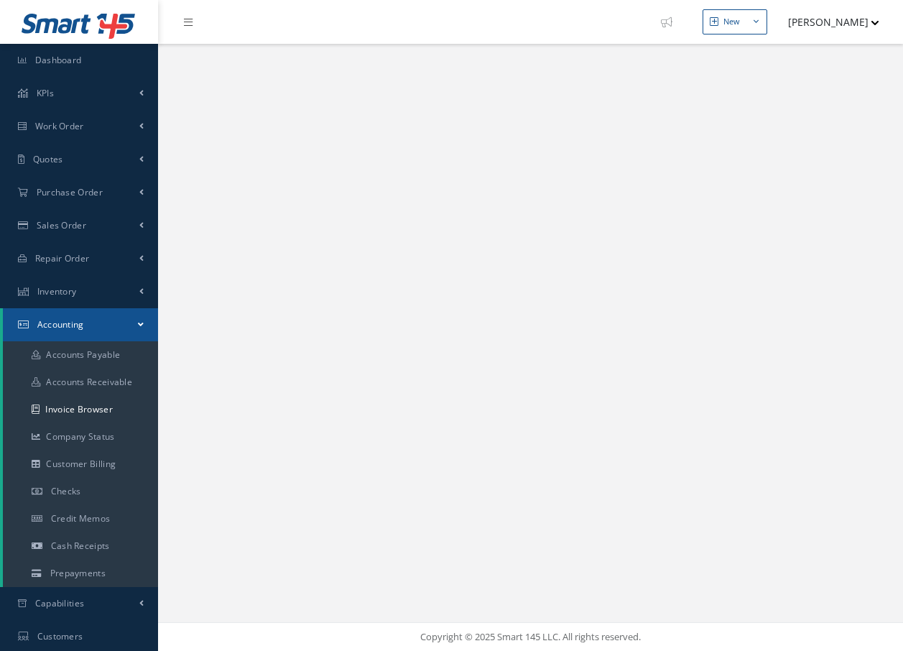
select select "25"
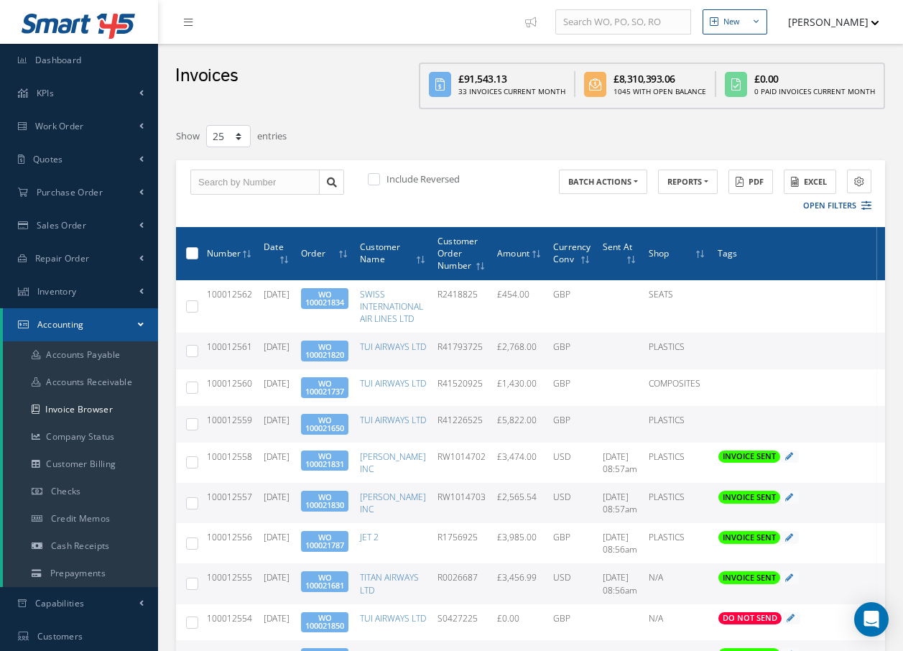
click at [451, 85] on icon at bounding box center [440, 84] width 22 height 25
click at [445, 86] on icon at bounding box center [440, 84] width 22 height 25
click at [188, 24] on icon at bounding box center [188, 22] width 9 height 10
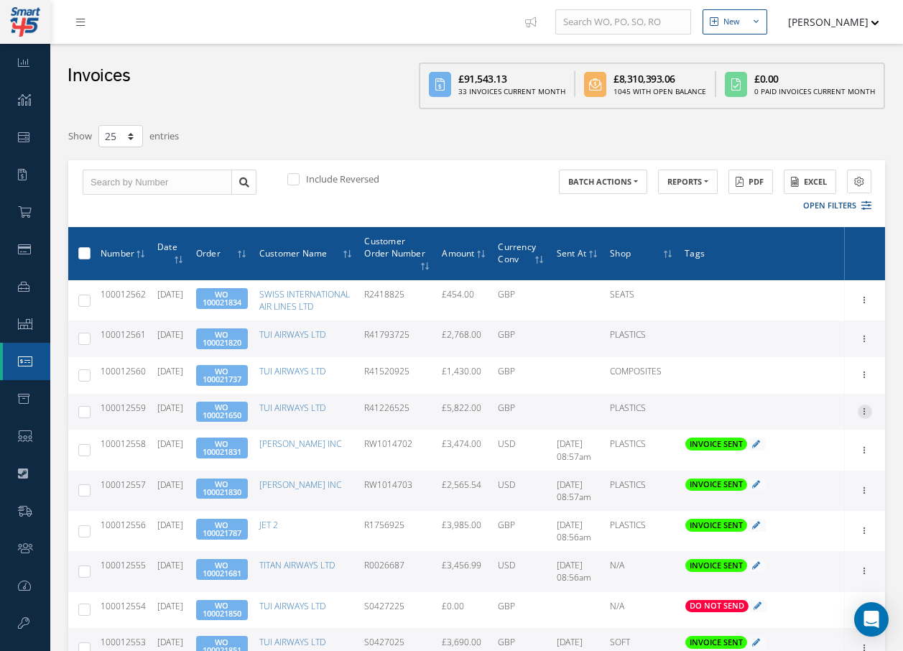
click at [865, 416] on icon at bounding box center [864, 409] width 14 height 11
click at [792, 467] on link "Send By Email" at bounding box center [798, 457] width 113 height 19
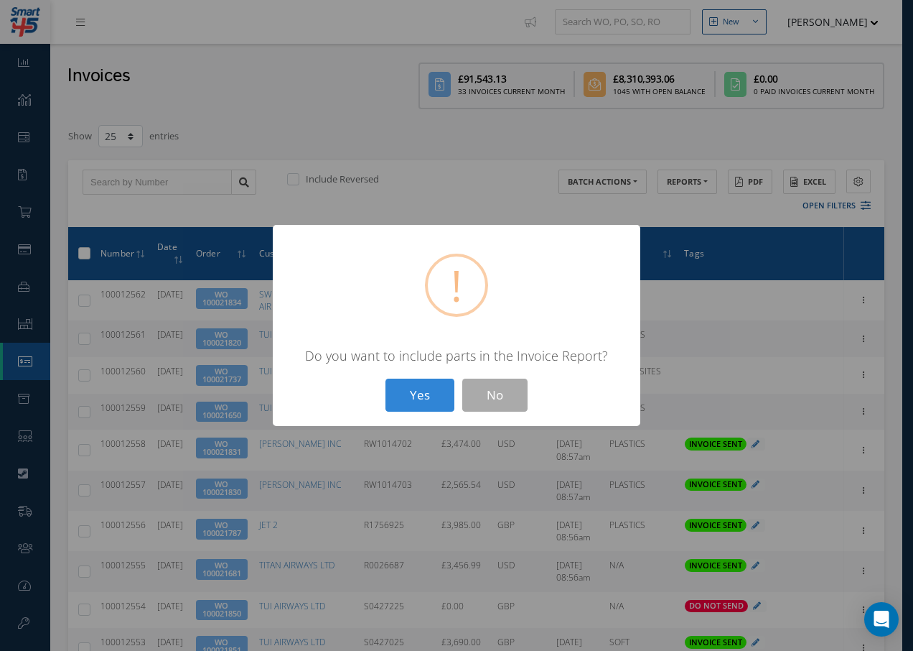
click at [416, 390] on button "Yes" at bounding box center [420, 395] width 69 height 34
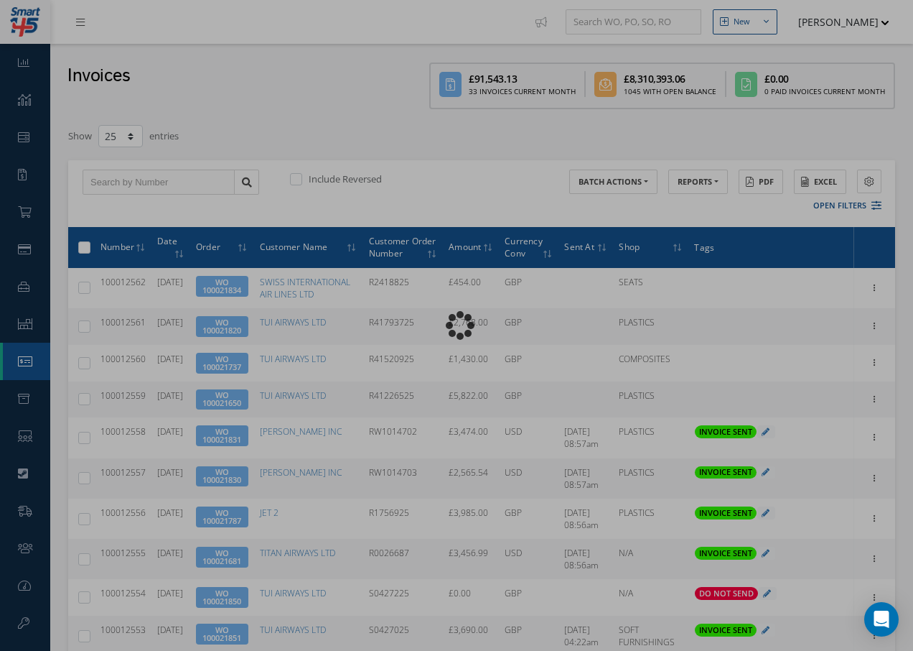
type input "INVOICE - Work Order 100021650 for TUI AIRWAYS LTD, PO: R41226525"
type textarea "Dear Accounts, Please find the attached invoice for your recent order R41226525…"
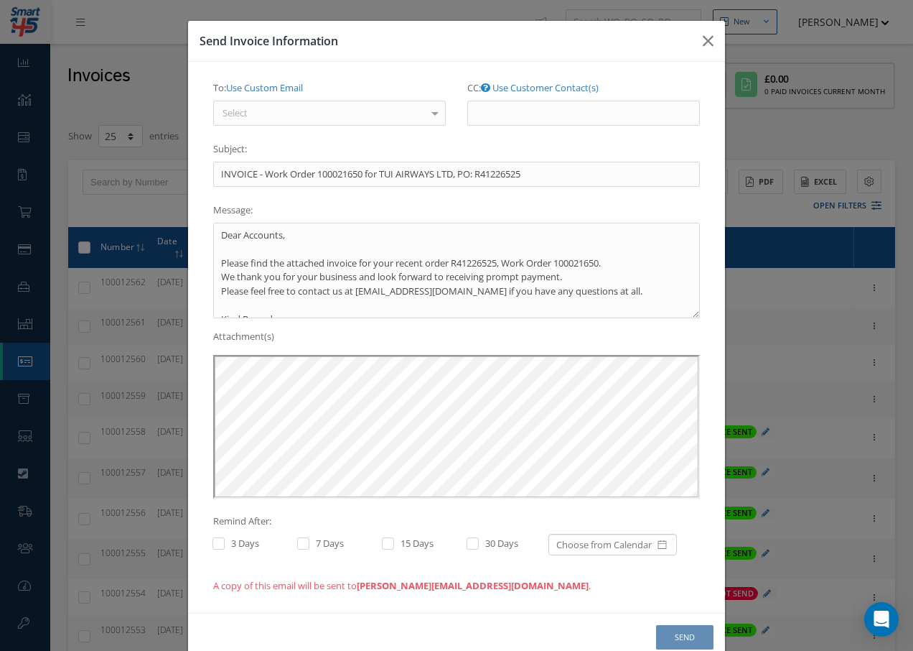
click at [307, 105] on div "Select" at bounding box center [329, 114] width 233 height 26
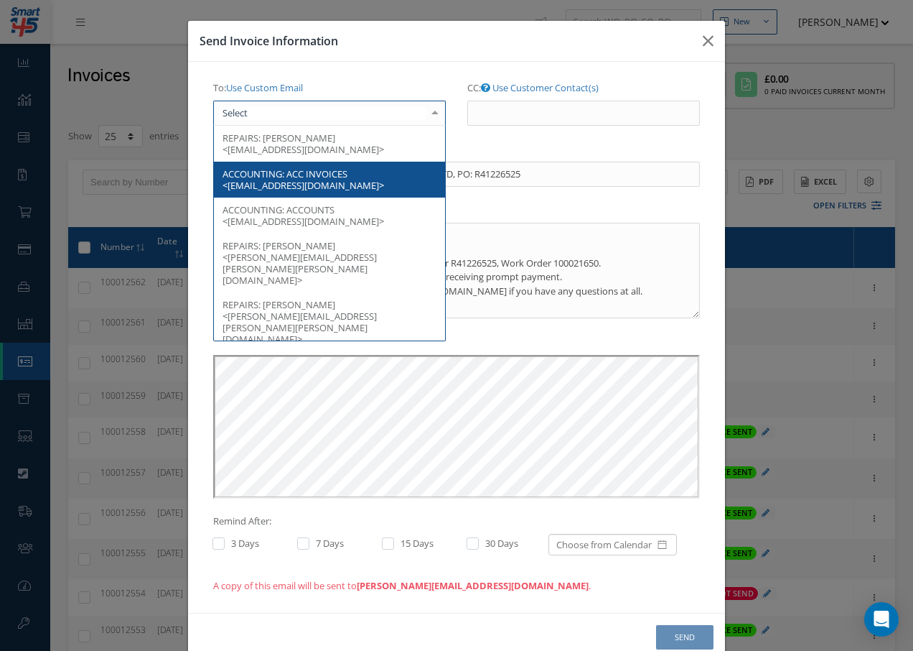
click at [335, 178] on span "ACC INVOICES <[EMAIL_ADDRESS][DOMAIN_NAME]>" at bounding box center [304, 179] width 162 height 24
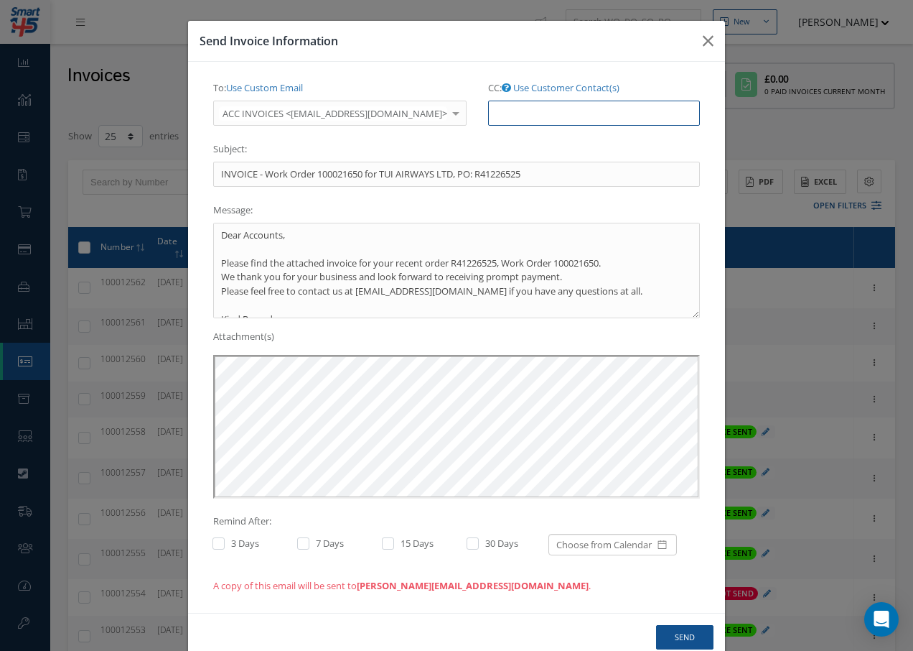
click at [488, 117] on input "CC: Use Customer Contact(s)" at bounding box center [594, 114] width 212 height 26
click at [520, 108] on input "CC: Use Customer Contact(s)" at bounding box center [594, 114] width 212 height 26
paste input ""Accounts" <[EMAIL_ADDRESS][DOMAIN_NAME]>"
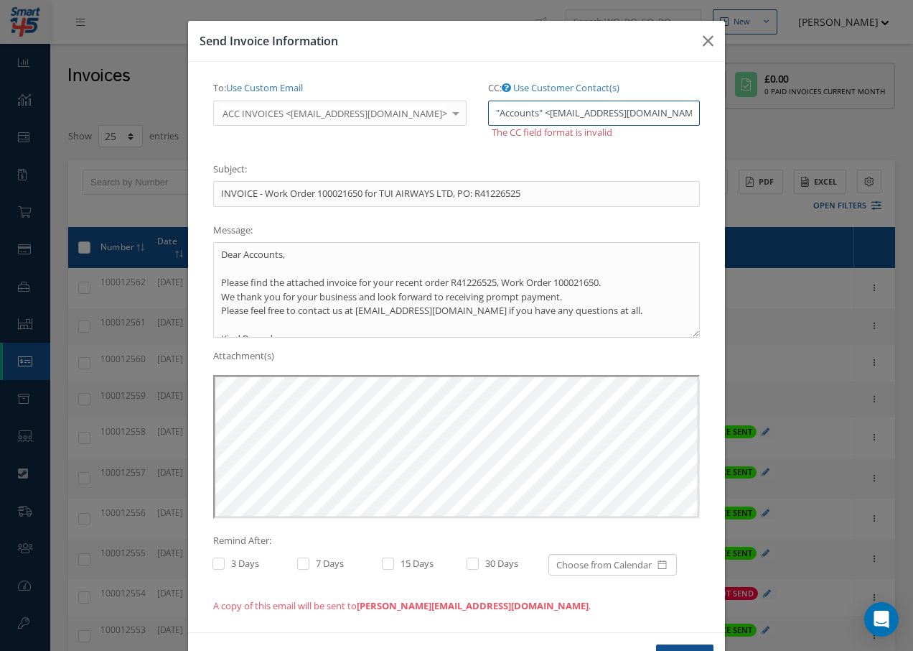
click at [524, 111] on input ""Accounts" <[EMAIL_ADDRESS][DOMAIN_NAME]>" at bounding box center [594, 114] width 212 height 26
click at [572, 111] on input "[EMAIL_ADDRESS][DOMAIN_NAME]>" at bounding box center [594, 114] width 212 height 26
type input "A"
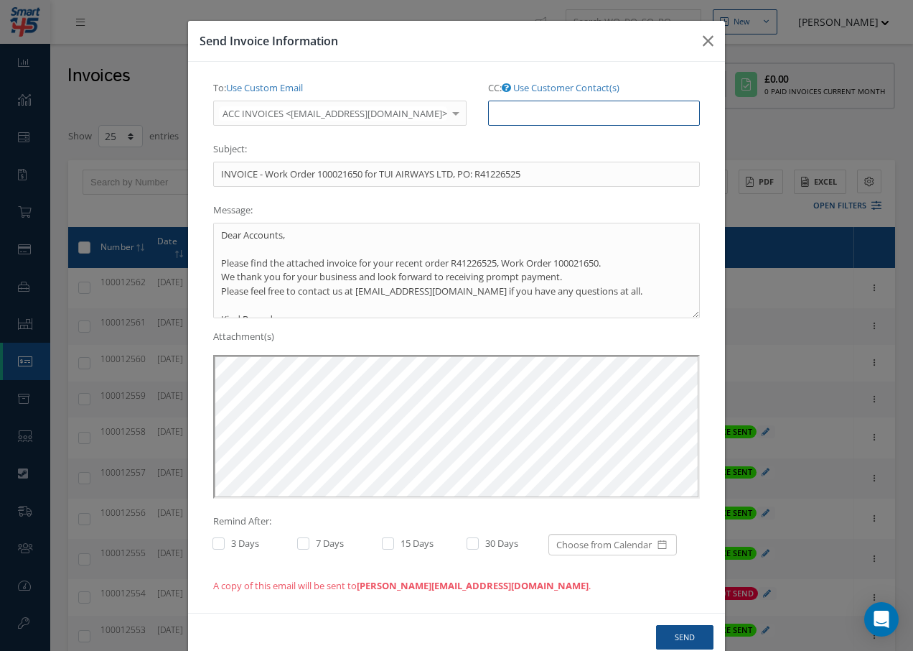
click at [490, 113] on input "CC: Use Customer Contact(s)" at bounding box center [594, 114] width 212 height 26
paste input "[EMAIL_ADDRESS][DOMAIN_NAME]"
type input "[EMAIL_ADDRESS][DOMAIN_NAME]"
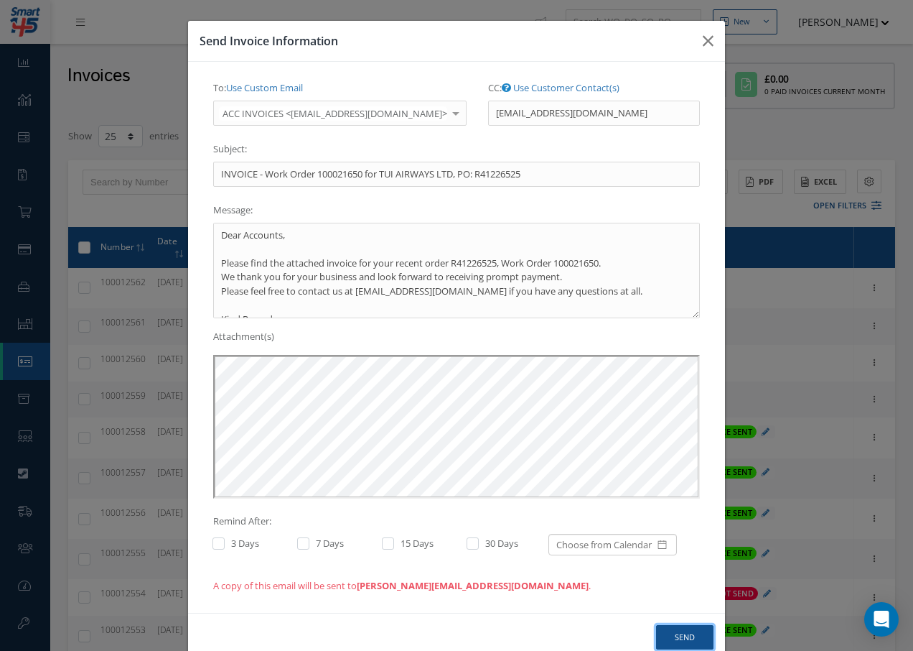
click at [689, 638] on button "Send" at bounding box center [684, 637] width 57 height 25
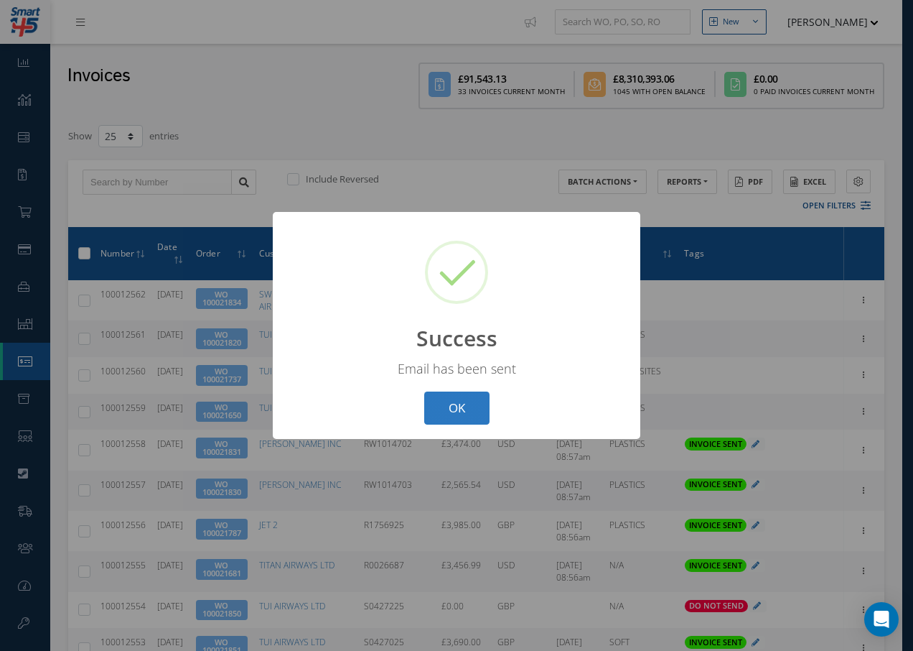
click at [457, 408] on button "OK" at bounding box center [456, 408] width 65 height 34
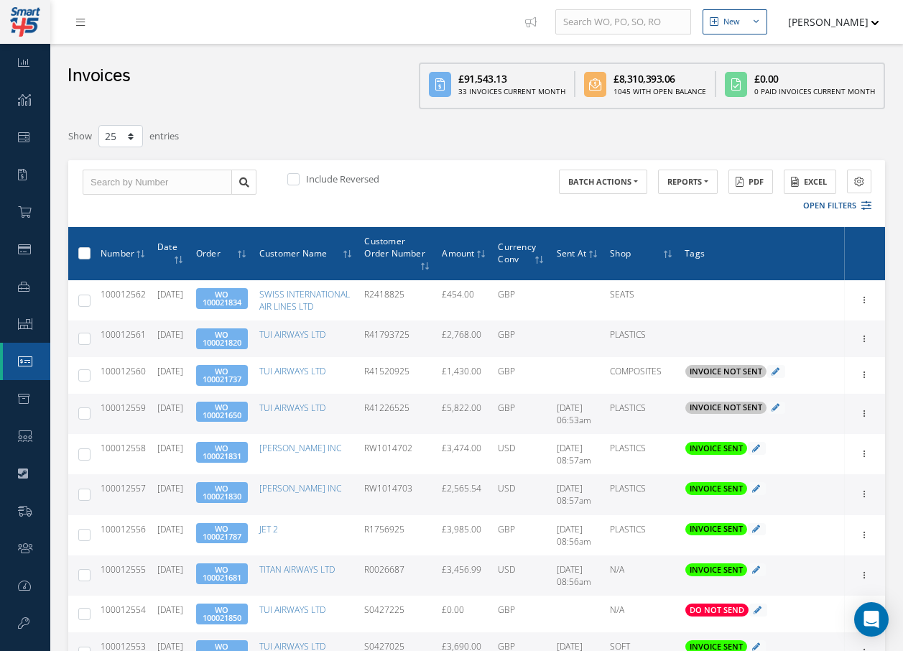
click at [767, 414] on span at bounding box center [776, 407] width 18 height 13
click at [773, 411] on icon at bounding box center [775, 407] width 8 height 8
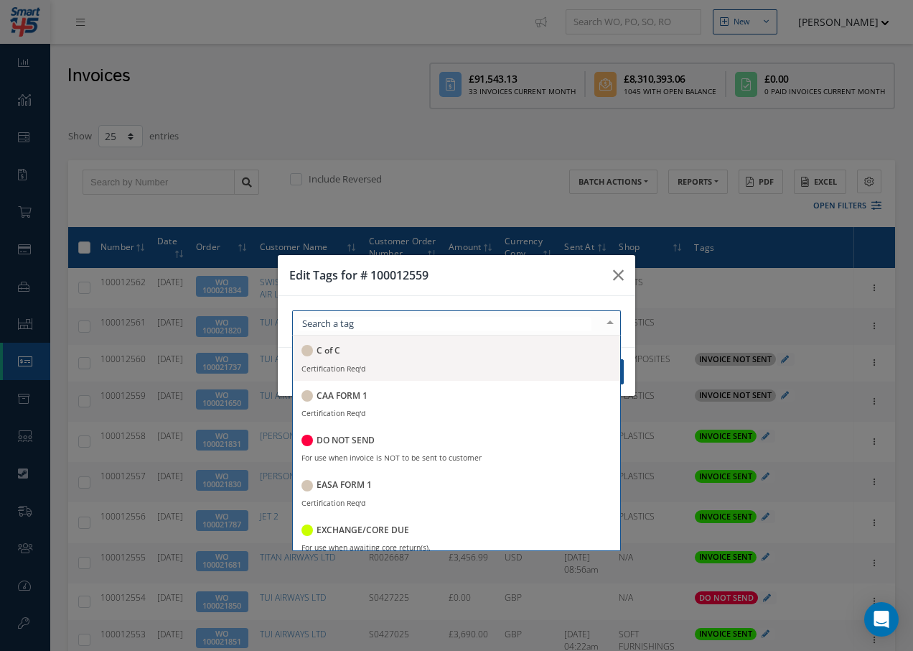
click at [398, 322] on div at bounding box center [456, 322] width 329 height 25
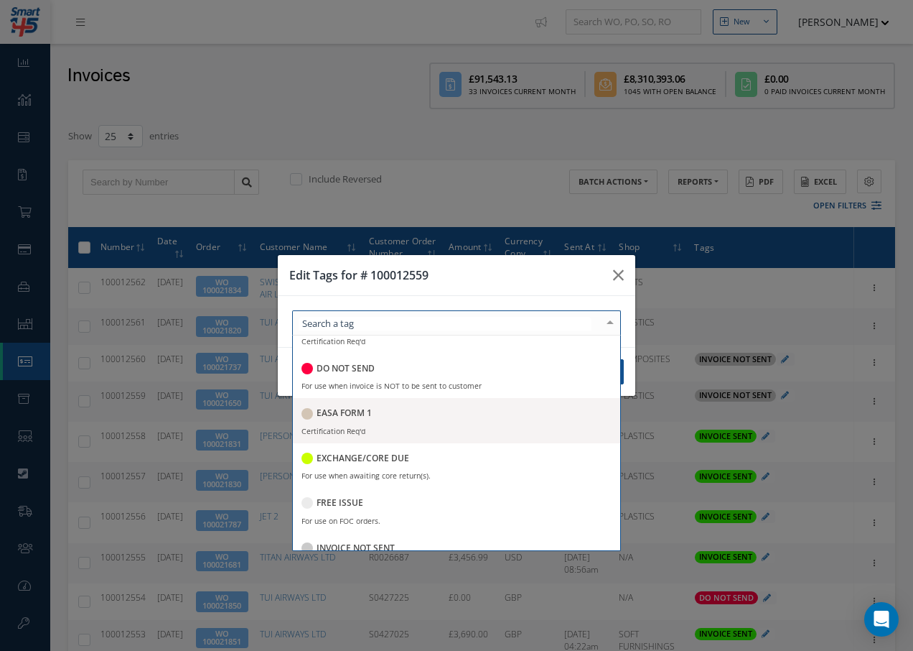
scroll to position [144, 0]
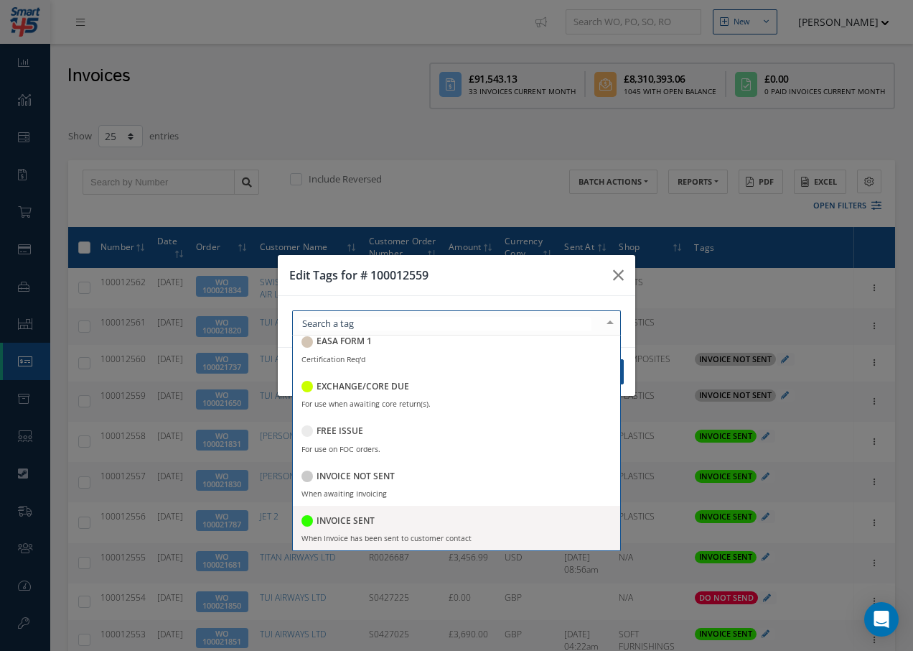
click at [345, 516] on h5 "INVOICE SENT" at bounding box center [346, 521] width 58 height 10
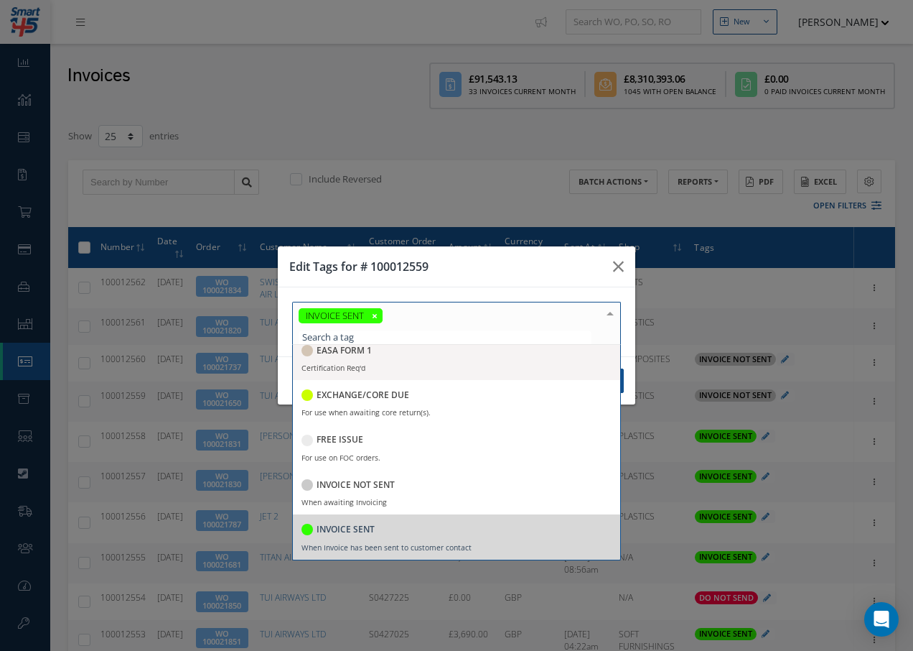
click at [610, 315] on div at bounding box center [610, 314] width 20 height 24
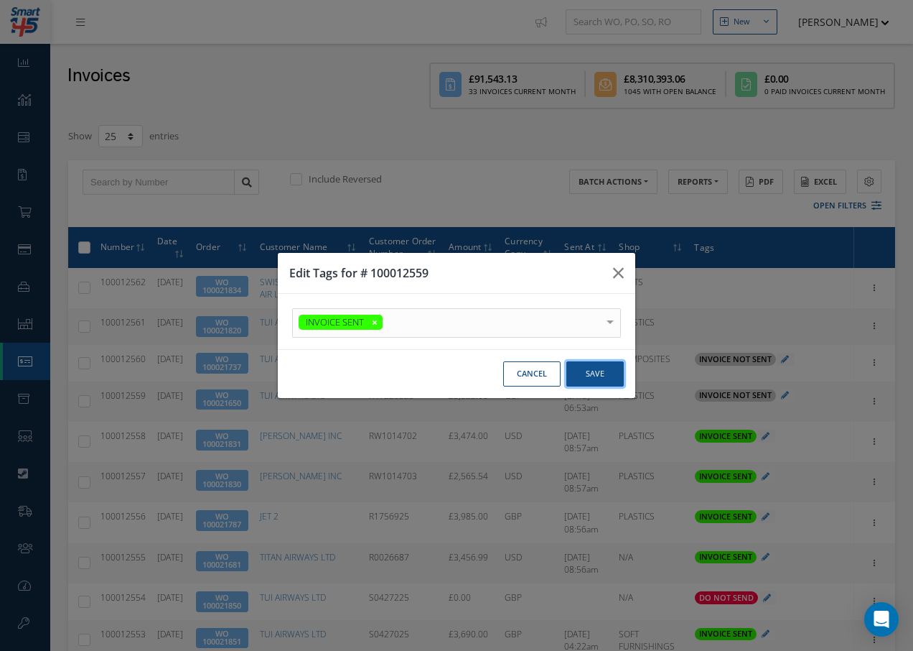
click at [598, 376] on button "Save" at bounding box center [595, 373] width 57 height 25
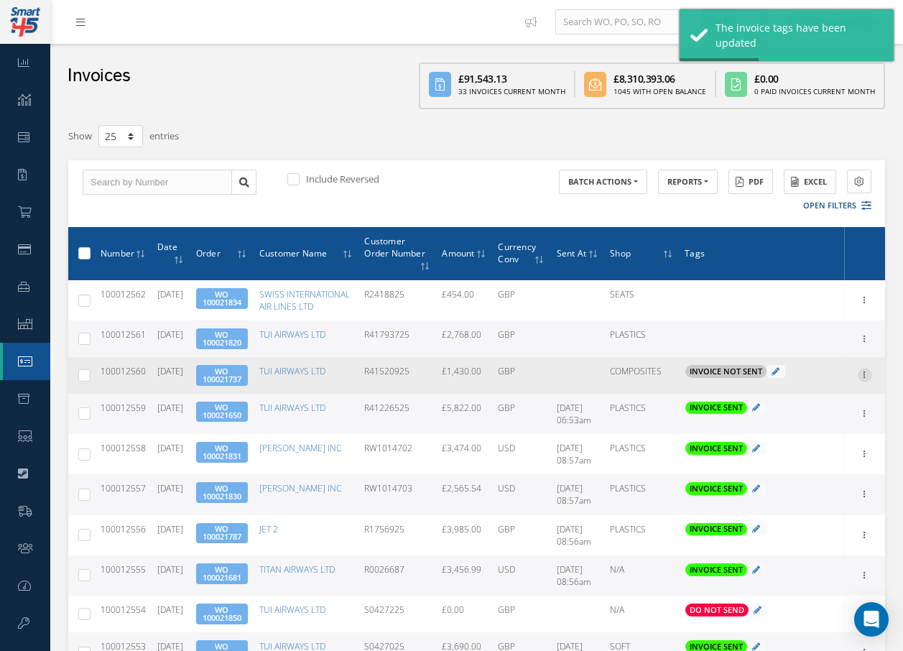
click at [862, 379] on icon at bounding box center [864, 373] width 14 height 11
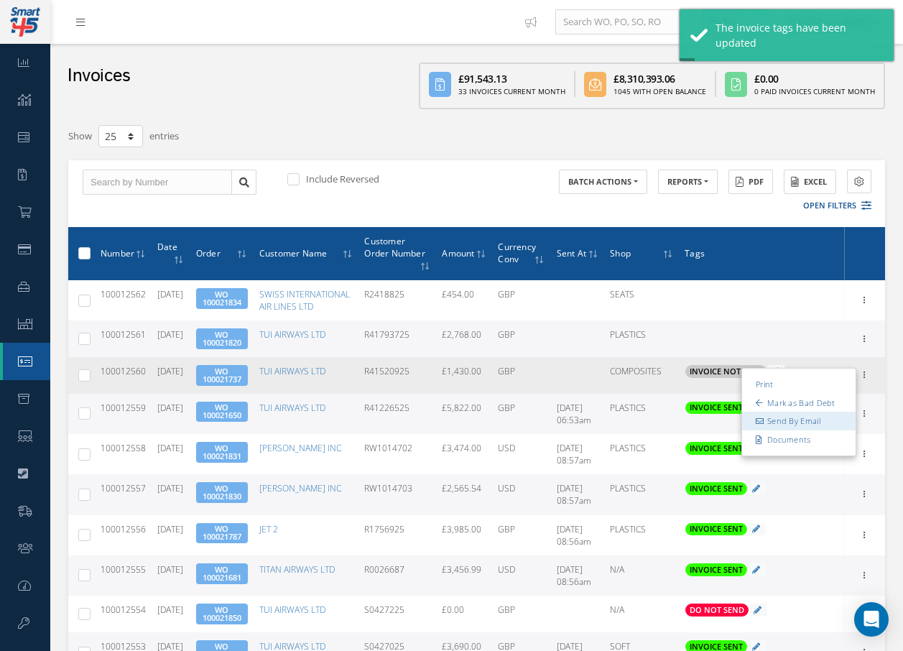
click at [791, 431] on link "Send By Email" at bounding box center [798, 421] width 113 height 19
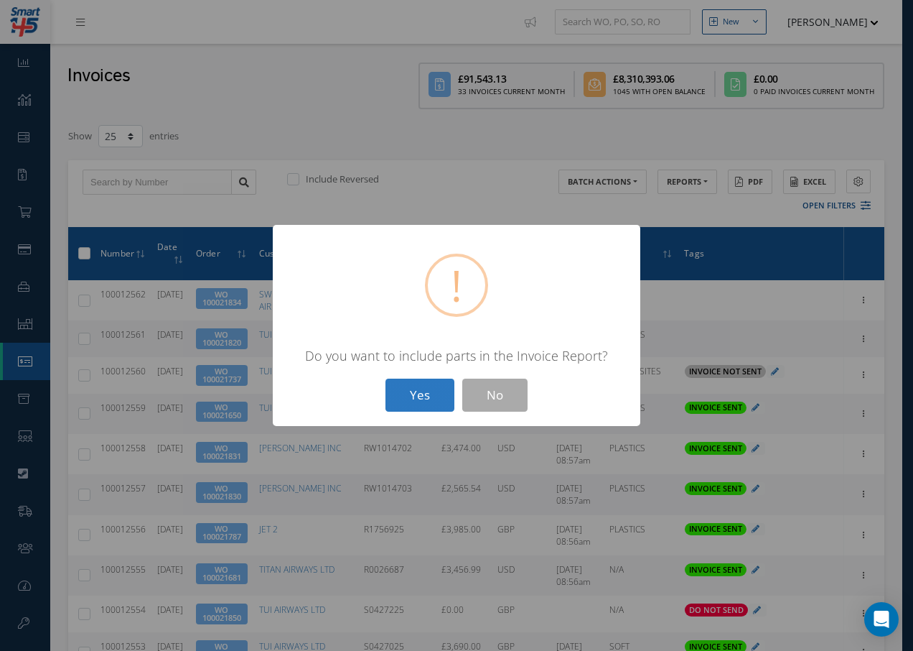
click at [407, 396] on button "Yes" at bounding box center [420, 395] width 69 height 34
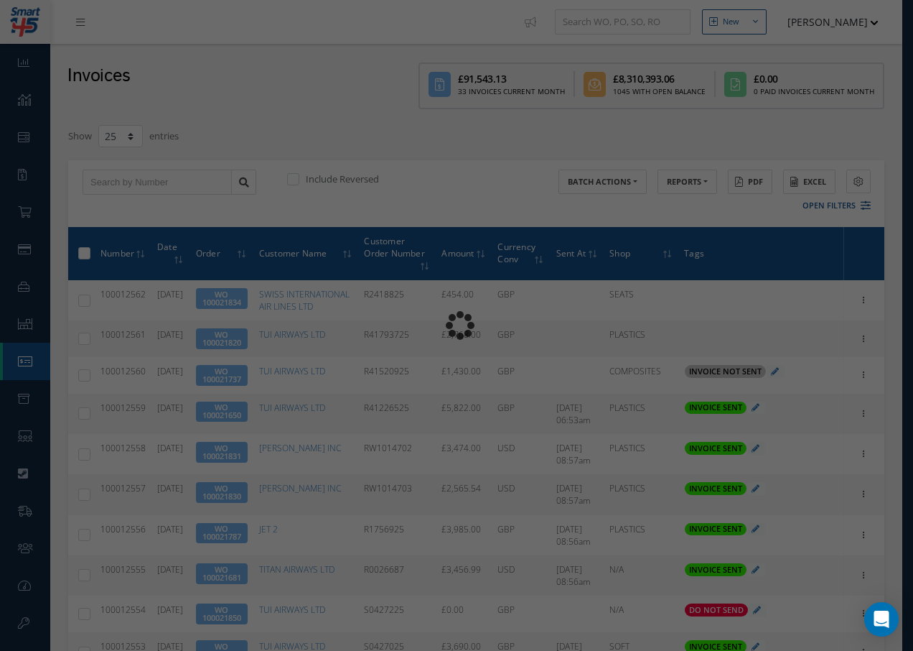
type input "INVOICE - Work Order 100021737 for TUI AIRWAYS LTD, PO: R41520925"
type textarea "Dear Accounts, Please find the attached invoice for your recent order R41520925…"
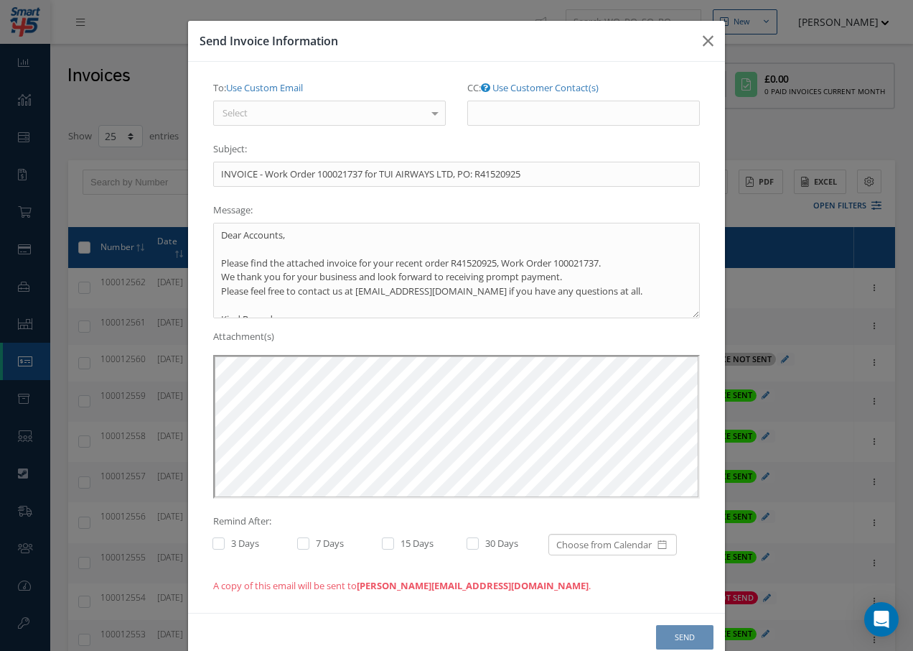
scroll to position [31, 0]
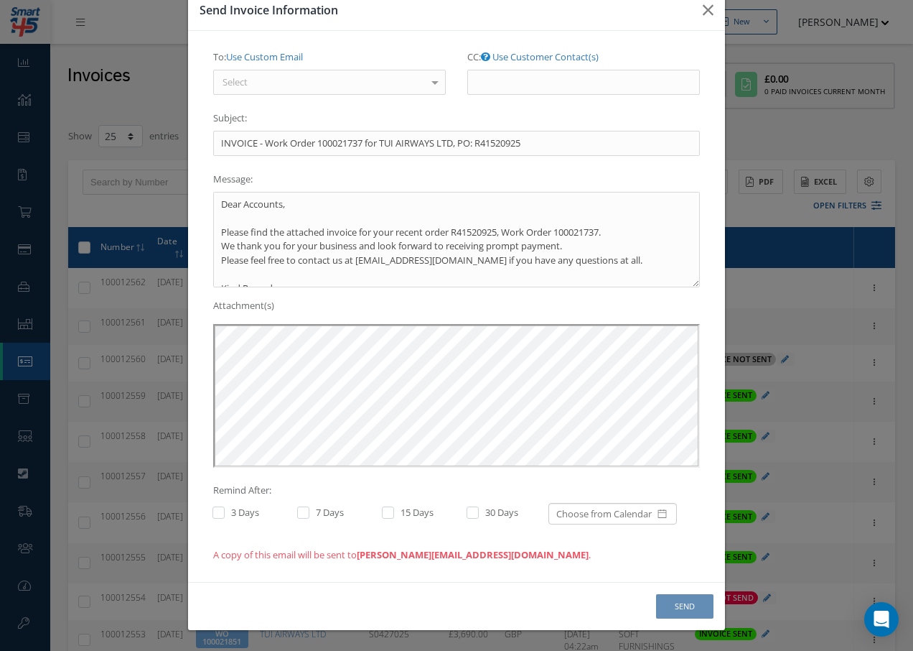
click at [320, 80] on div "Select" at bounding box center [329, 83] width 233 height 26
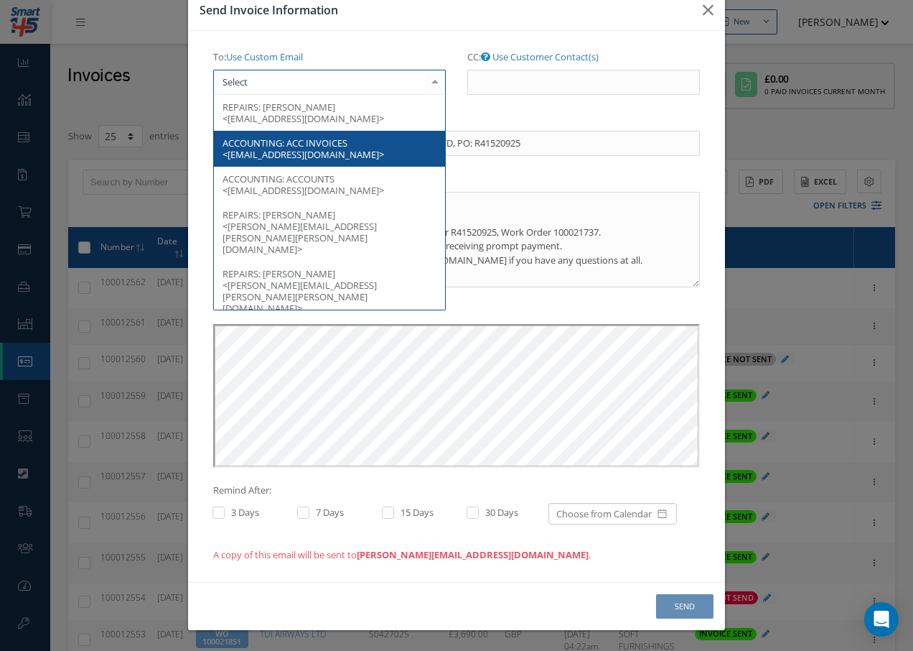
click at [297, 152] on span "ACC INVOICES <invoice.processing@tui.co.uk>" at bounding box center [304, 148] width 162 height 24
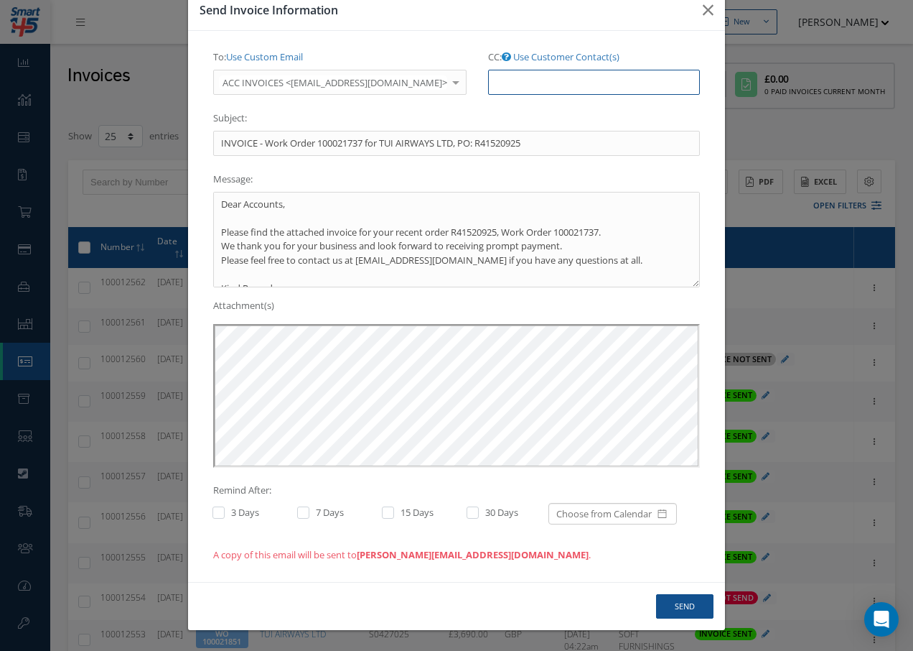
click at [521, 84] on input "CC: Use Customer Contact(s)" at bounding box center [594, 83] width 212 height 26
paste input "Accounts@cab.aero"
type input "Accounts@cab.aero"
click at [675, 604] on button "Send" at bounding box center [684, 606] width 57 height 25
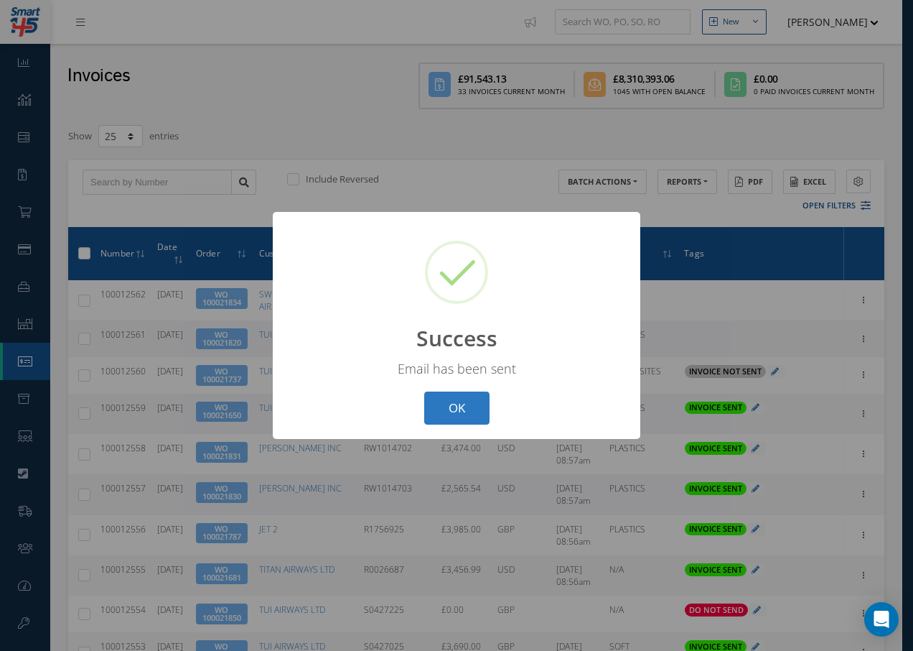
click at [462, 406] on button "OK" at bounding box center [456, 408] width 65 height 34
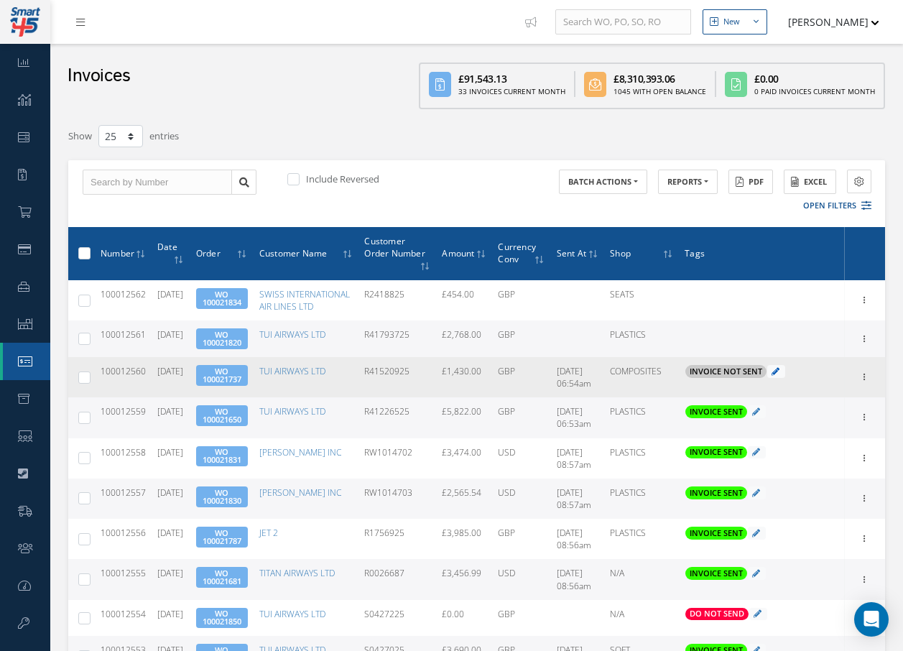
click at [774, 376] on link at bounding box center [775, 371] width 8 height 11
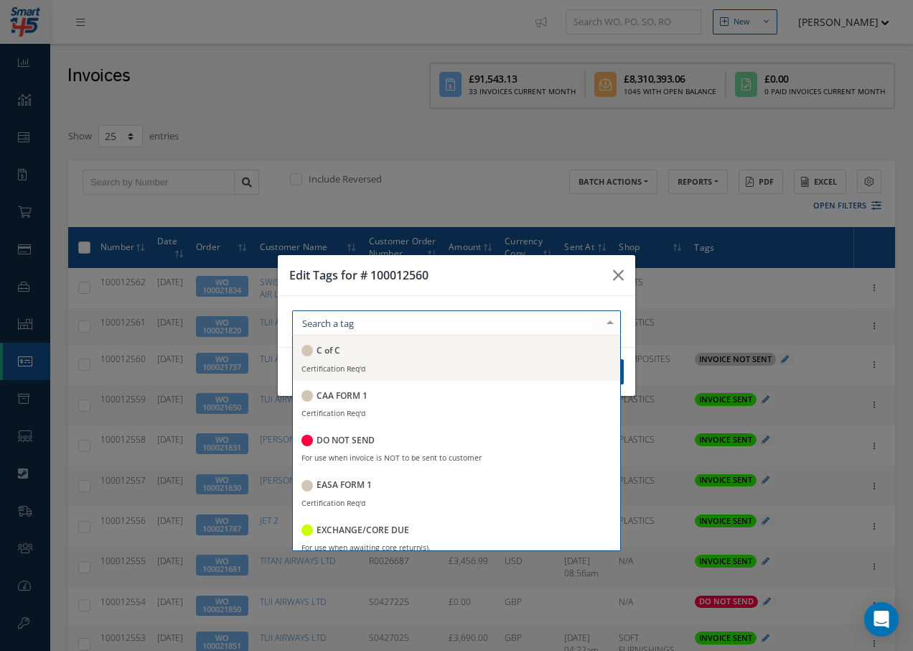
click at [397, 319] on div at bounding box center [456, 322] width 329 height 25
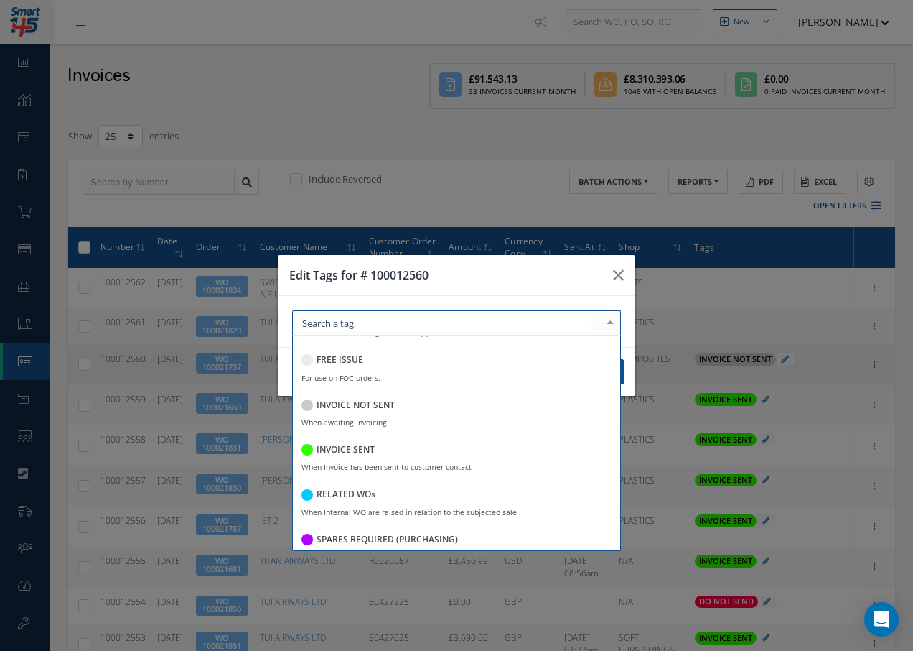
scroll to position [215, 0]
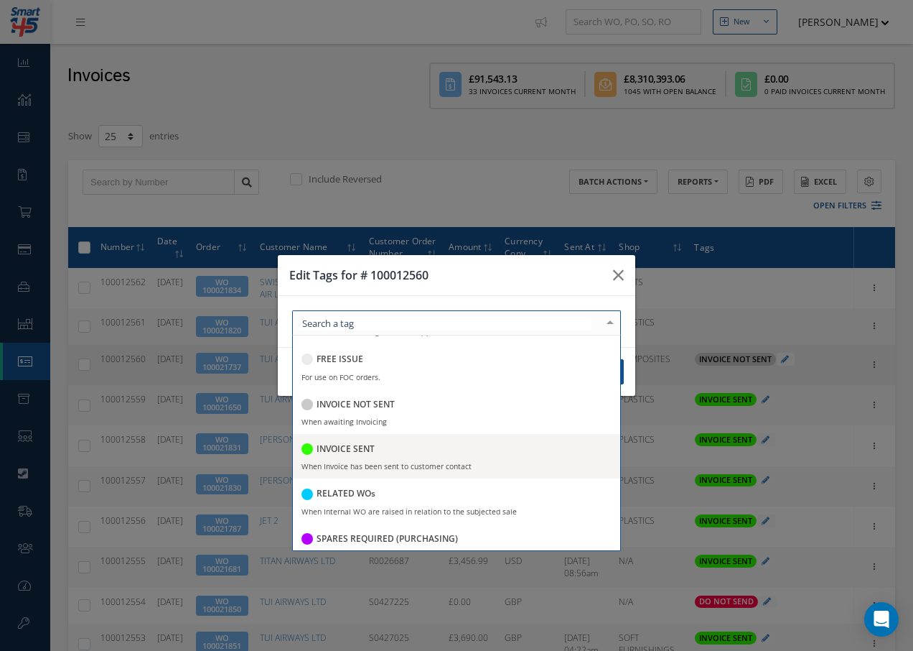
click at [357, 455] on div "INVOICE SENT" at bounding box center [338, 449] width 73 height 19
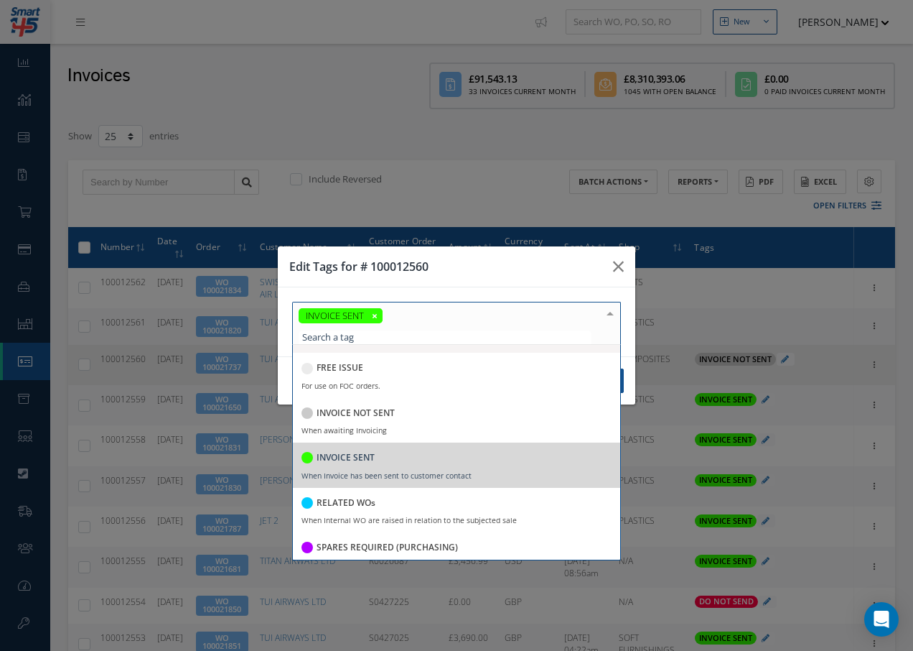
click at [610, 316] on div at bounding box center [610, 314] width 20 height 24
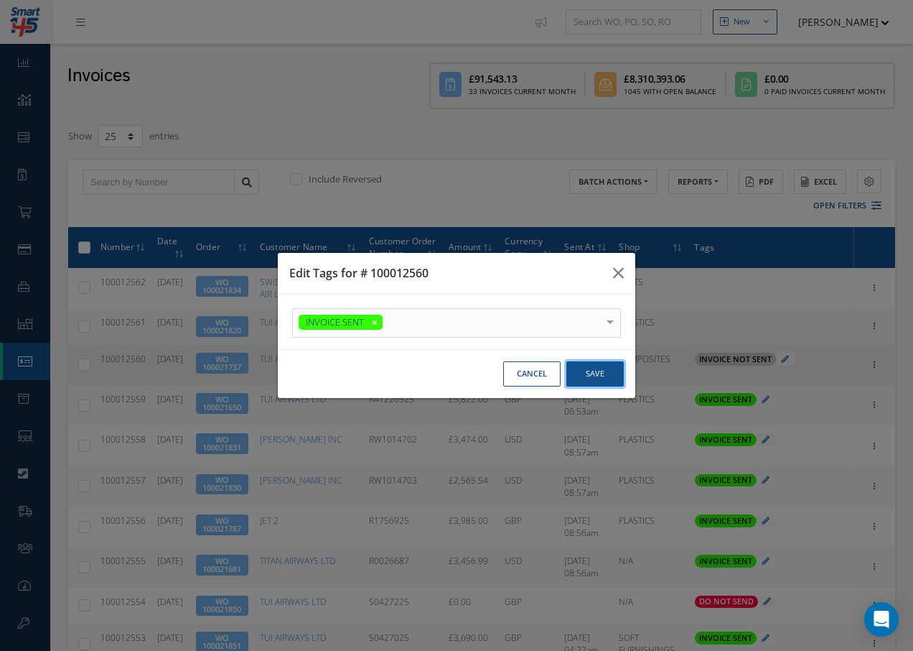
click at [610, 375] on button "Save" at bounding box center [595, 373] width 57 height 25
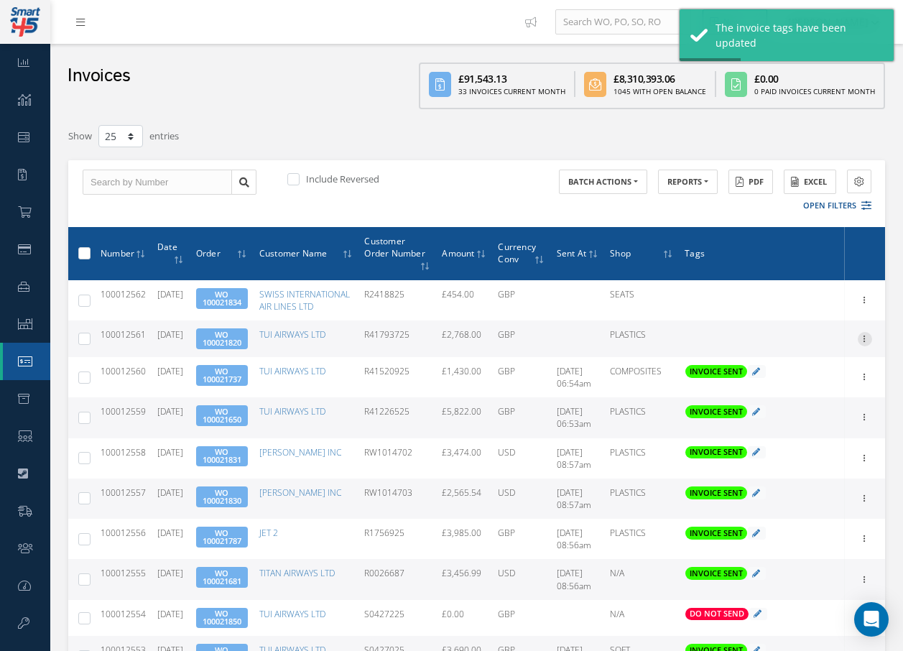
click at [865, 343] on icon at bounding box center [864, 337] width 14 height 11
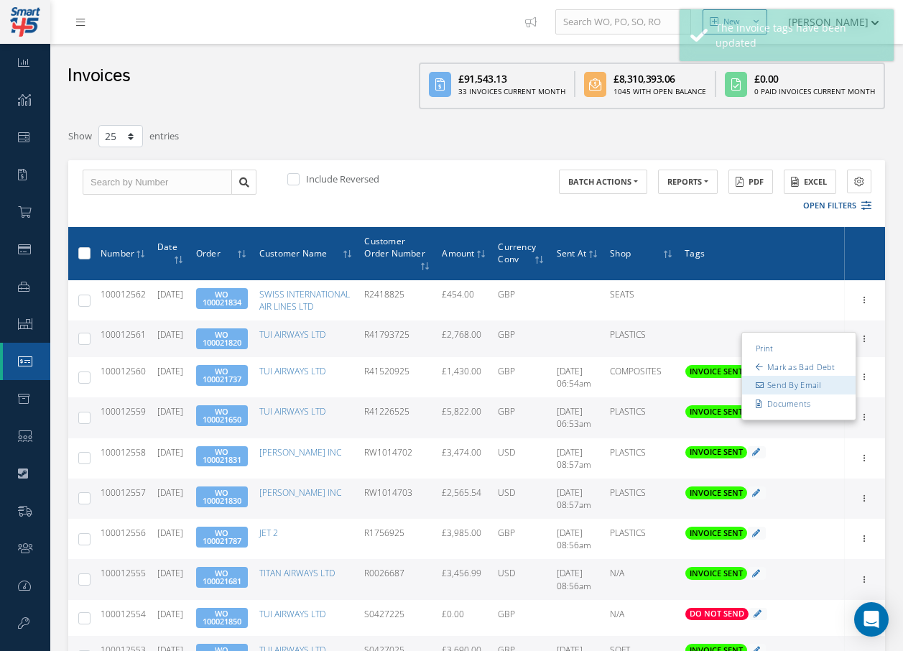
click at [809, 394] on link "Send By Email" at bounding box center [798, 385] width 113 height 19
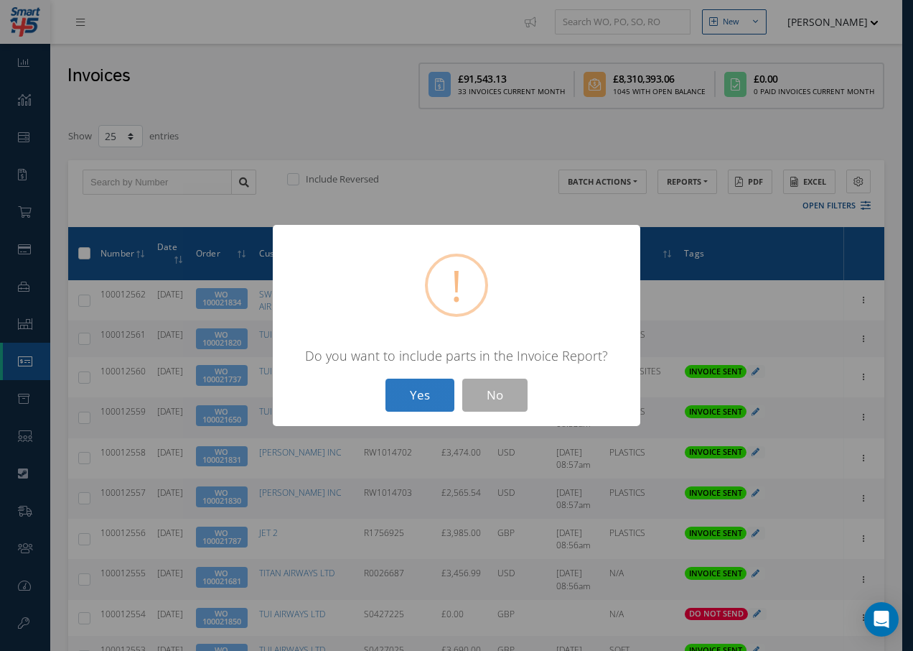
click at [409, 389] on button "Yes" at bounding box center [420, 395] width 69 height 34
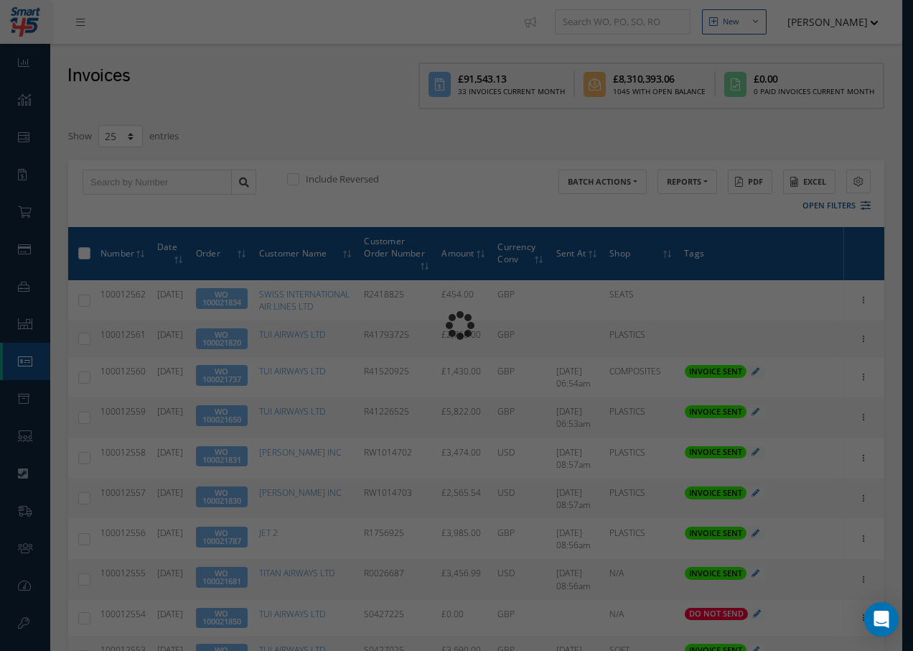
type input "INVOICE - Work Order 100021820 for TUI AIRWAYS LTD, PO: R41793725"
type textarea "Dear Accounts, Please find the attached invoice for your recent order R41793725…"
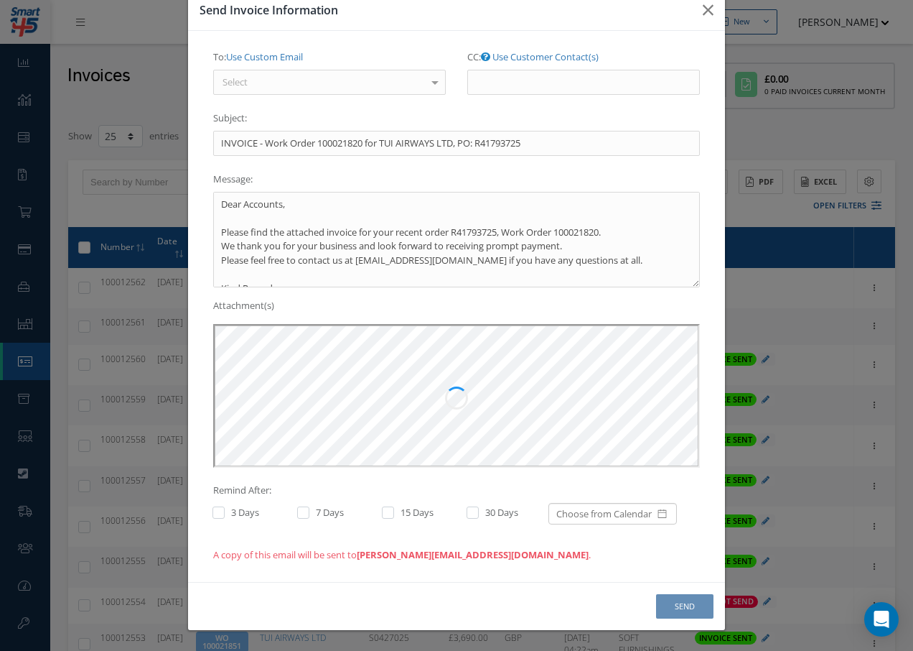
scroll to position [0, 0]
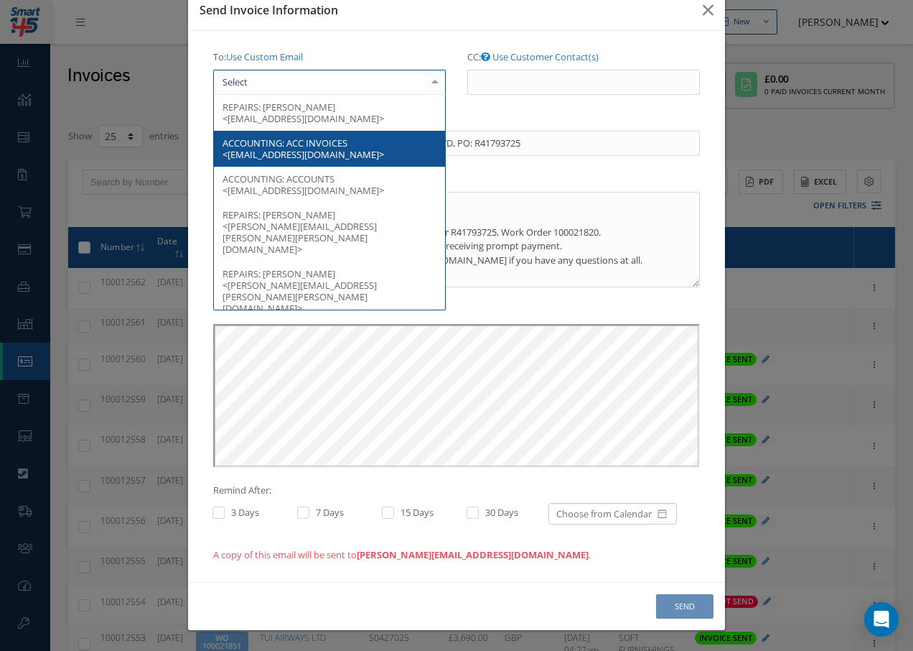
click at [340, 82] on div at bounding box center [329, 83] width 233 height 26
click at [340, 145] on span "ACC INVOICES <invoice.processing@tui.co.uk>" at bounding box center [304, 148] width 162 height 24
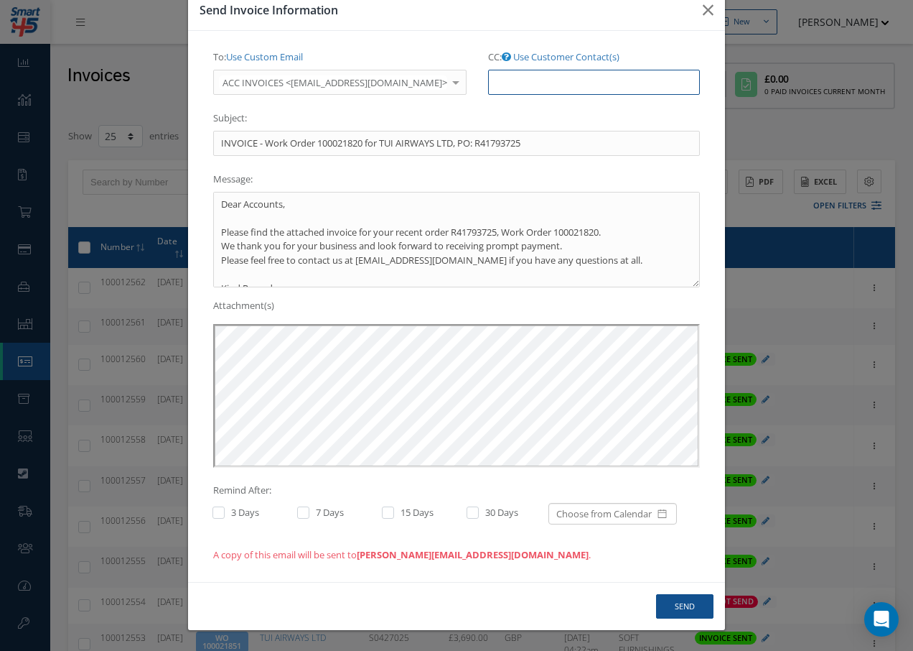
click at [493, 85] on input "CC: Use Customer Contact(s)" at bounding box center [594, 83] width 212 height 26
paste input "Accounts@cab.aero"
type input "Accounts@cab.aero"
click at [684, 608] on button "Send" at bounding box center [684, 606] width 57 height 25
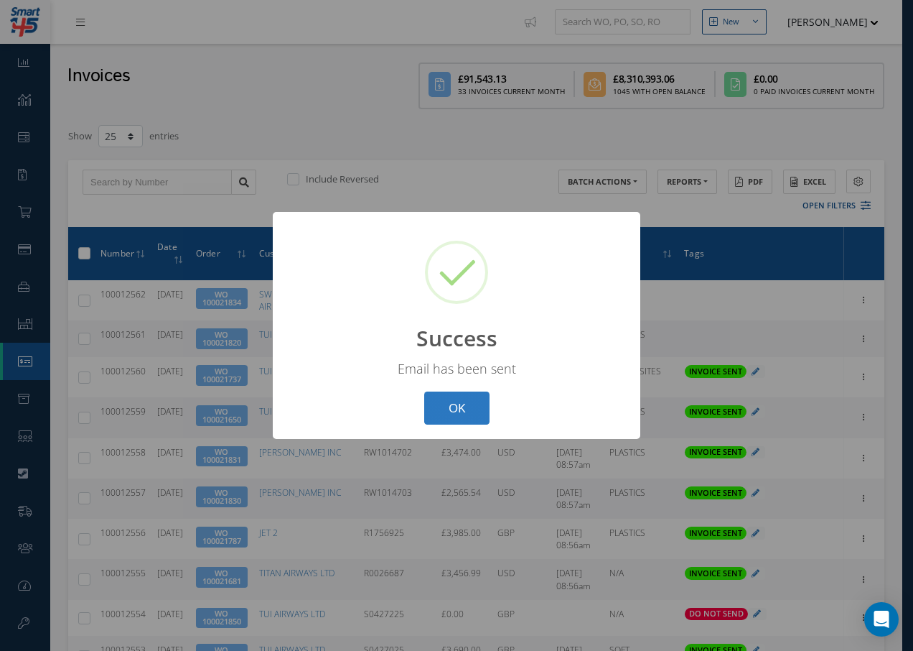
click at [462, 407] on button "OK" at bounding box center [456, 408] width 65 height 34
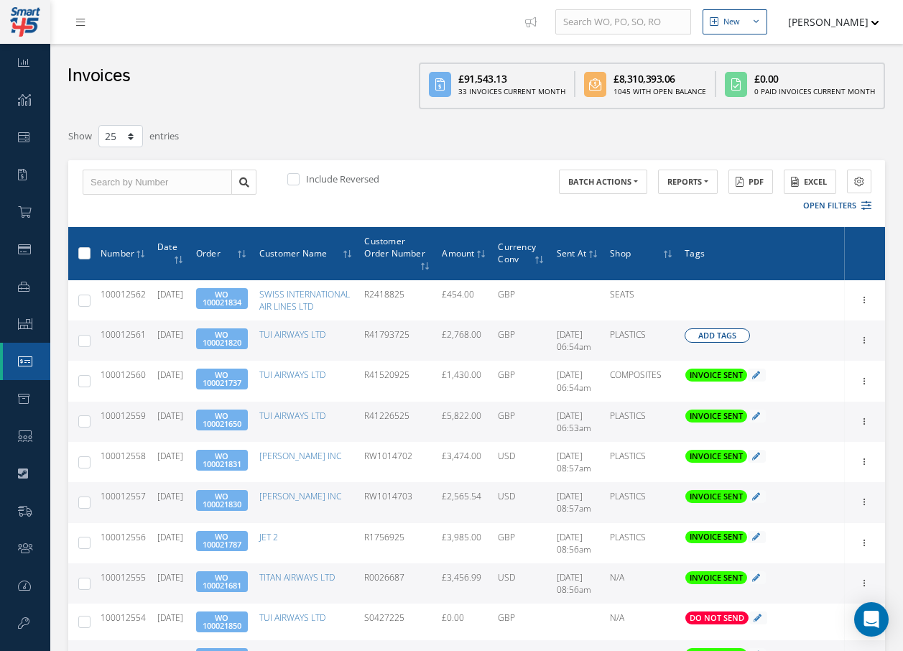
click at [703, 342] on span "Add Tags" at bounding box center [717, 336] width 38 height 12
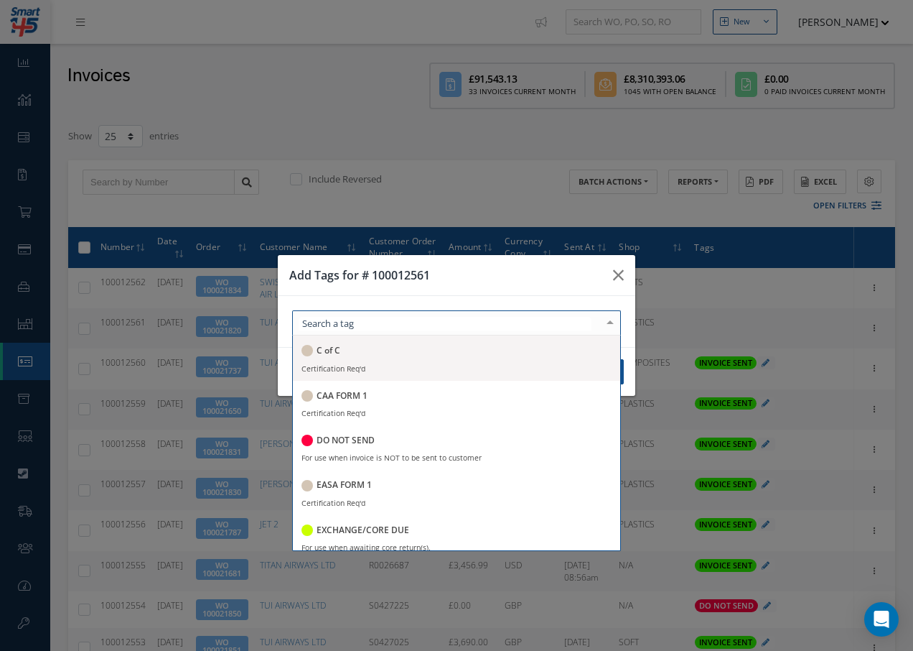
click at [485, 330] on div at bounding box center [456, 322] width 329 height 25
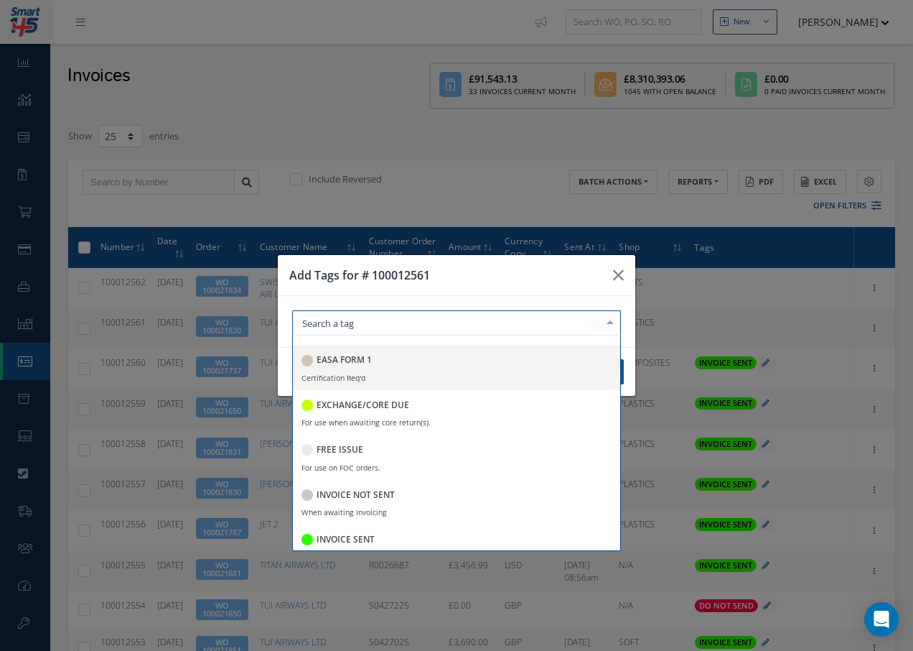
scroll to position [144, 0]
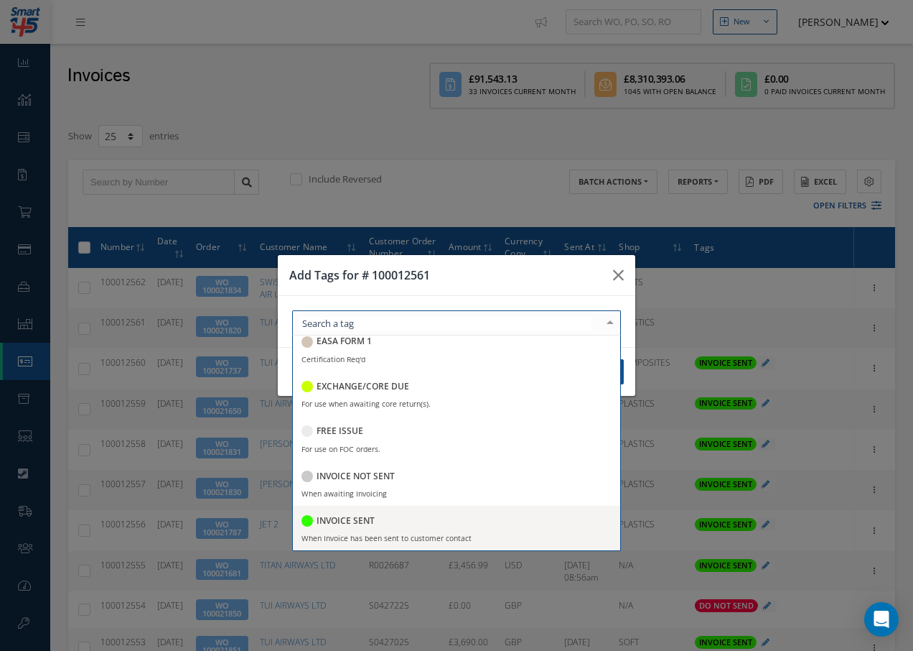
click at [371, 518] on h5 "INVOICE SENT" at bounding box center [346, 521] width 58 height 10
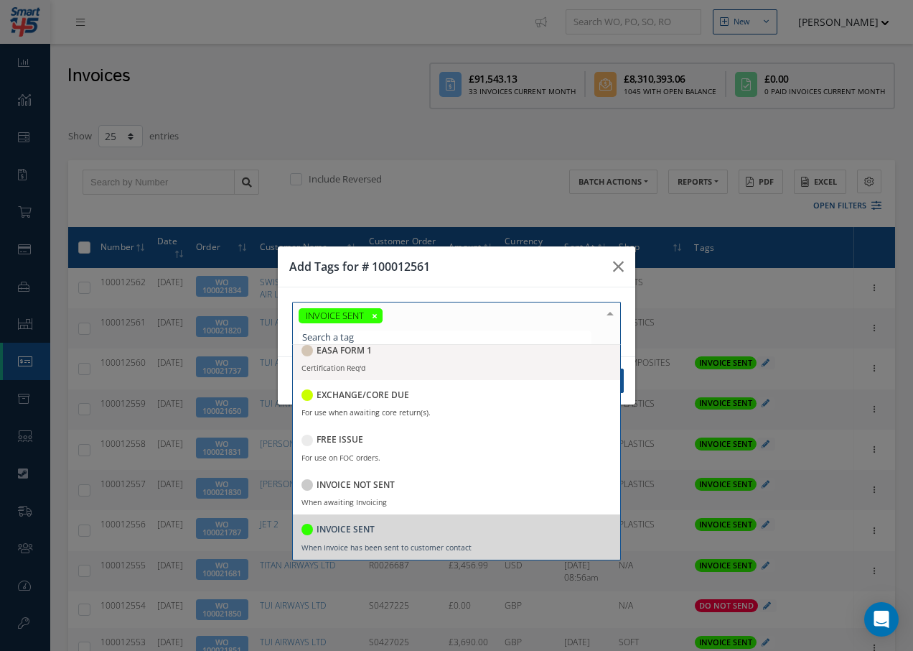
click at [609, 312] on div at bounding box center [610, 314] width 20 height 24
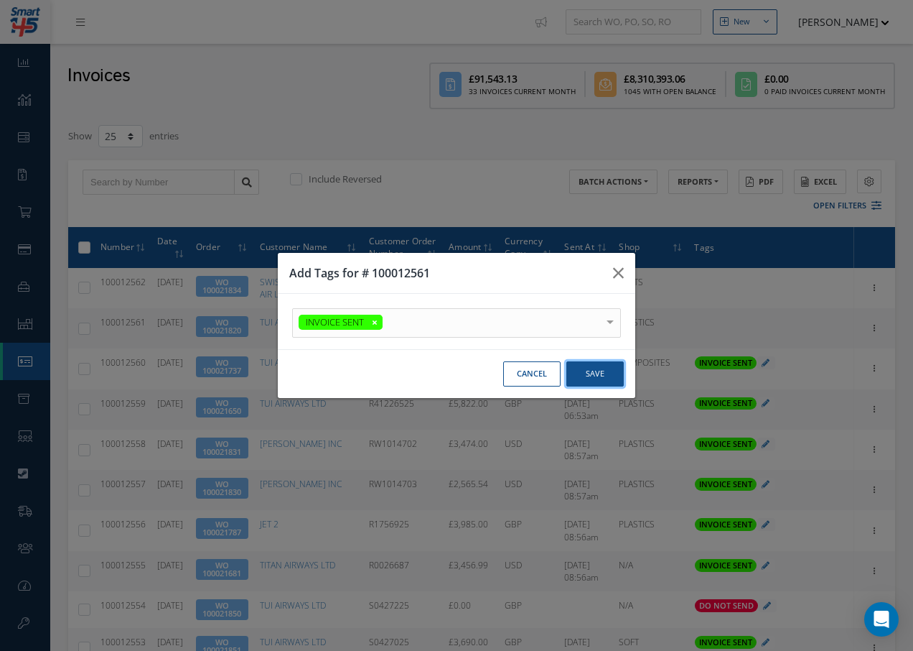
click at [603, 373] on button "Save" at bounding box center [595, 373] width 57 height 25
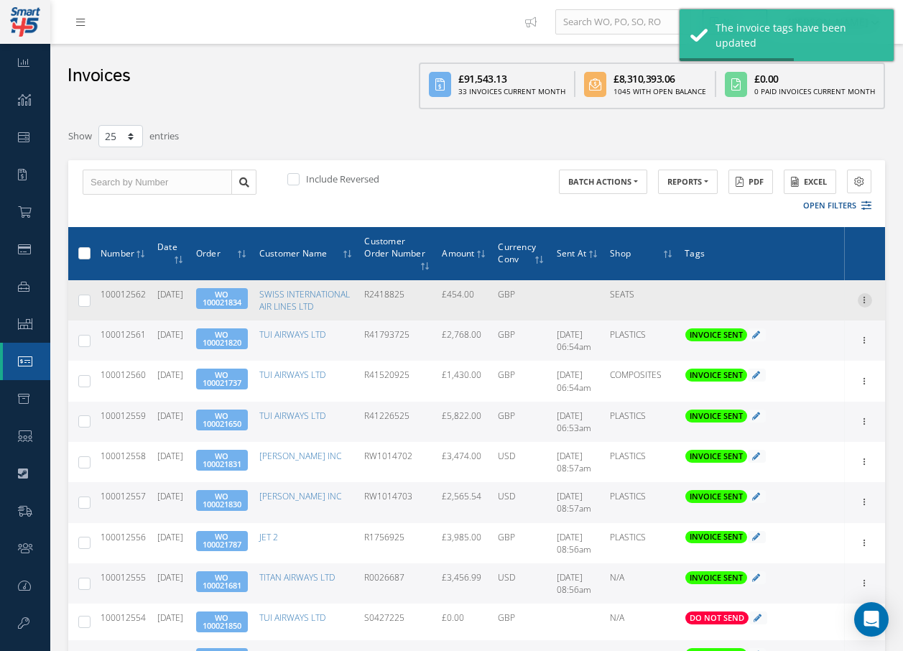
click at [862, 304] on icon at bounding box center [864, 298] width 14 height 11
click at [801, 350] on link "Send By Email" at bounding box center [798, 346] width 113 height 19
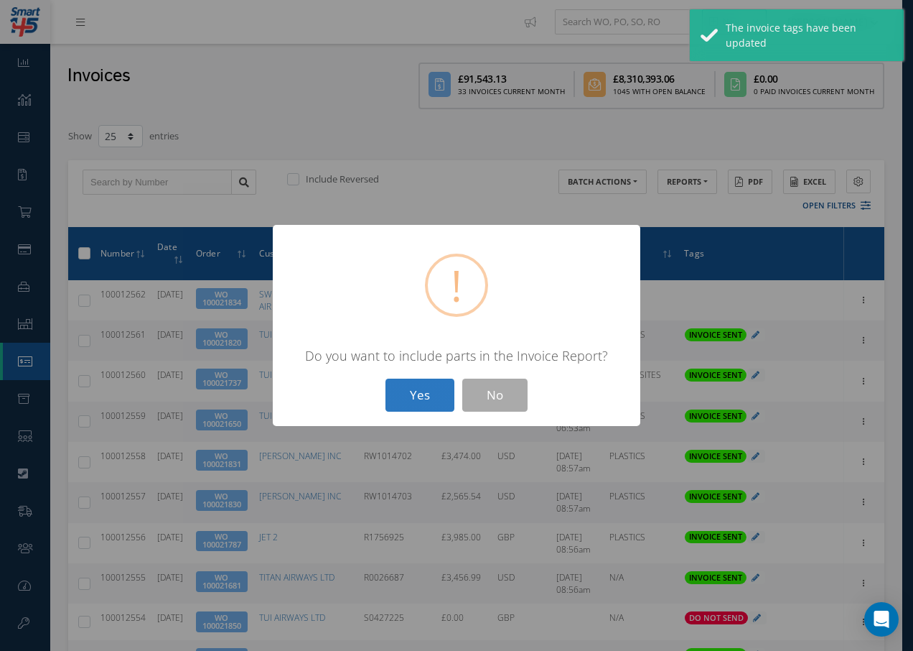
click at [409, 386] on button "Yes" at bounding box center [420, 395] width 69 height 34
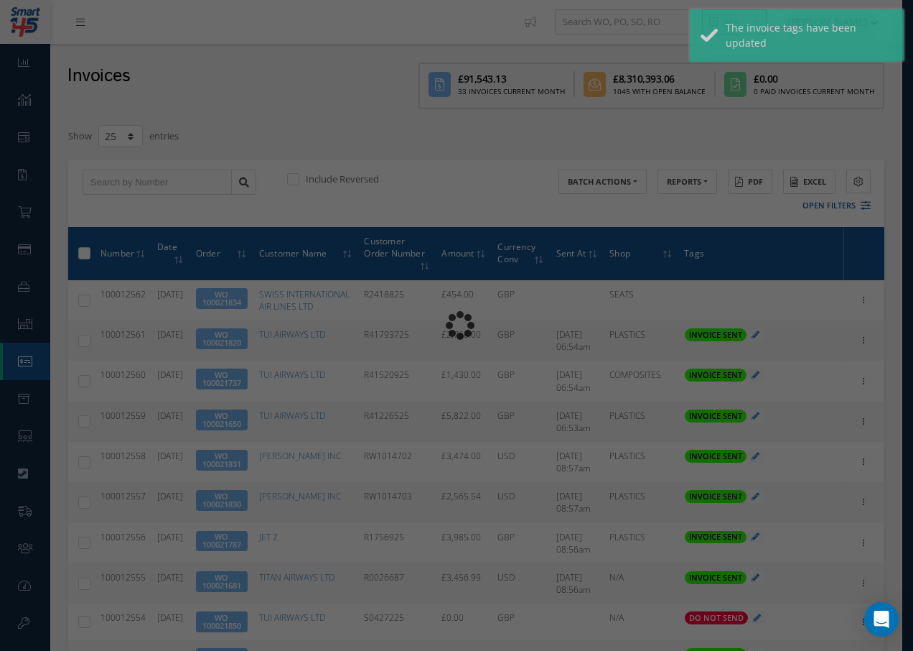
type input "INVOICE - Work Order 100021834 for SWISS INTERNATIONAL AIR LINES LTD, PO: R2418…"
type textarea "Dear Accounts, Please find the attached invoice for your recent order R2418825,…"
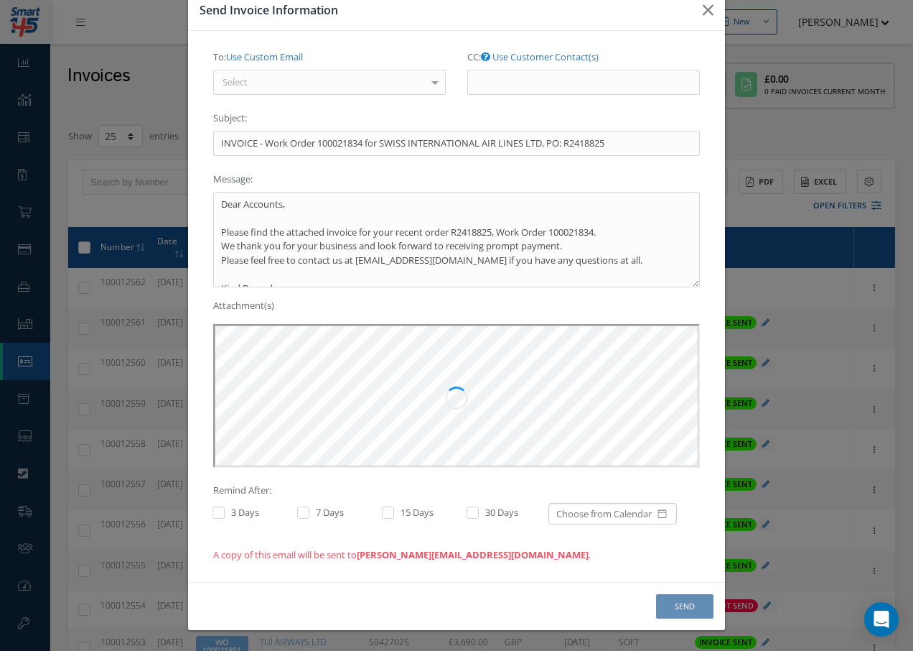
scroll to position [0, 0]
click at [358, 86] on div "Select" at bounding box center [329, 83] width 233 height 26
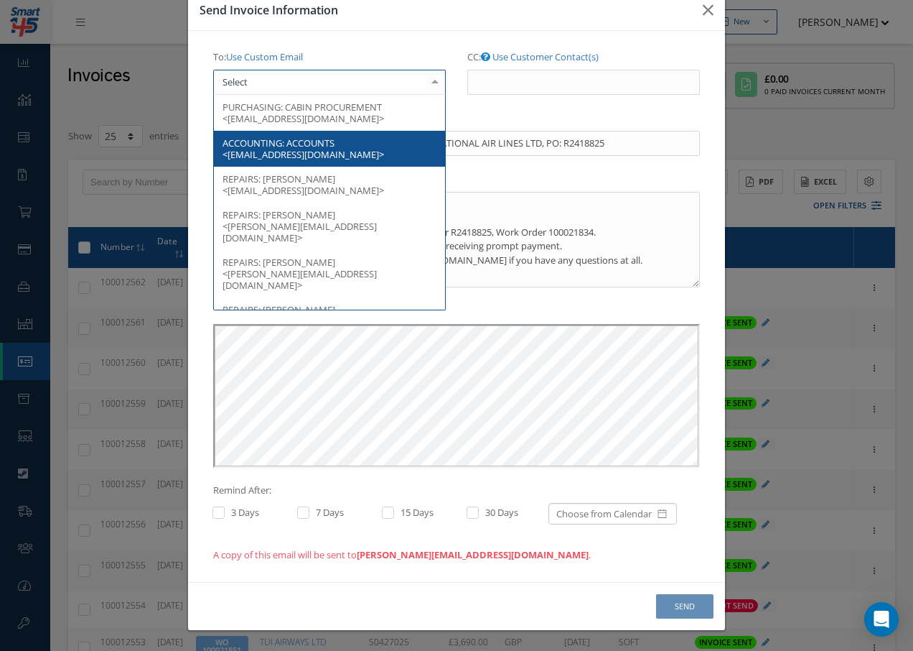
click at [347, 142] on span "ACCOUNTING: ACCOUNTS <swiss@pdf.invoice.lufthansagroup.com>" at bounding box center [329, 149] width 231 height 36
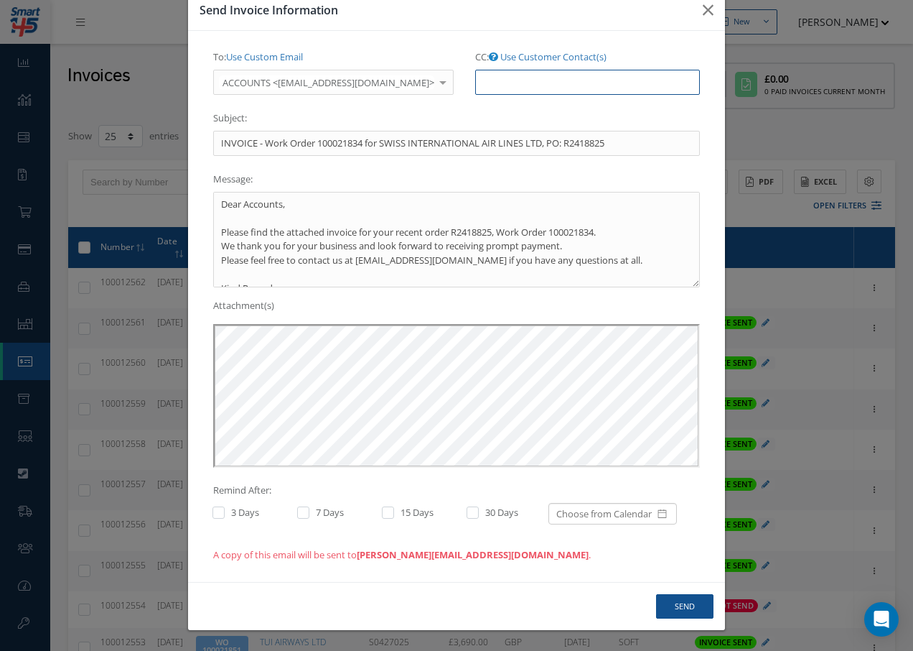
click at [503, 82] on input "CC: Use Customer Contact(s)" at bounding box center [587, 83] width 225 height 26
paste input "Accounts@cab.aero"
type input "Accounts@cab.aero"
click at [683, 604] on button "Send" at bounding box center [684, 606] width 57 height 25
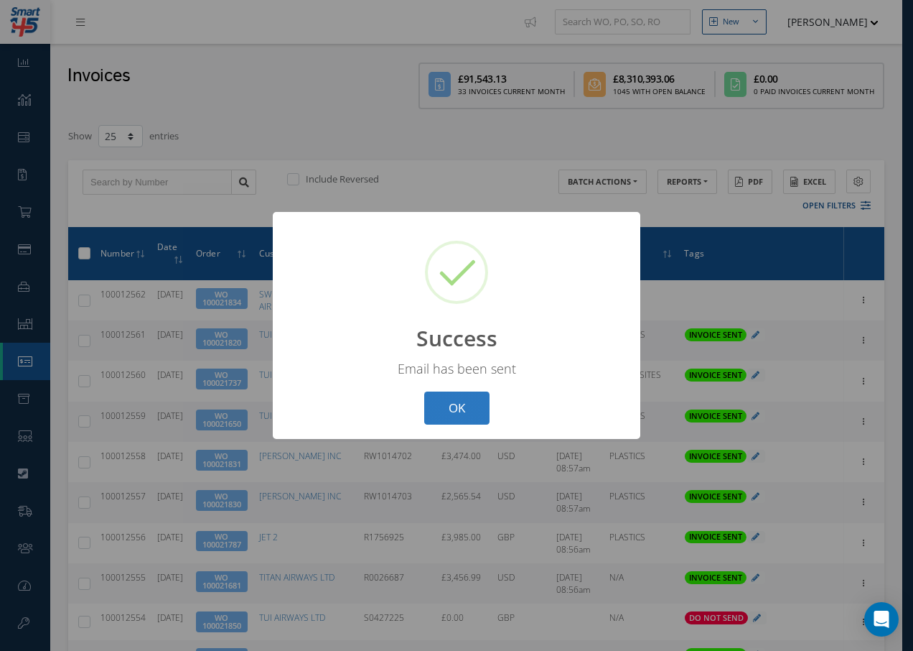
click at [465, 413] on button "OK" at bounding box center [456, 408] width 65 height 34
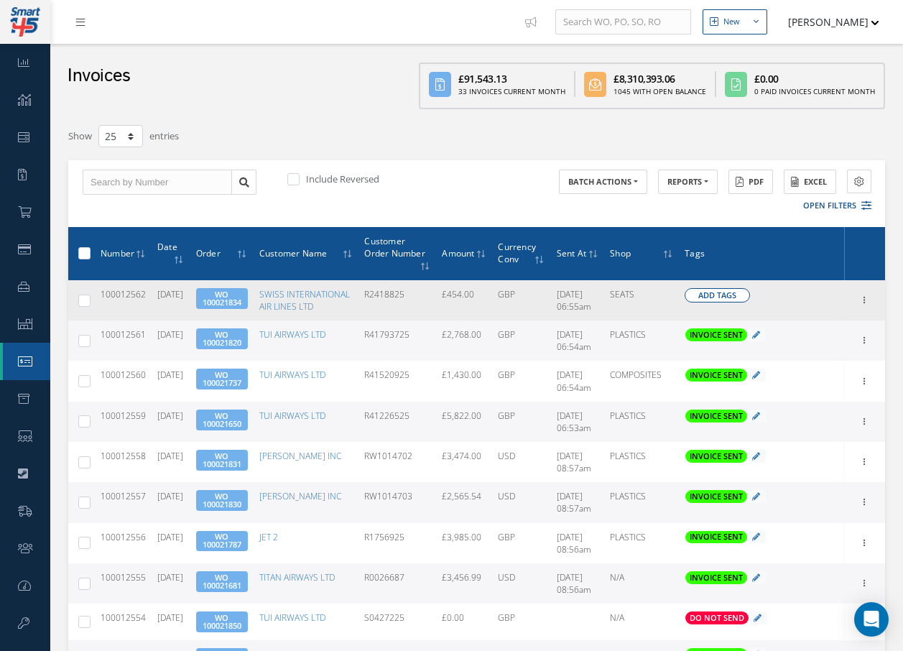
click at [707, 299] on span "Add Tags" at bounding box center [717, 295] width 38 height 12
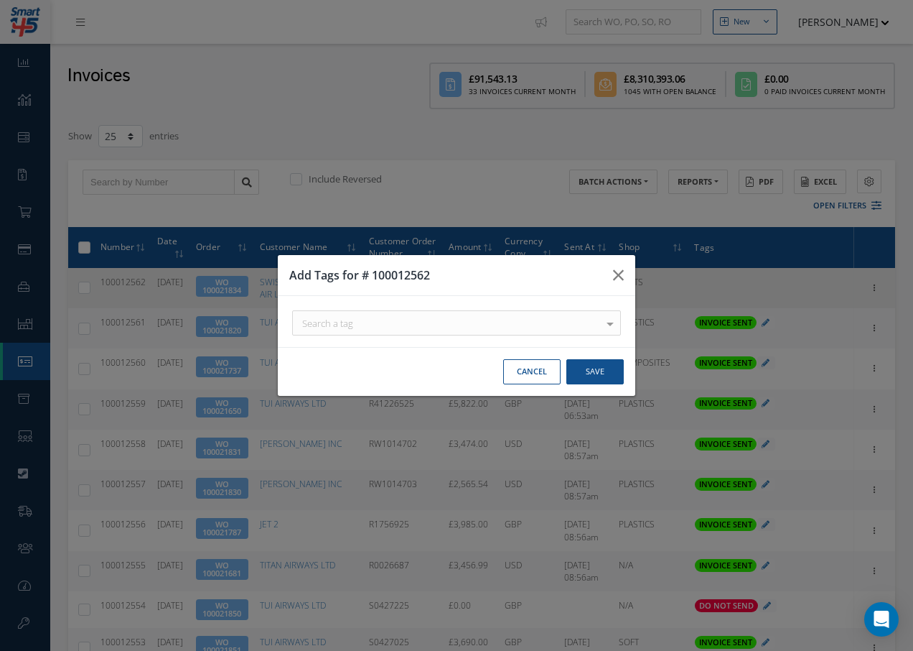
click at [480, 332] on div "Search a tag" at bounding box center [456, 322] width 329 height 25
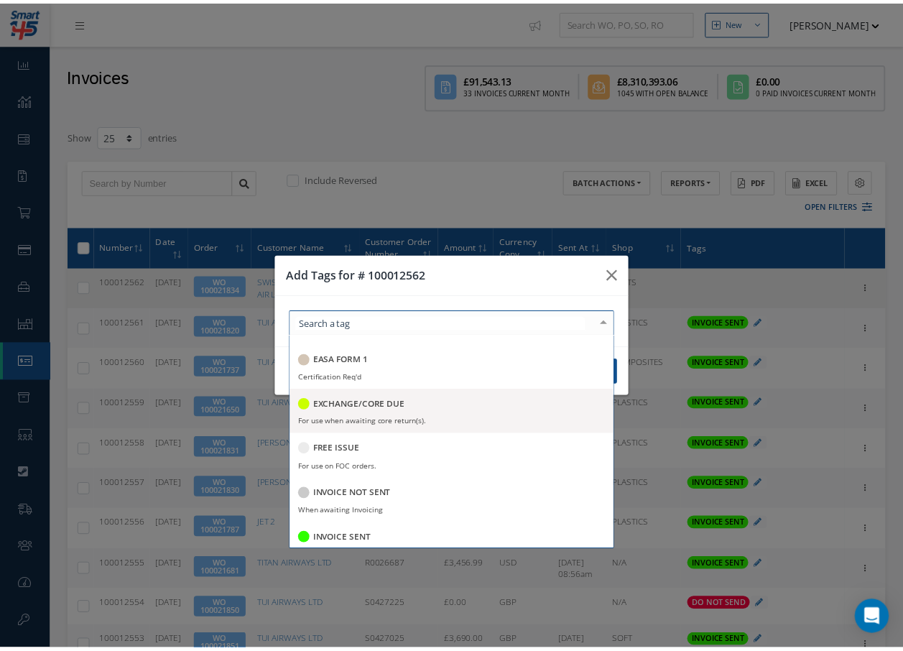
scroll to position [144, 0]
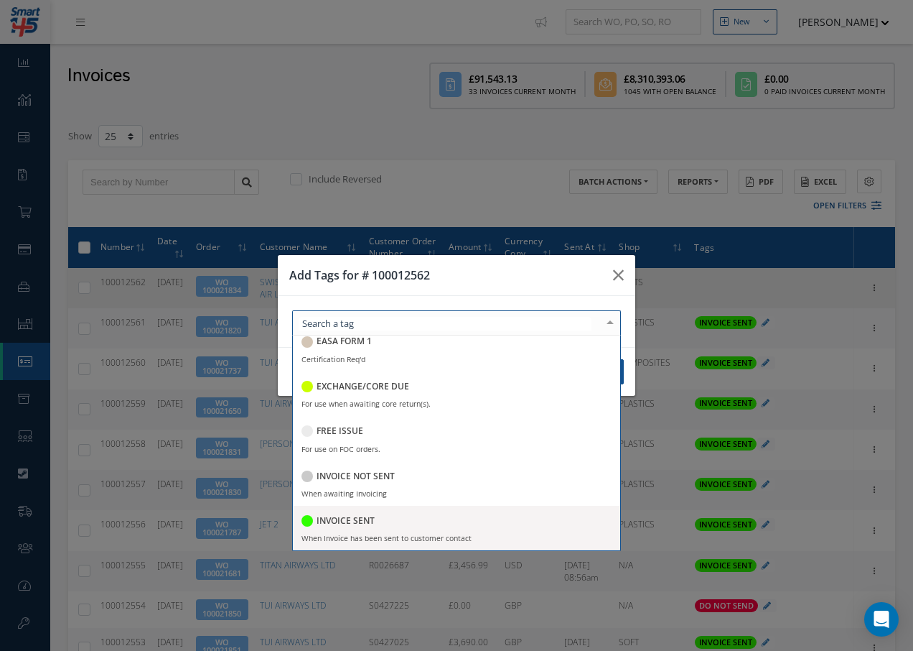
click at [365, 520] on h5 "INVOICE SENT" at bounding box center [346, 521] width 58 height 10
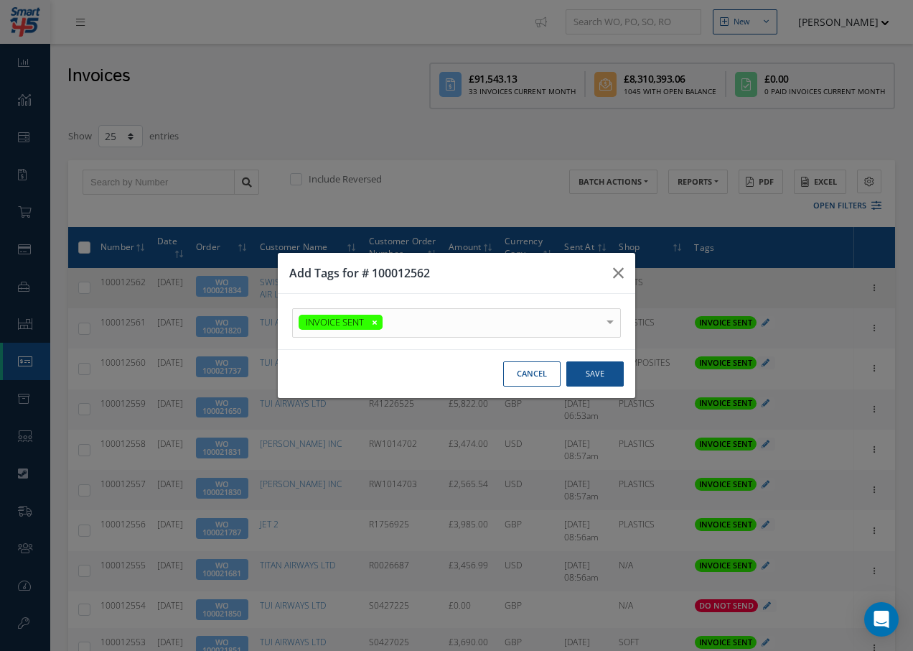
click at [611, 313] on div at bounding box center [610, 321] width 20 height 24
click at [599, 376] on button "Save" at bounding box center [595, 373] width 57 height 25
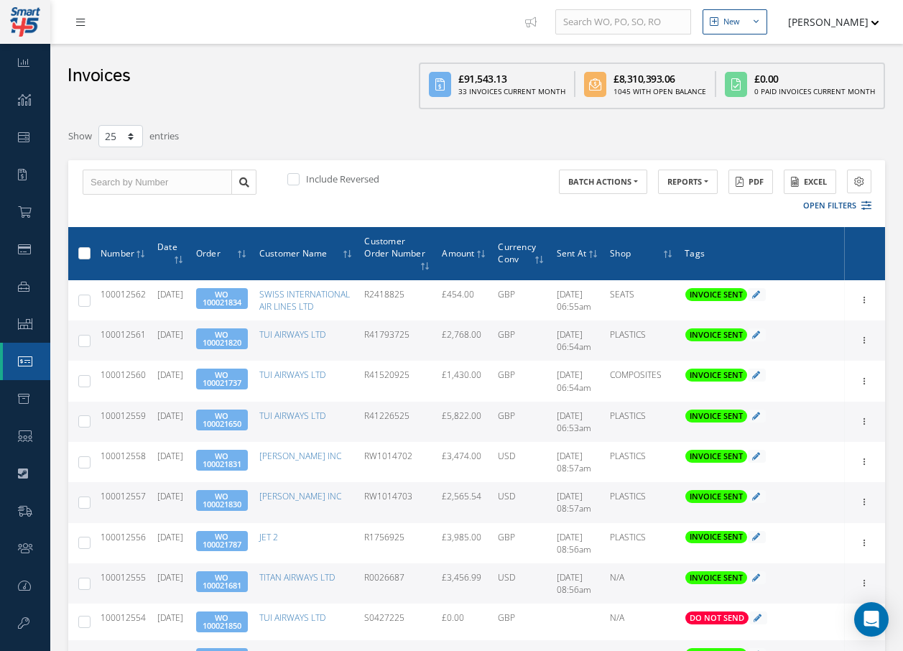
click at [85, 26] on icon at bounding box center [80, 22] width 9 height 10
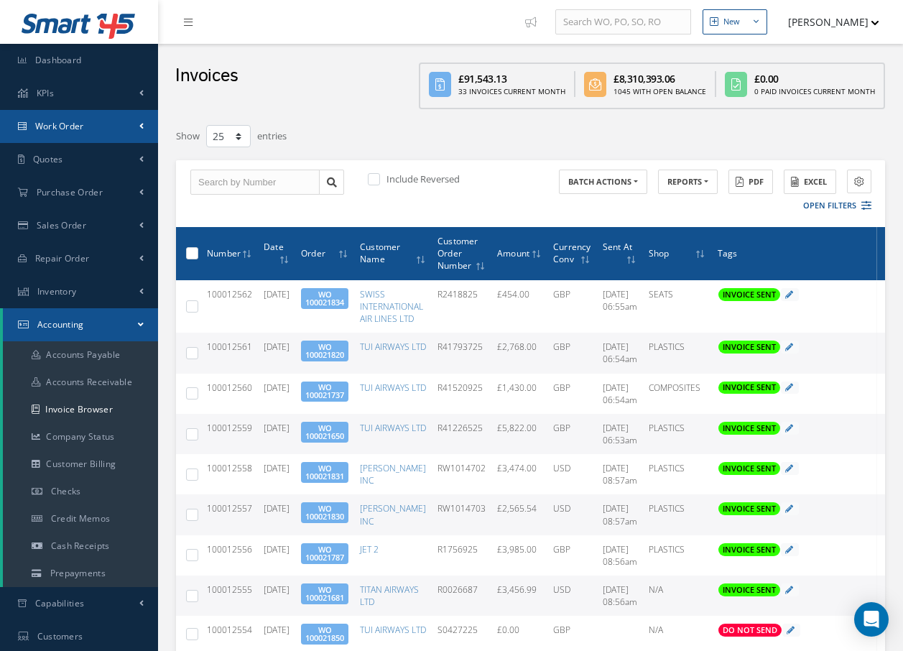
click at [64, 127] on span "Work Order" at bounding box center [59, 126] width 49 height 12
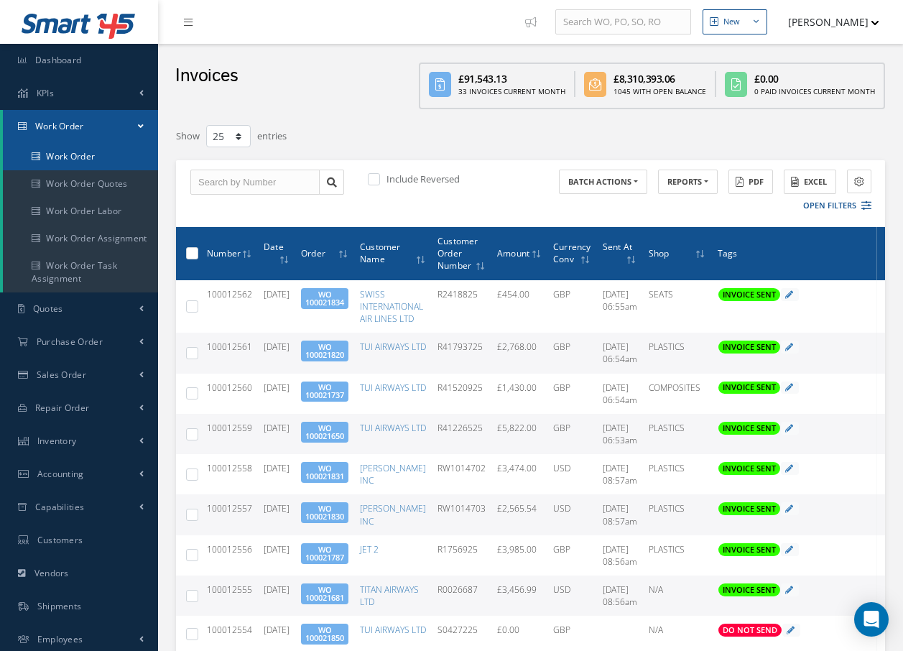
click at [78, 156] on link "Work Order" at bounding box center [80, 156] width 155 height 27
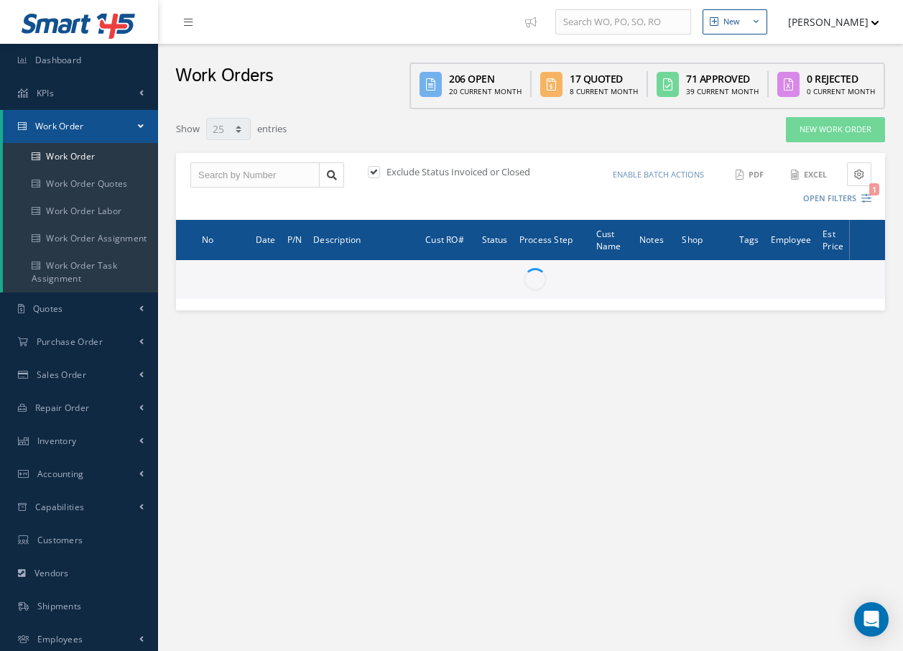
select select "25"
type input "All Work Request"
type input "All Work Performed"
type input "All Status"
type input "WO Part Status"
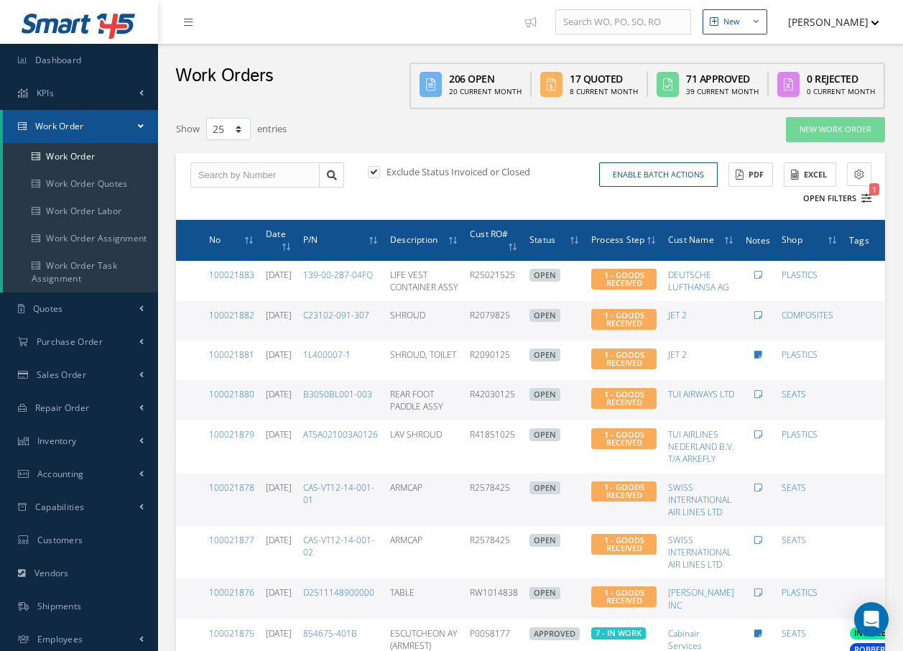
click at [867, 201] on icon "1" at bounding box center [866, 198] width 10 height 10
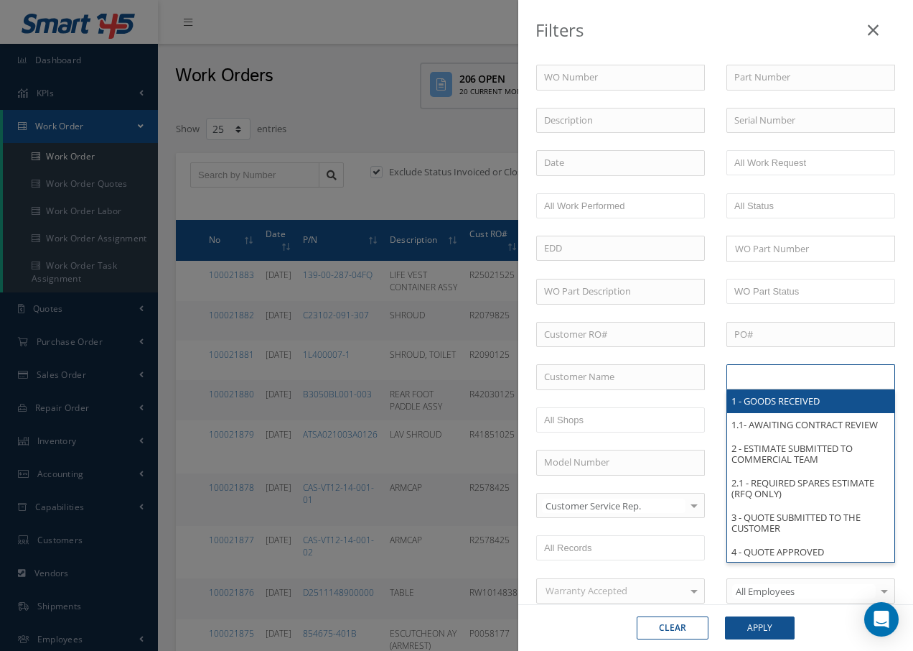
click at [796, 379] on input "text" at bounding box center [780, 377] width 91 height 18
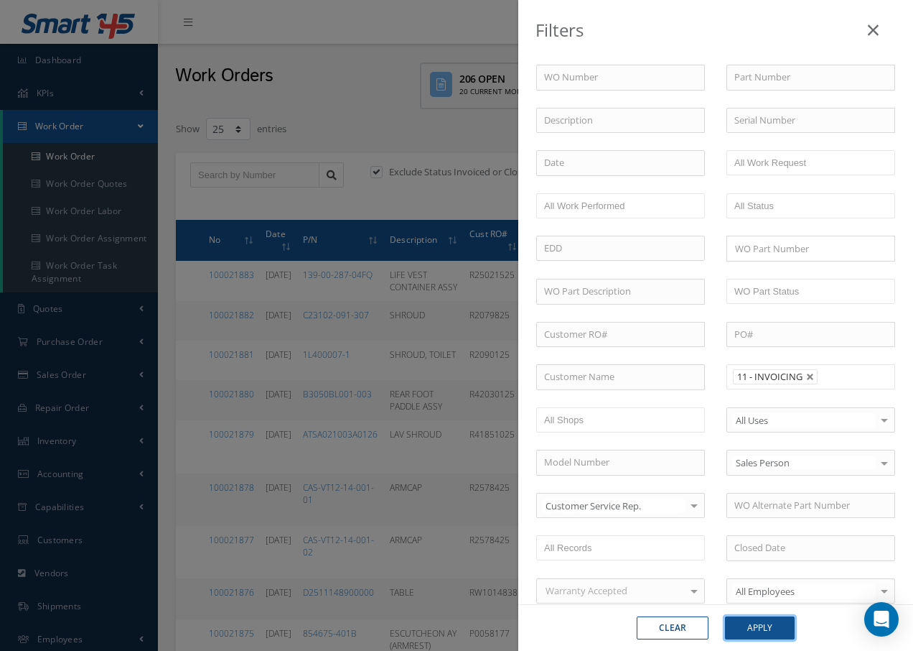
click at [748, 624] on button "Apply" at bounding box center [760, 627] width 70 height 23
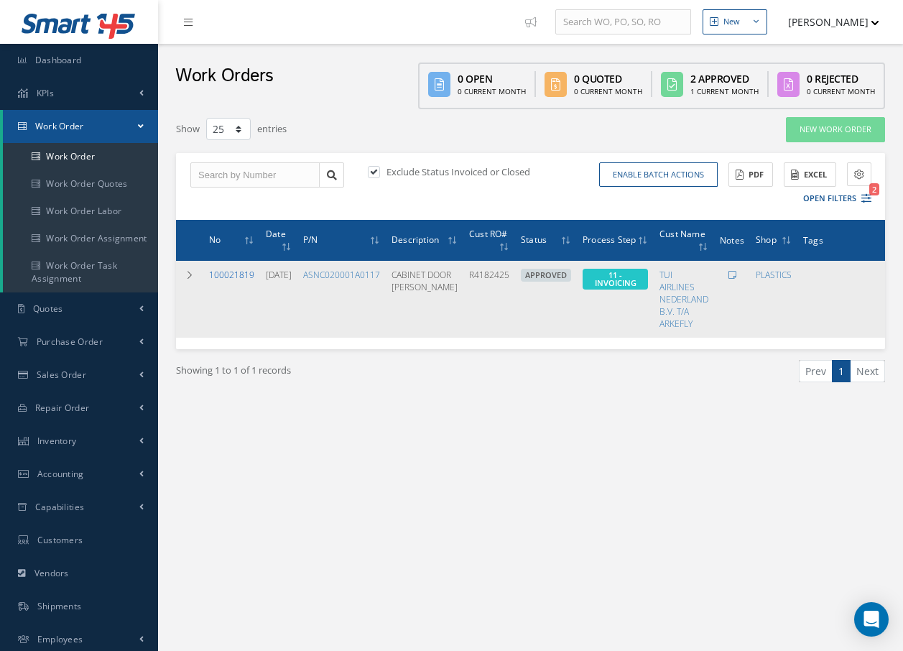
click at [234, 271] on link "100021819" at bounding box center [231, 275] width 45 height 12
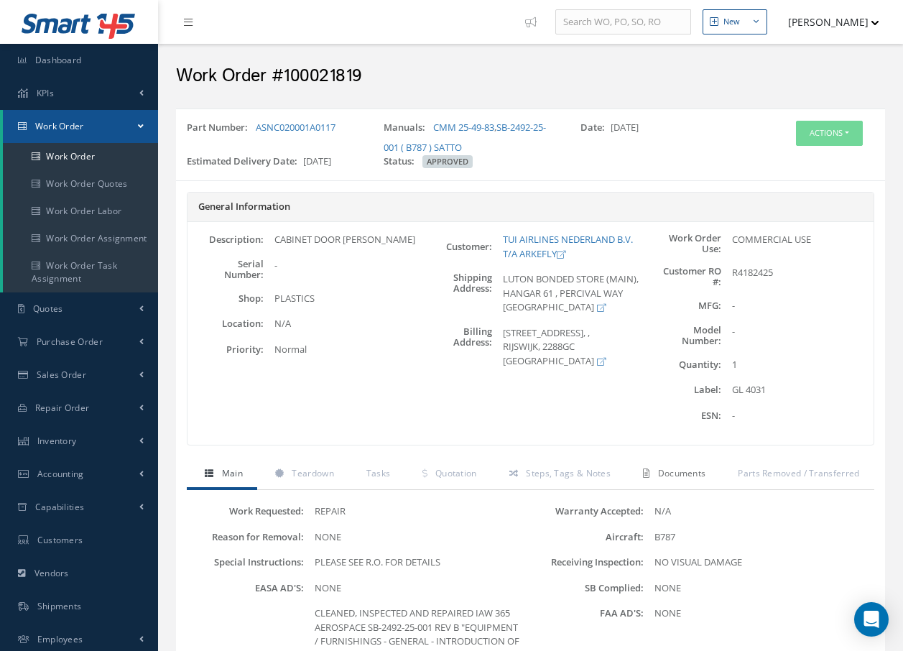
click at [688, 478] on span "Documents" at bounding box center [682, 473] width 48 height 12
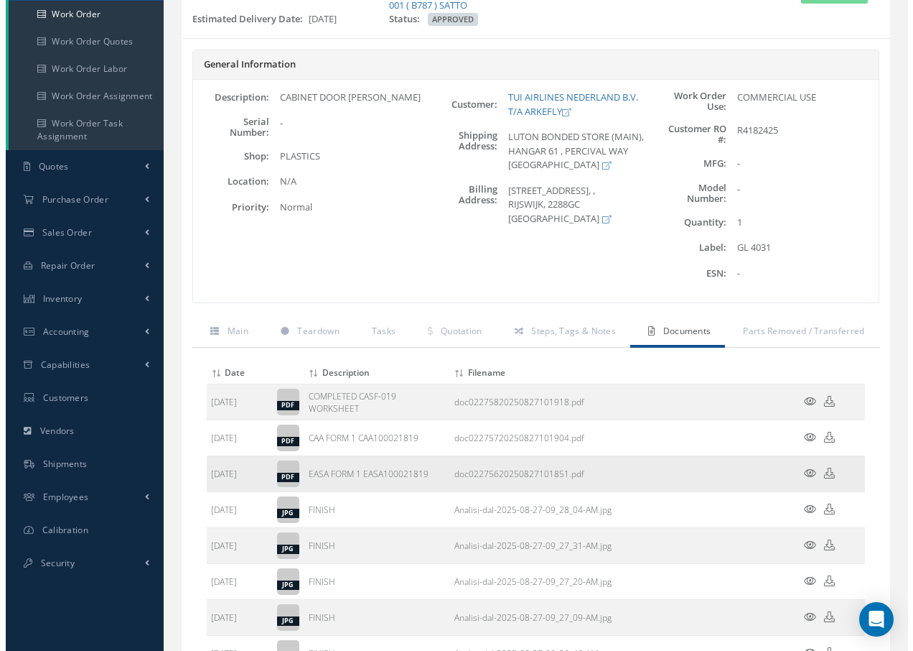
scroll to position [144, 0]
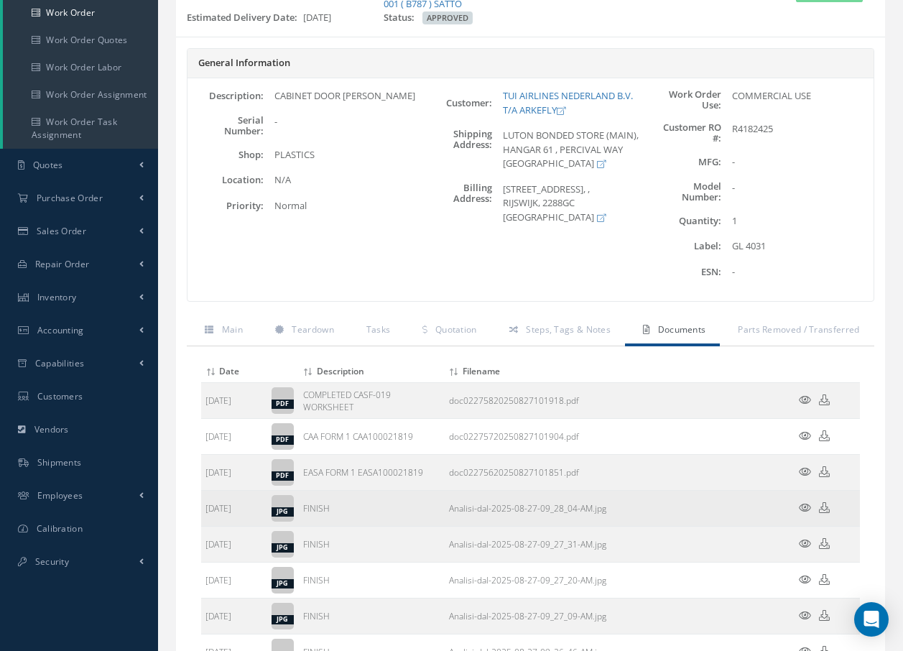
click at [801, 506] on icon at bounding box center [805, 507] width 12 height 11
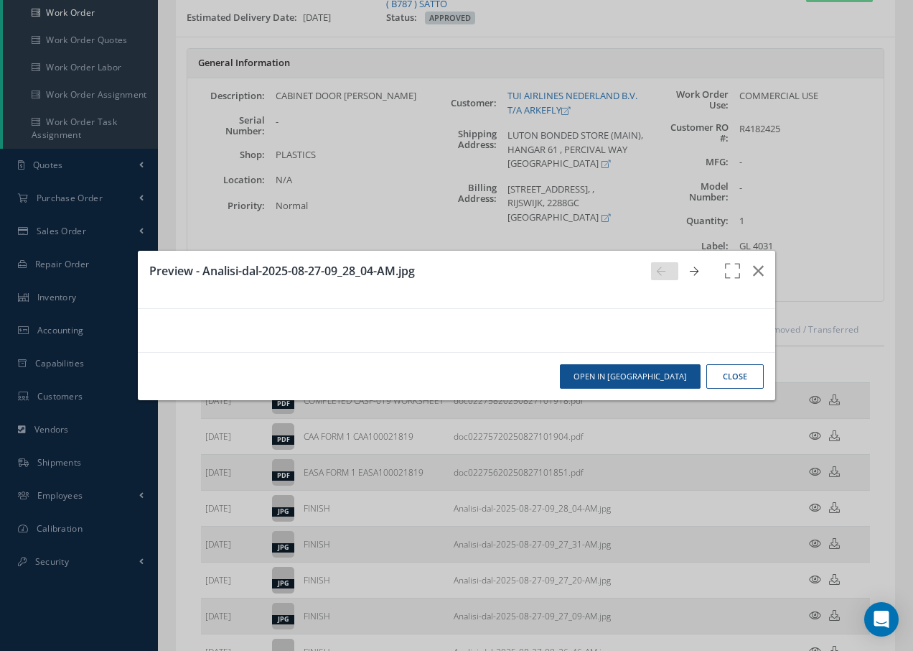
scroll to position [0, 0]
click at [753, 262] on icon "button" at bounding box center [758, 270] width 11 height 17
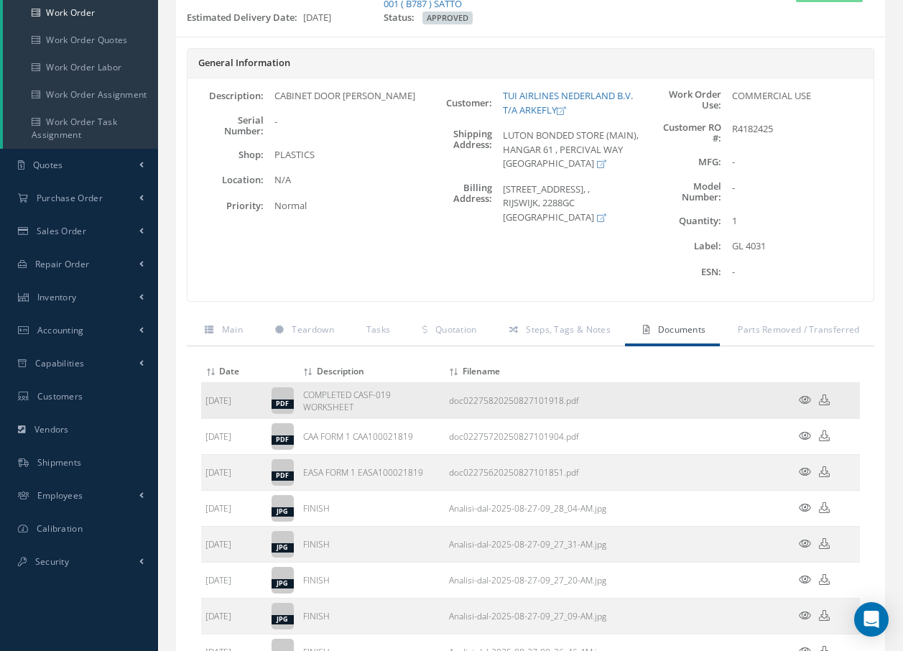
click at [801, 399] on icon at bounding box center [805, 399] width 12 height 11
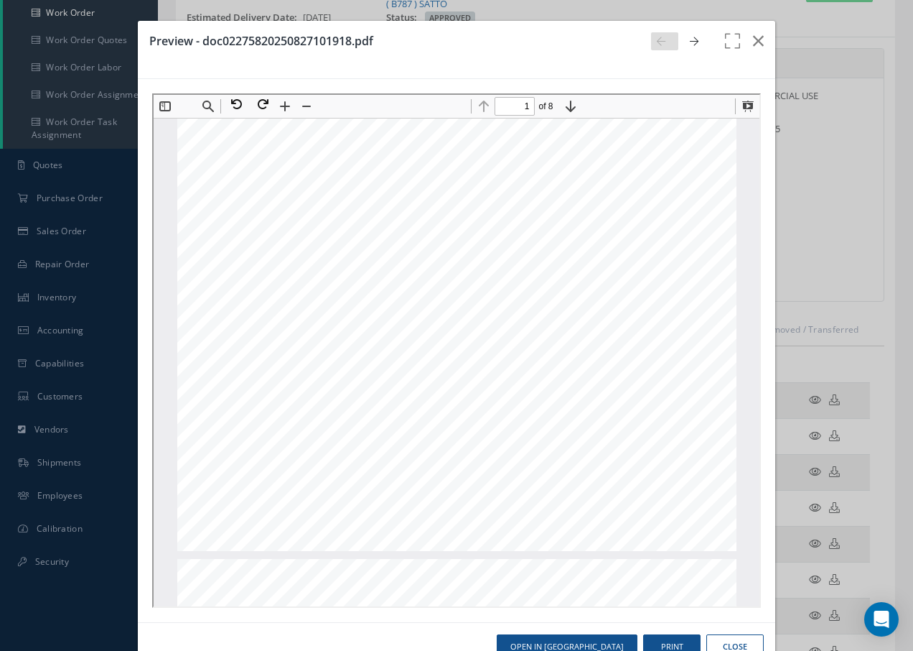
scroll to position [366, 0]
type input "2"
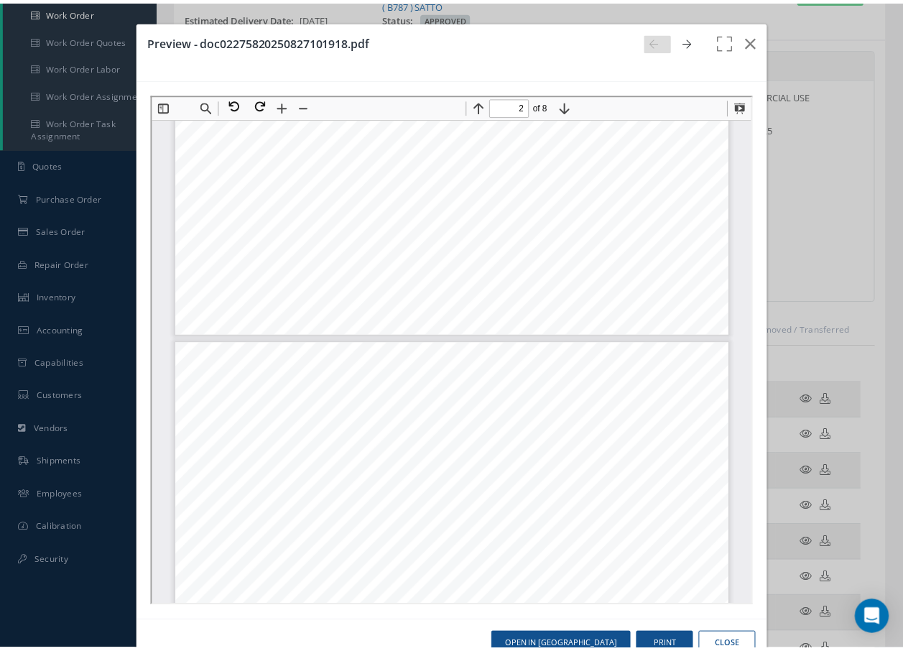
scroll to position [582, 0]
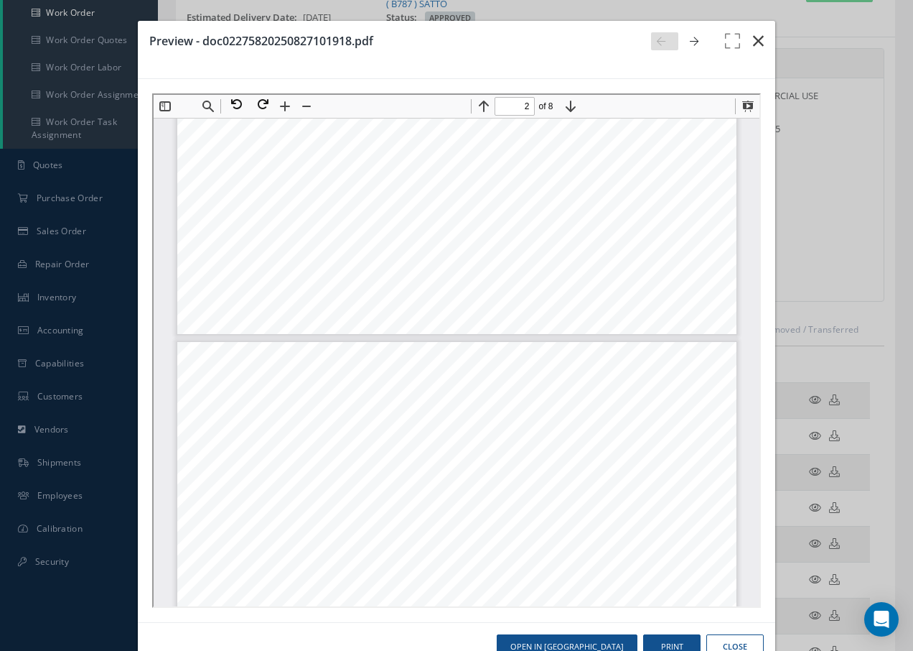
click at [753, 37] on icon "button" at bounding box center [758, 40] width 11 height 17
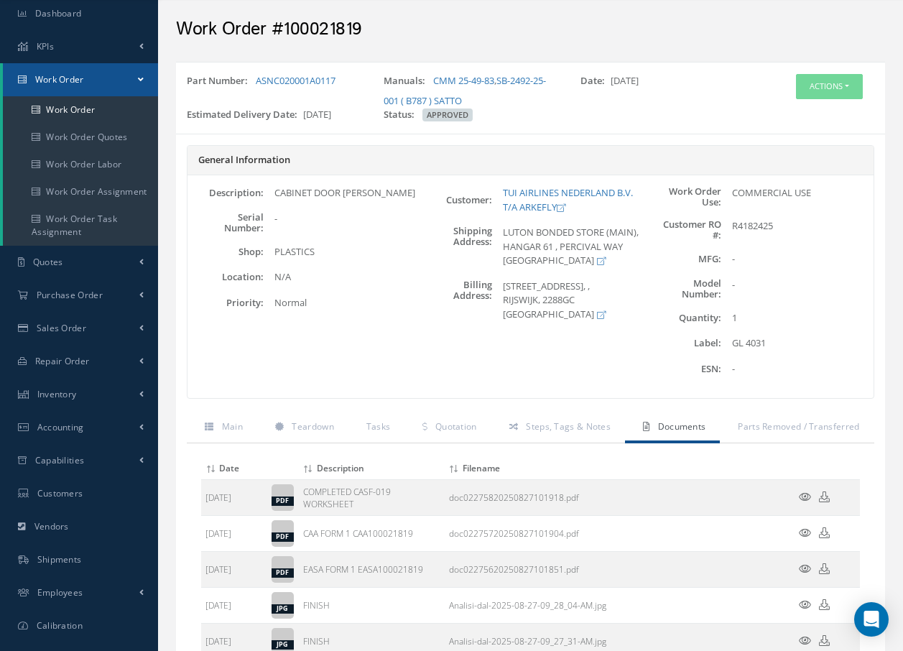
scroll to position [0, 0]
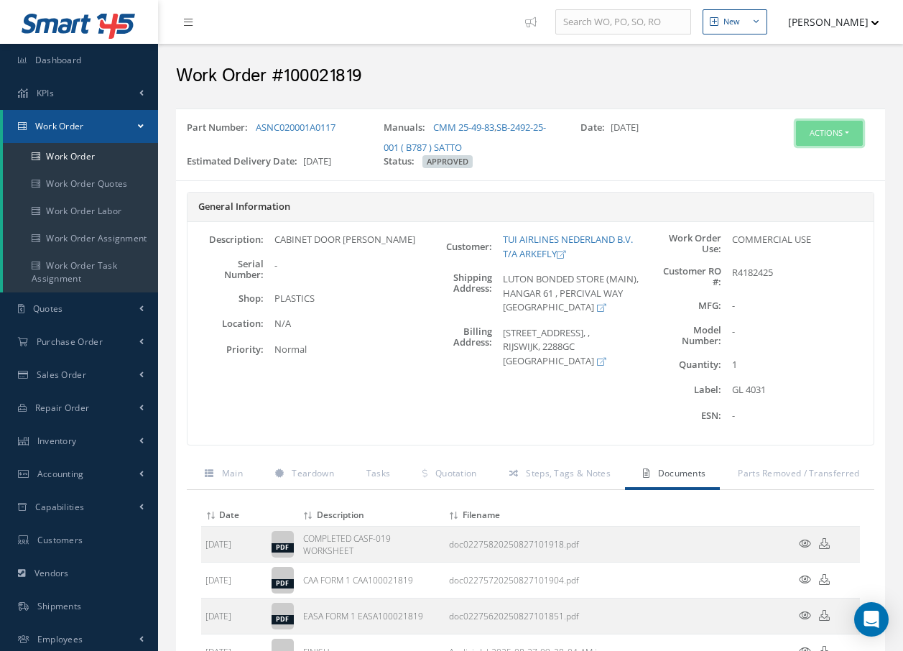
click at [834, 131] on button "Actions" at bounding box center [829, 133] width 67 height 25
click at [816, 184] on link "Invoicing" at bounding box center [807, 179] width 115 height 19
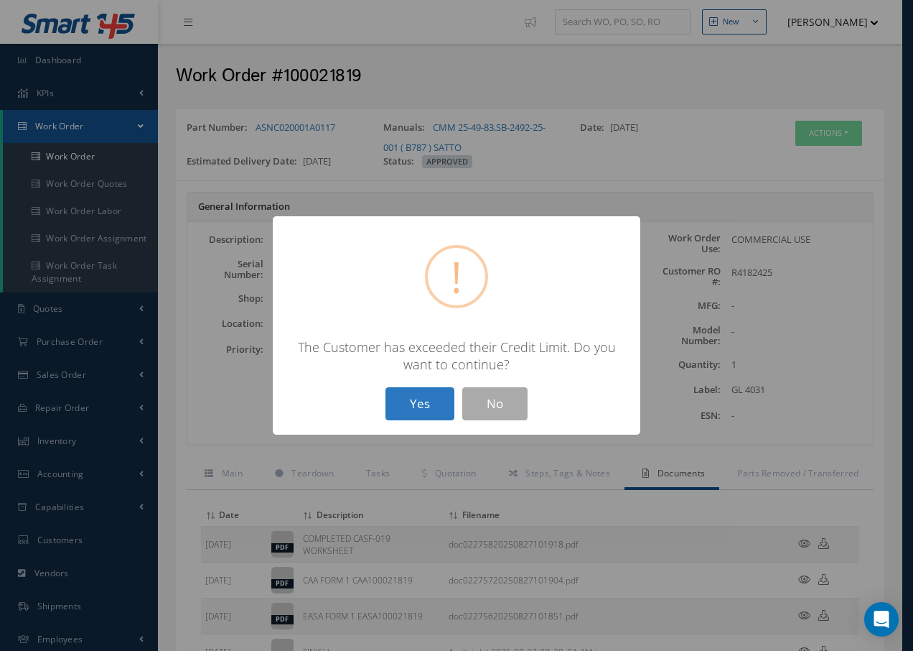
click at [409, 397] on button "Yes" at bounding box center [420, 404] width 69 height 34
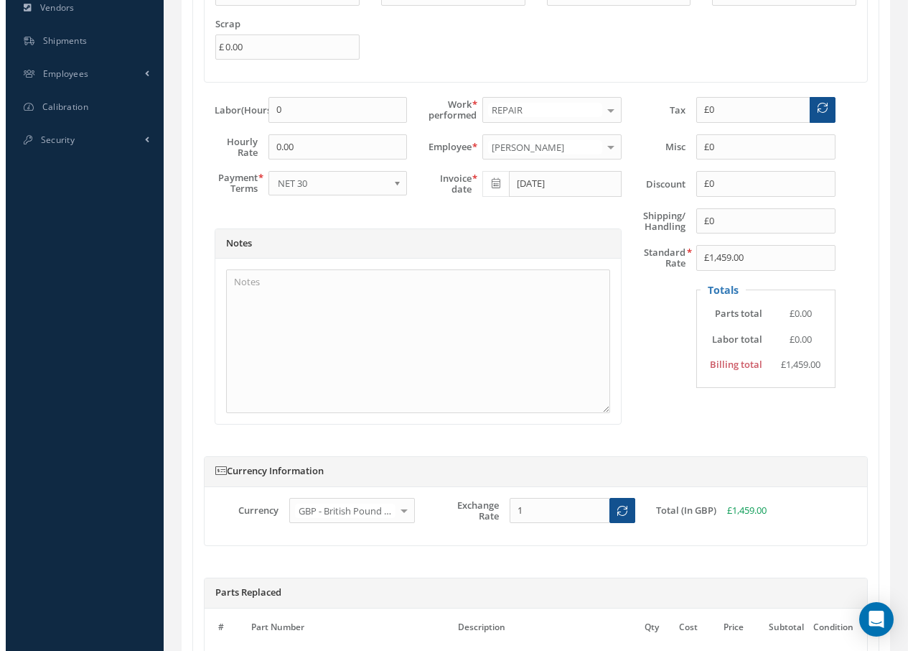
scroll to position [702, 0]
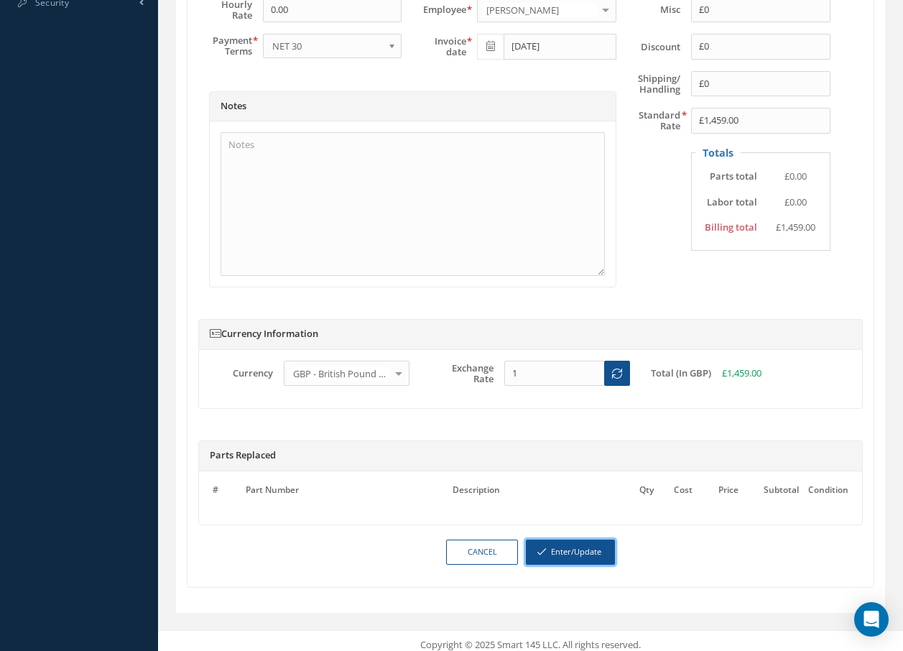
click at [577, 540] on button "Enter/Update" at bounding box center [570, 551] width 89 height 25
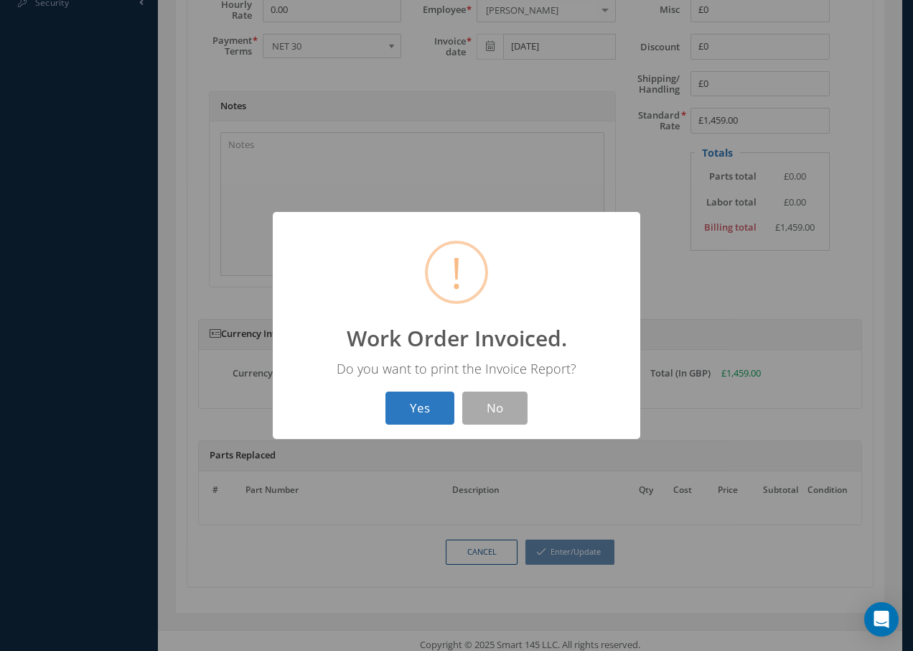
click at [429, 411] on button "Yes" at bounding box center [420, 408] width 69 height 34
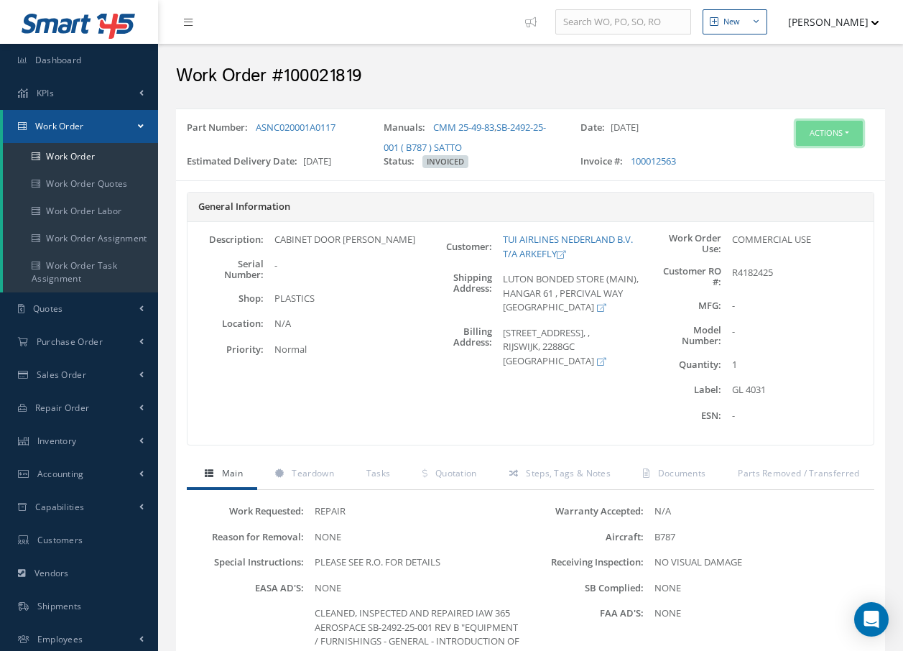
click at [817, 140] on button "Actions" at bounding box center [829, 133] width 67 height 25
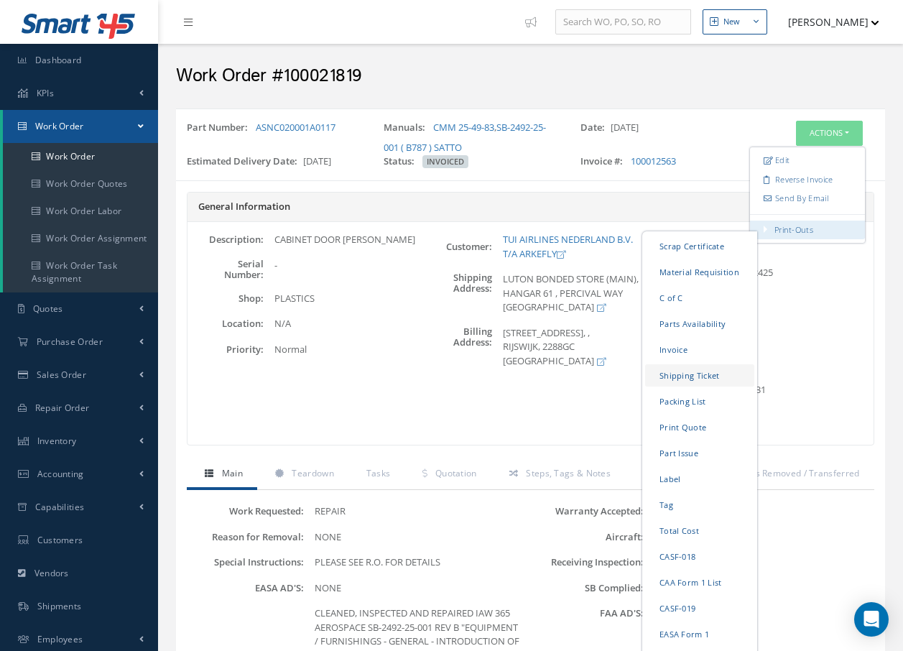
click at [657, 378] on link "Shipping Ticket" at bounding box center [699, 375] width 109 height 22
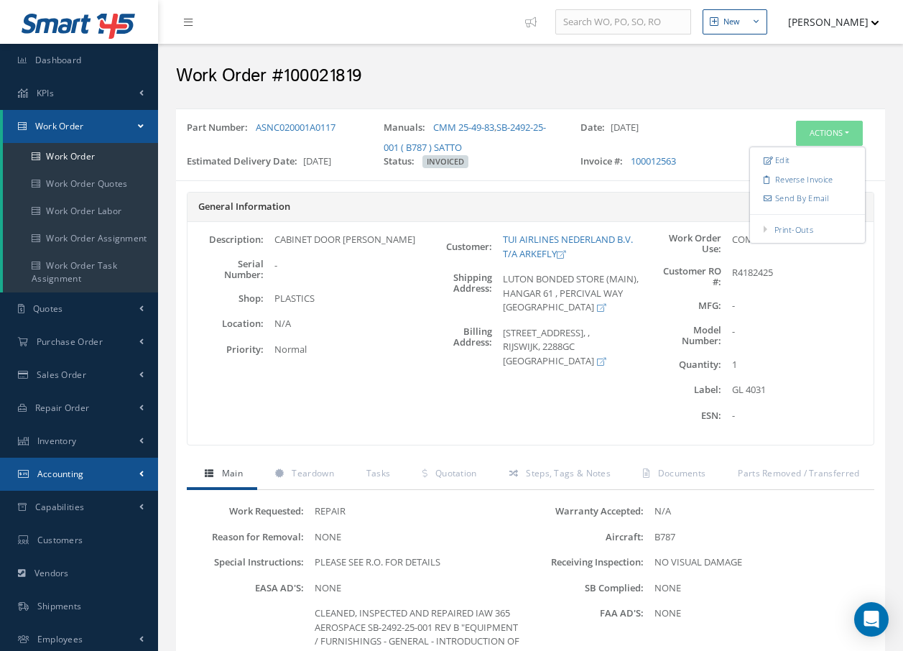
click at [59, 473] on span "Accounting" at bounding box center [60, 474] width 47 height 12
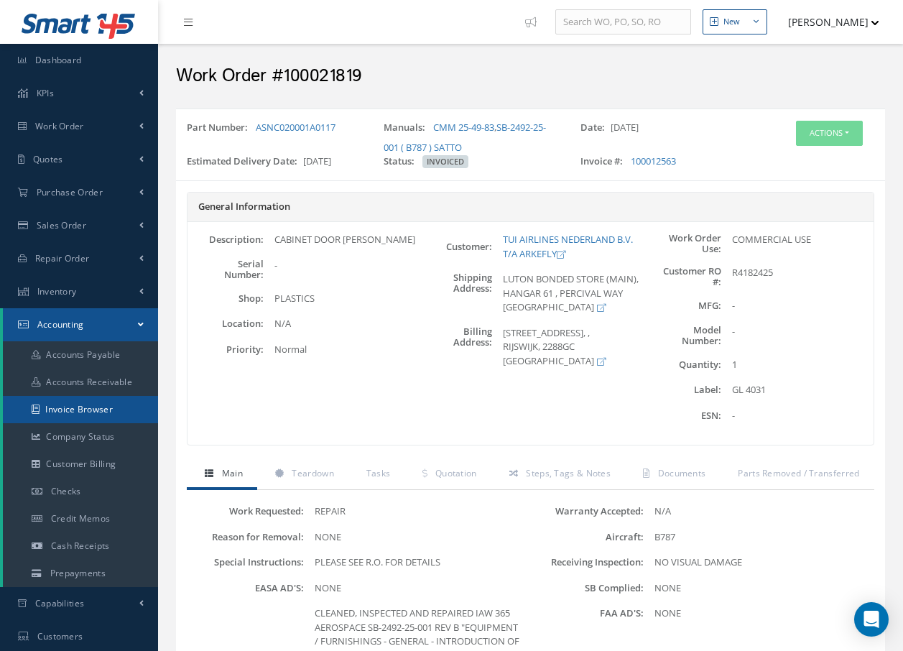
click at [86, 412] on link "Invoice Browser" at bounding box center [80, 409] width 155 height 27
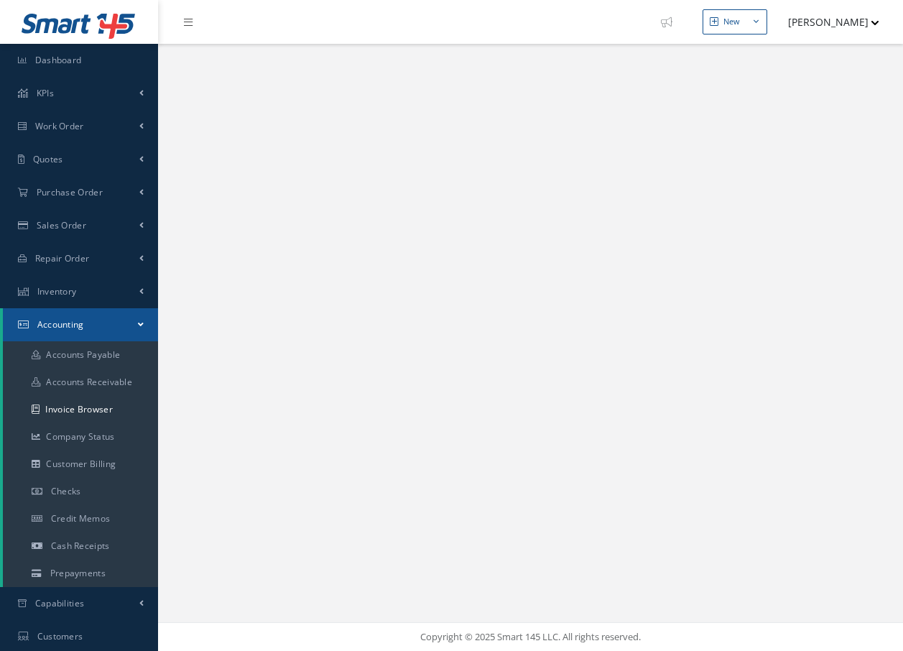
select select "25"
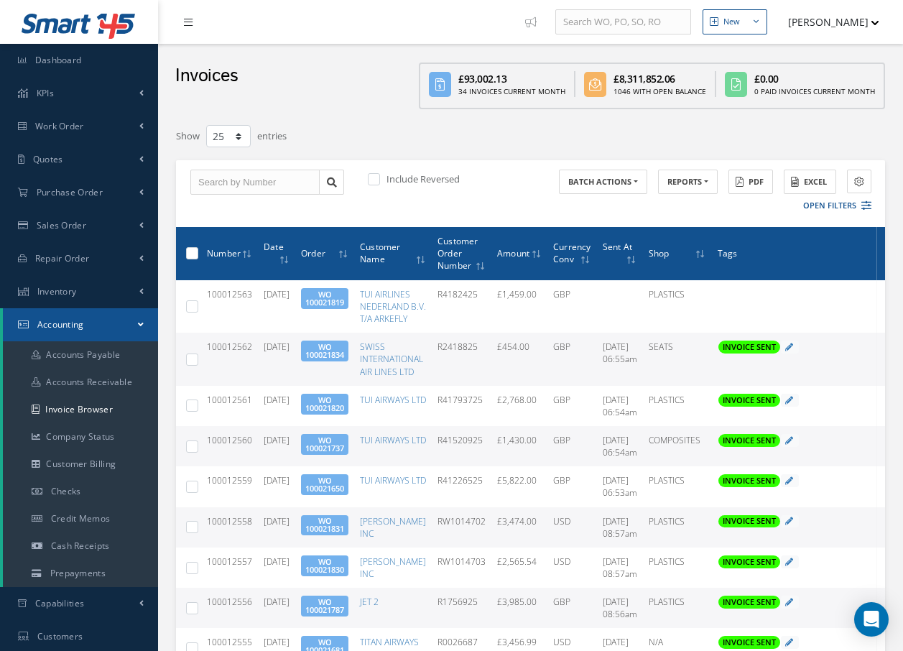
click at [180, 20] on link at bounding box center [191, 22] width 39 height 24
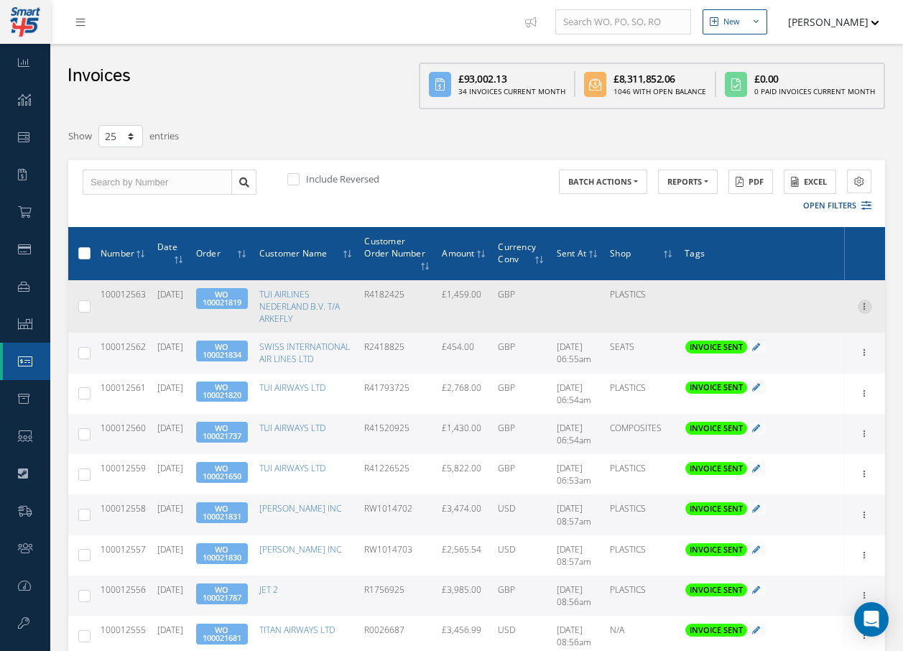
click at [871, 310] on icon at bounding box center [864, 304] width 14 height 11
click at [826, 350] on link "Send By Email" at bounding box center [798, 352] width 113 height 19
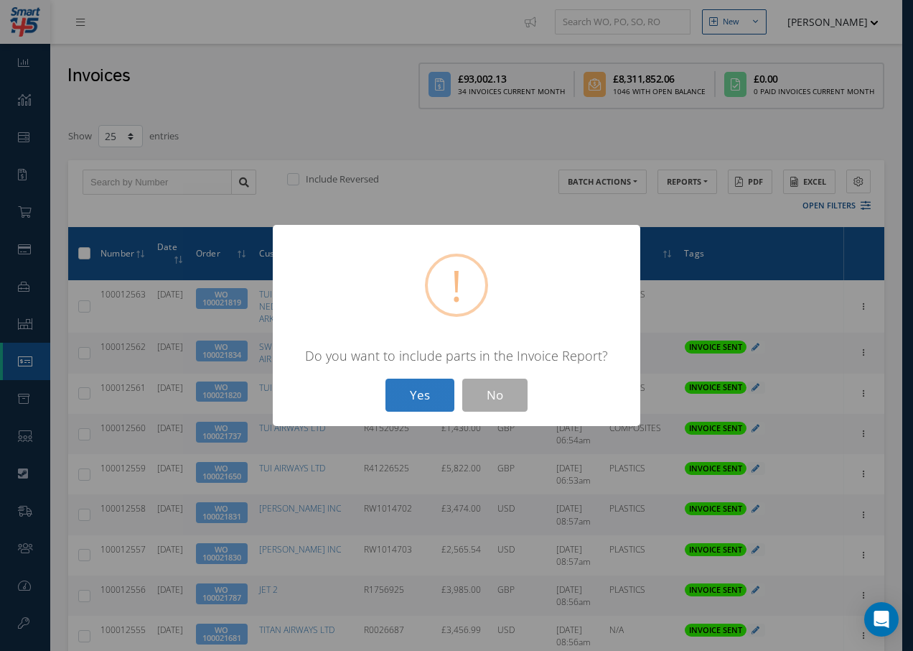
click at [410, 392] on button "Yes" at bounding box center [420, 395] width 69 height 34
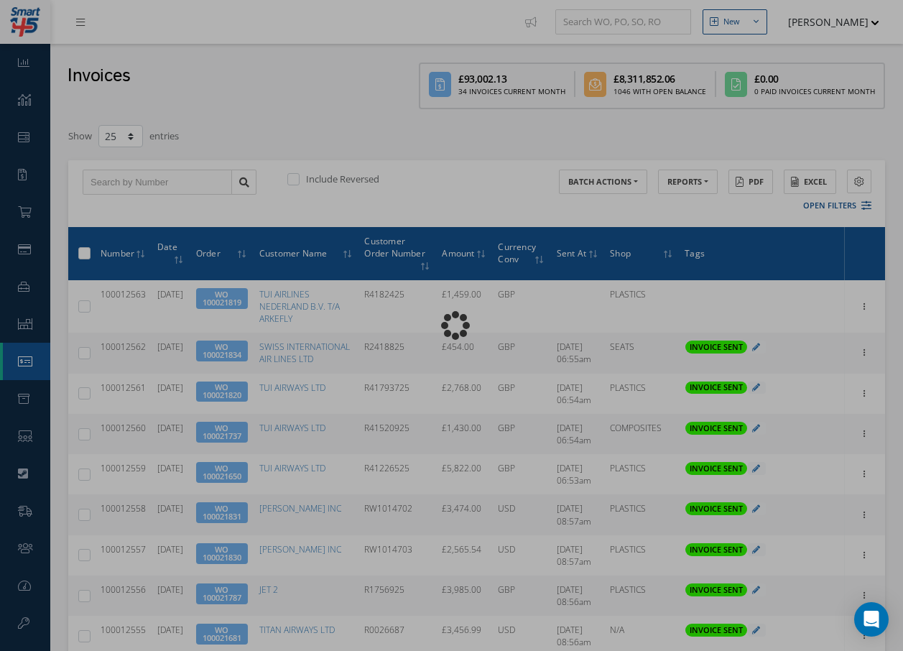
type input "INVOICE - Work Order 100021819 for TUI AIRLINES NEDERLAND B.V. T/A ARKEFLY, PO:…"
type textarea "Dear Accounts, Please find the attached invoice for your recent order R4182425,…"
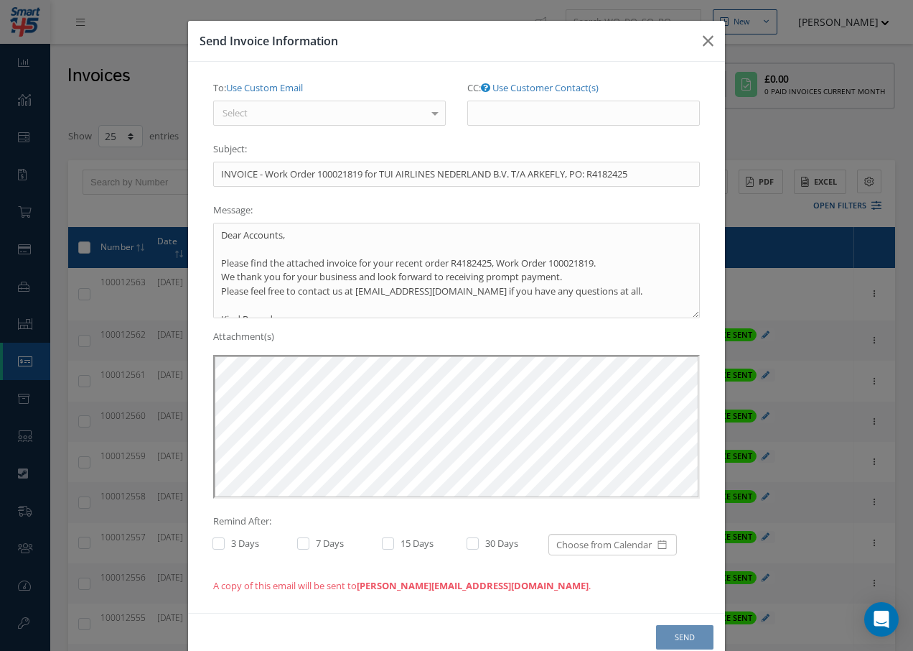
click at [376, 118] on div "Select" at bounding box center [329, 114] width 233 height 26
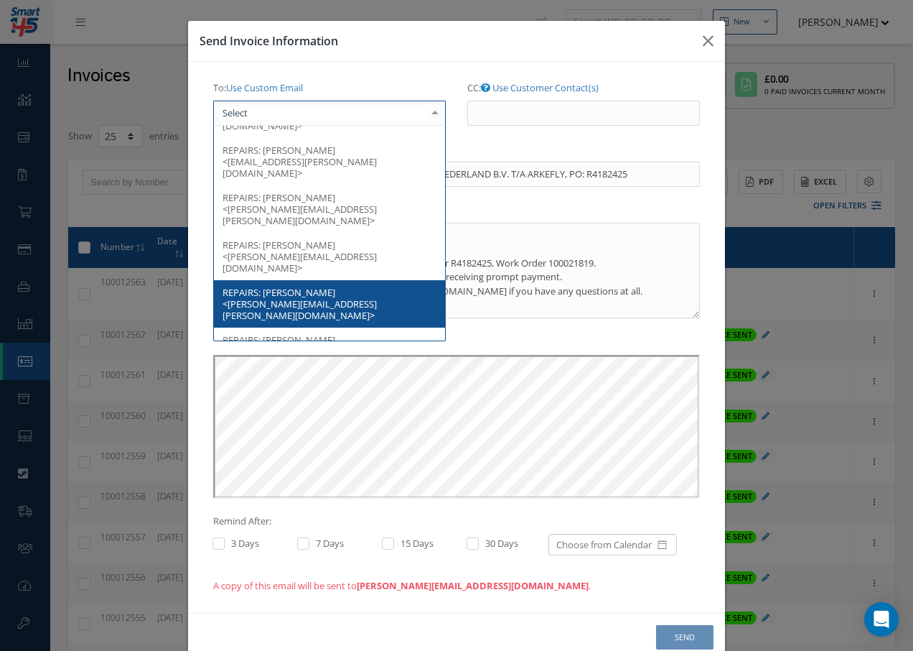
scroll to position [144, 0]
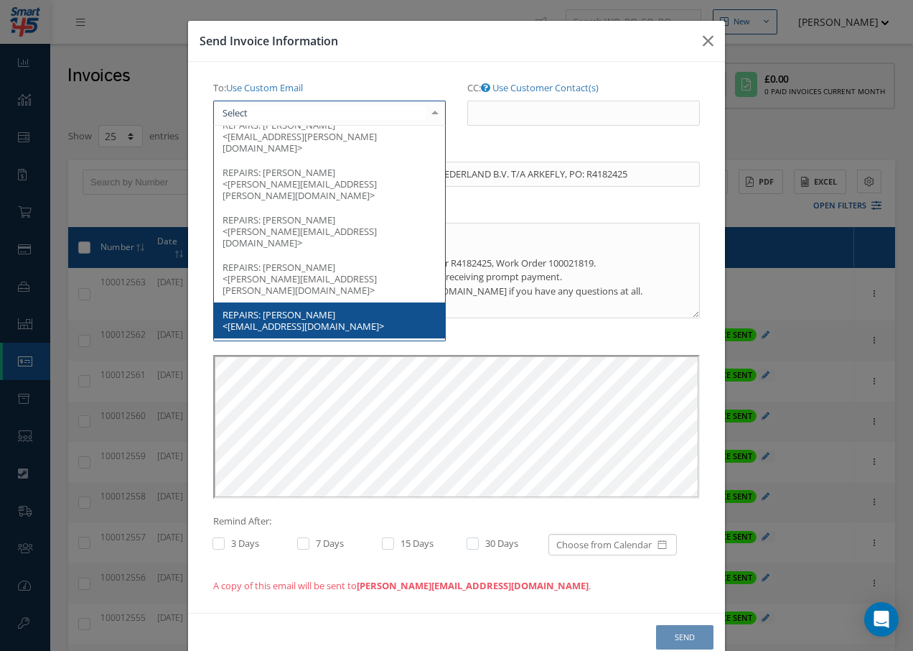
click at [330, 302] on span "REPAIRS: JESSICA PISU <invoices@tuifly.nl>" at bounding box center [329, 320] width 231 height 36
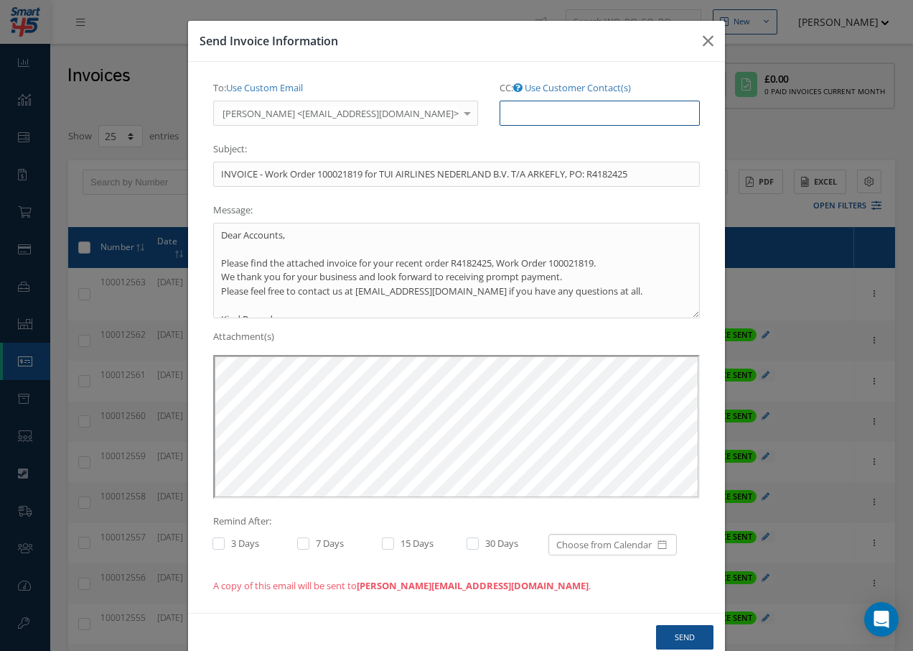
click at [507, 111] on input "CC: Use Customer Contact(s)" at bounding box center [600, 114] width 200 height 26
paste input "Accounts@cab.aero"
type input "Accounts@cab.aero"
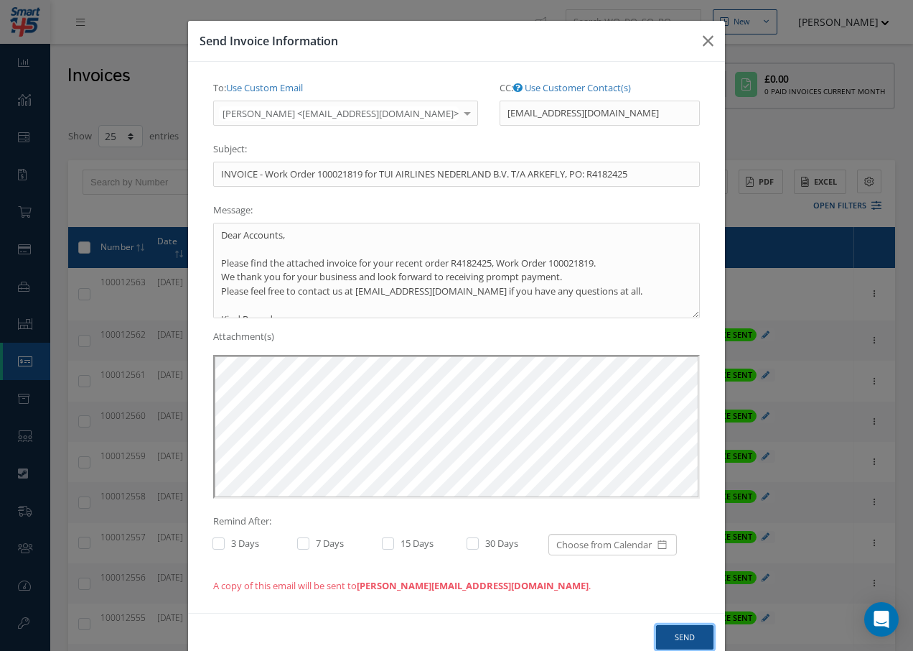
click at [684, 640] on button "Send" at bounding box center [684, 637] width 57 height 25
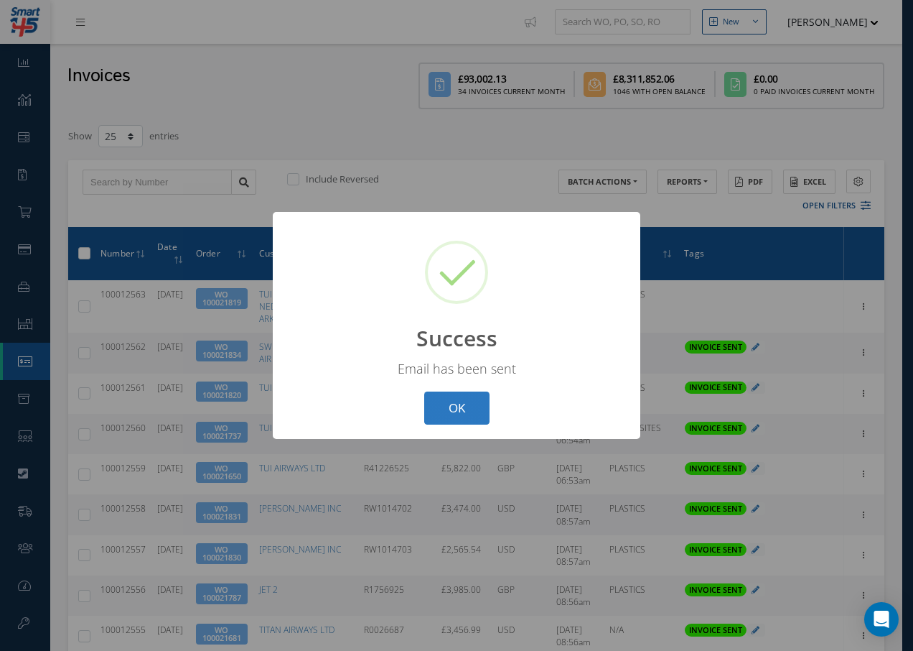
click at [457, 415] on button "OK" at bounding box center [456, 408] width 65 height 34
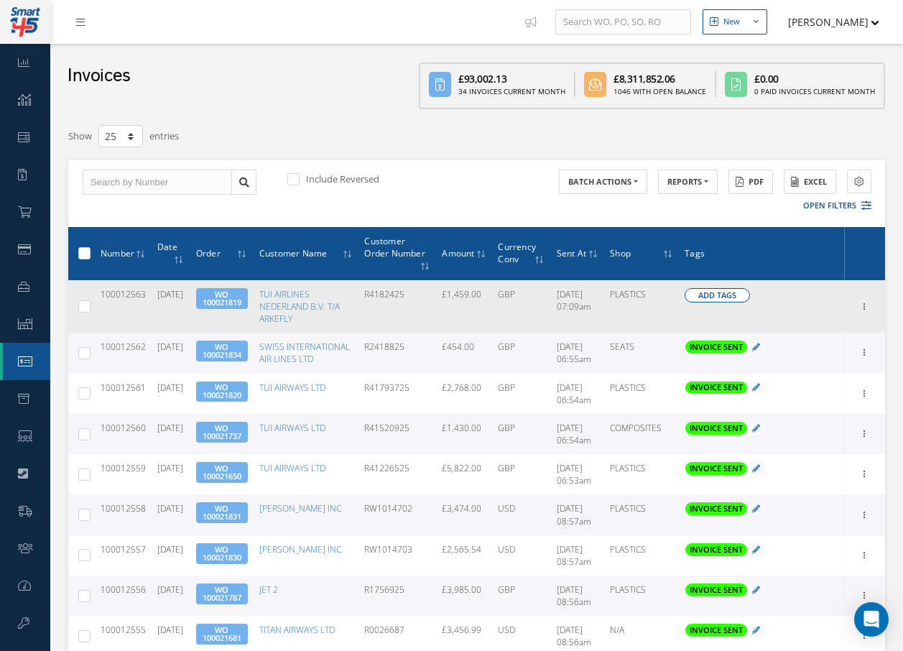
click at [712, 298] on span "Add Tags" at bounding box center [717, 295] width 38 height 12
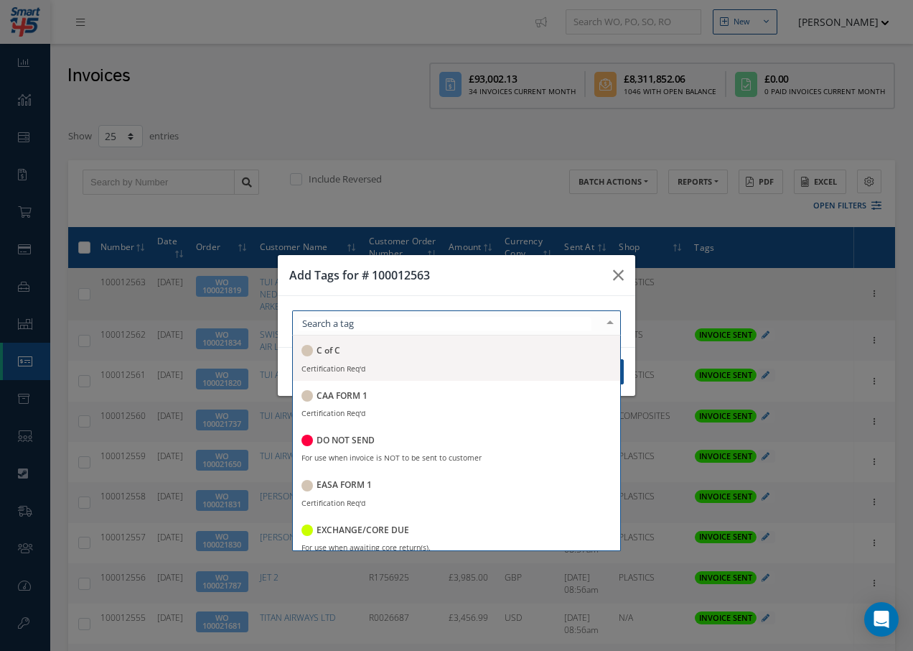
click at [450, 321] on div at bounding box center [456, 322] width 329 height 25
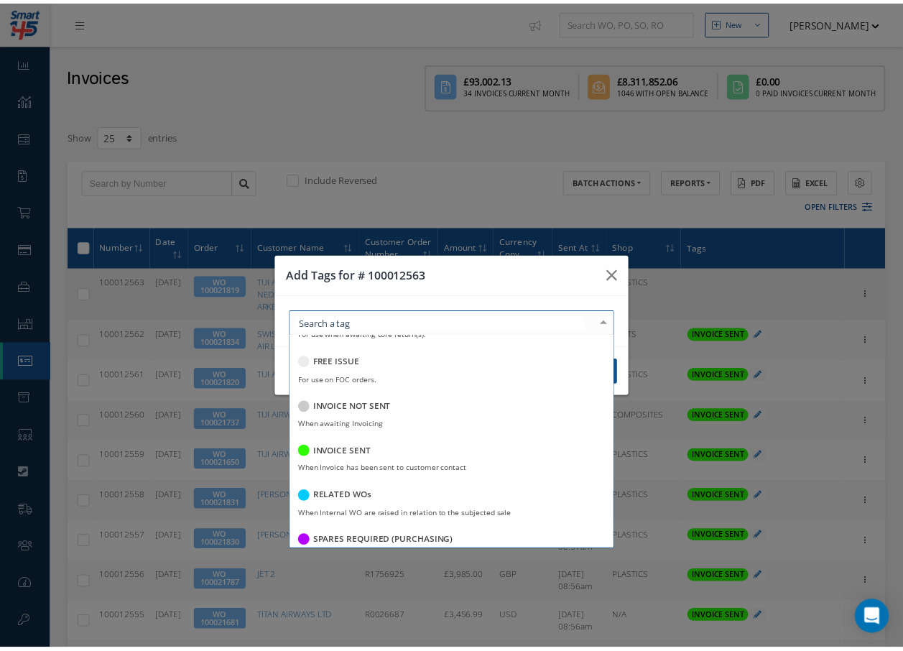
scroll to position [215, 0]
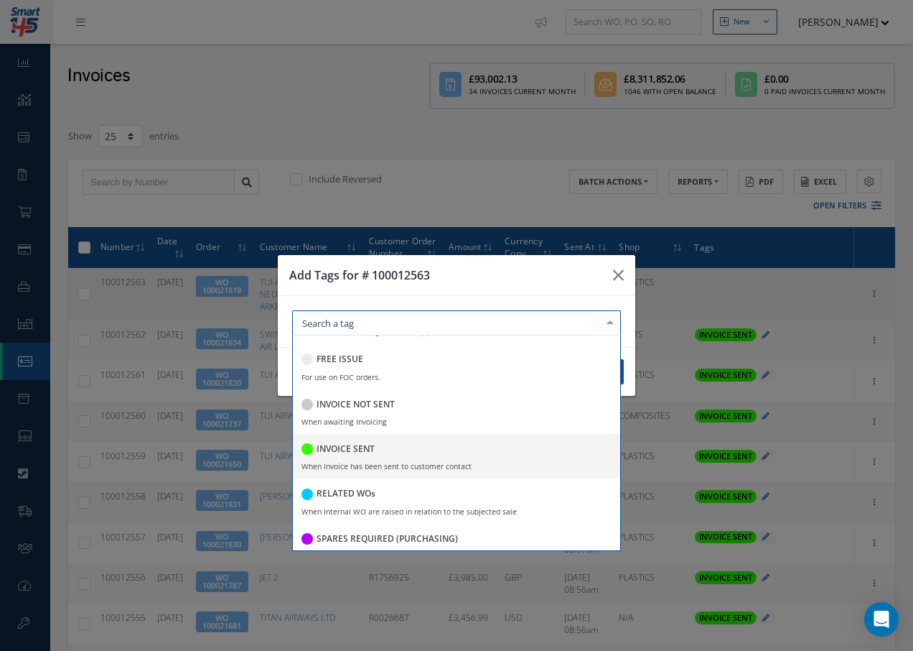
click at [361, 450] on h5 "INVOICE SENT" at bounding box center [346, 449] width 58 height 10
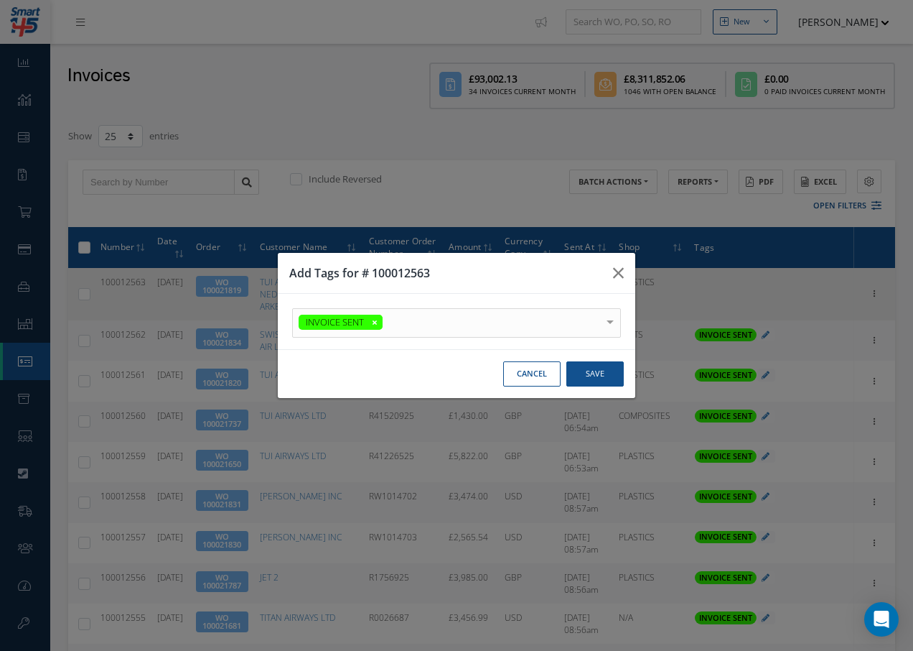
click at [608, 314] on div at bounding box center [610, 321] width 20 height 24
click at [605, 372] on button "Save" at bounding box center [595, 373] width 57 height 25
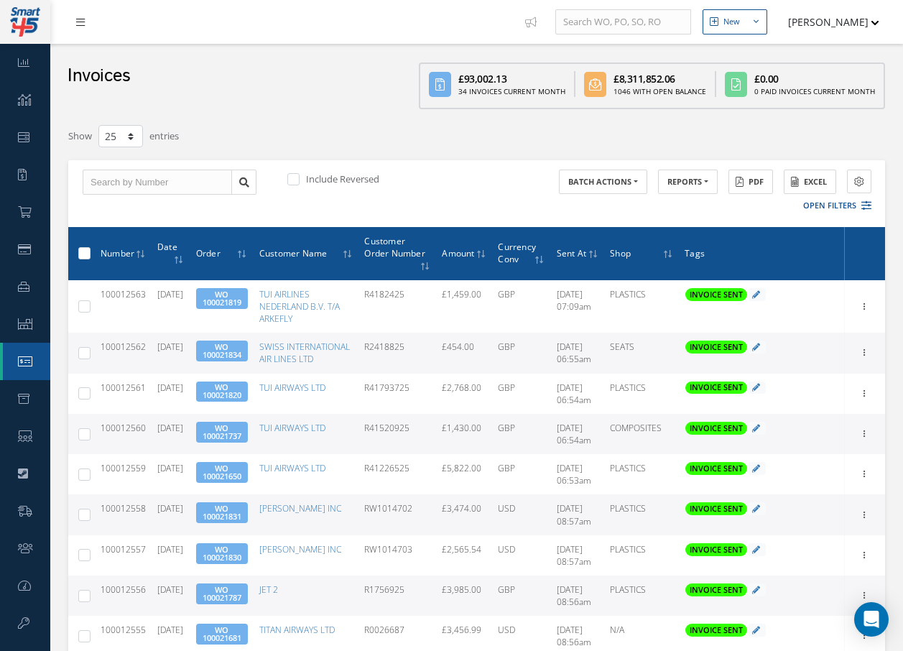
click at [83, 20] on icon at bounding box center [80, 22] width 9 height 10
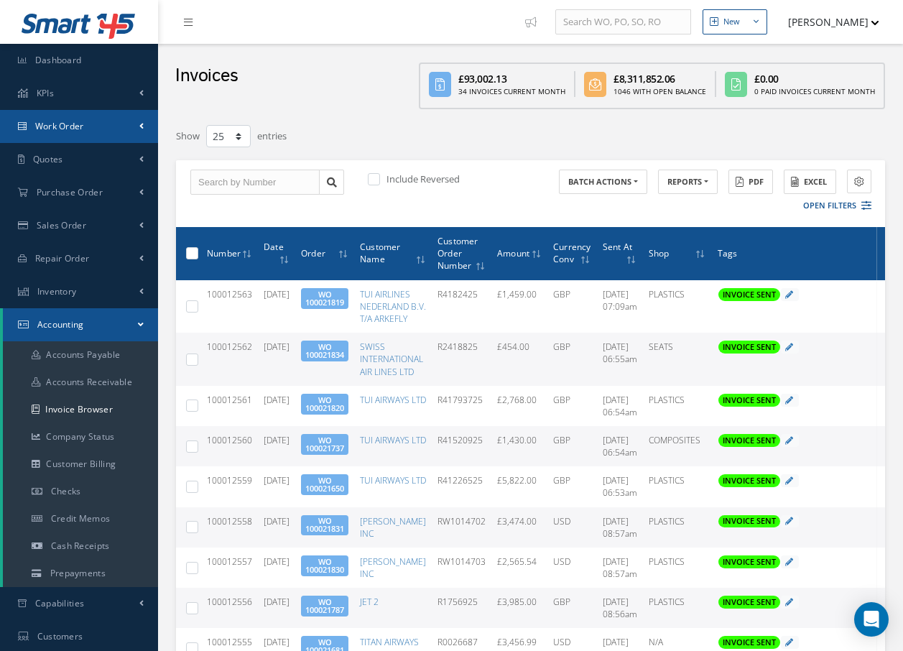
click at [90, 127] on link "Work Order" at bounding box center [79, 126] width 158 height 33
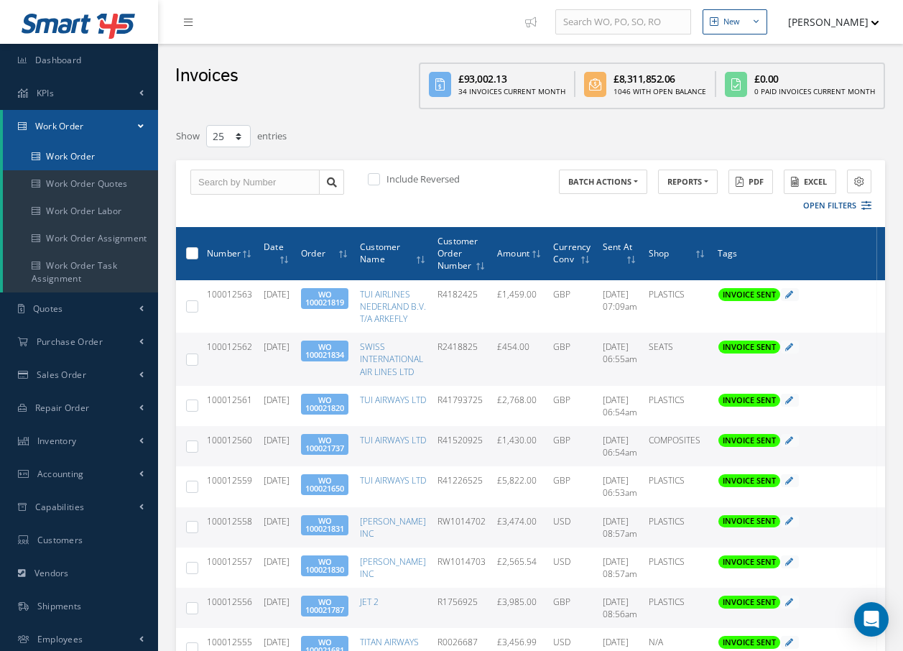
click at [90, 154] on link "Work Order" at bounding box center [80, 156] width 155 height 27
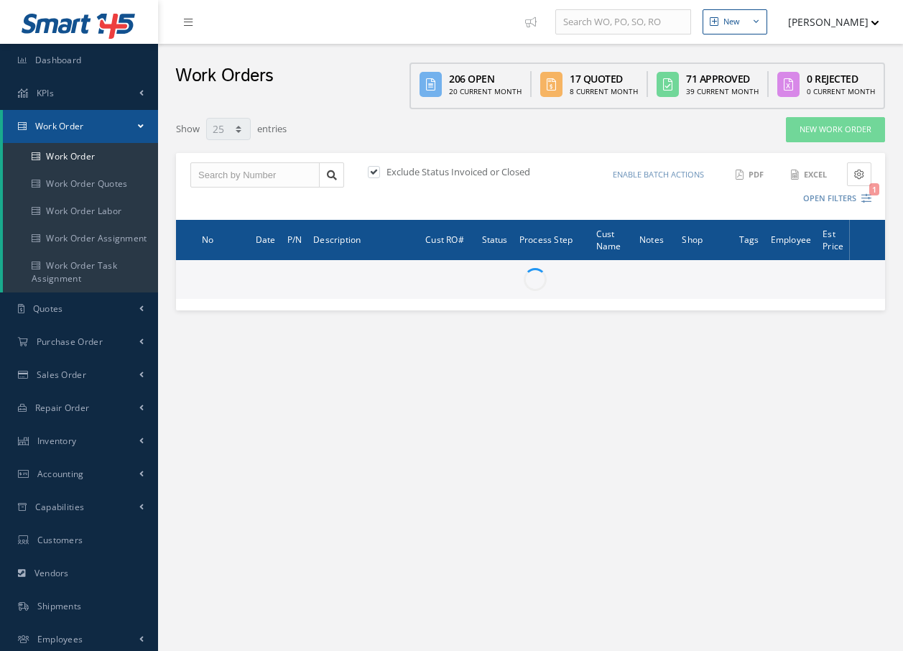
select select "25"
type input "All Work Request"
type input "All Work Performed"
type input "All Status"
type input "WO Part Status"
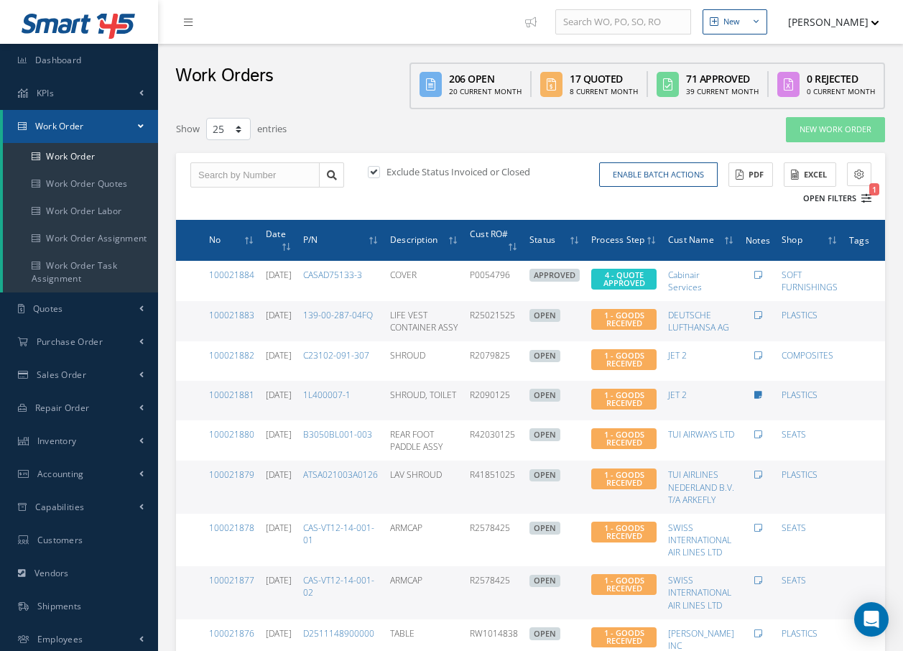
click at [870, 195] on span "1" at bounding box center [874, 189] width 10 height 12
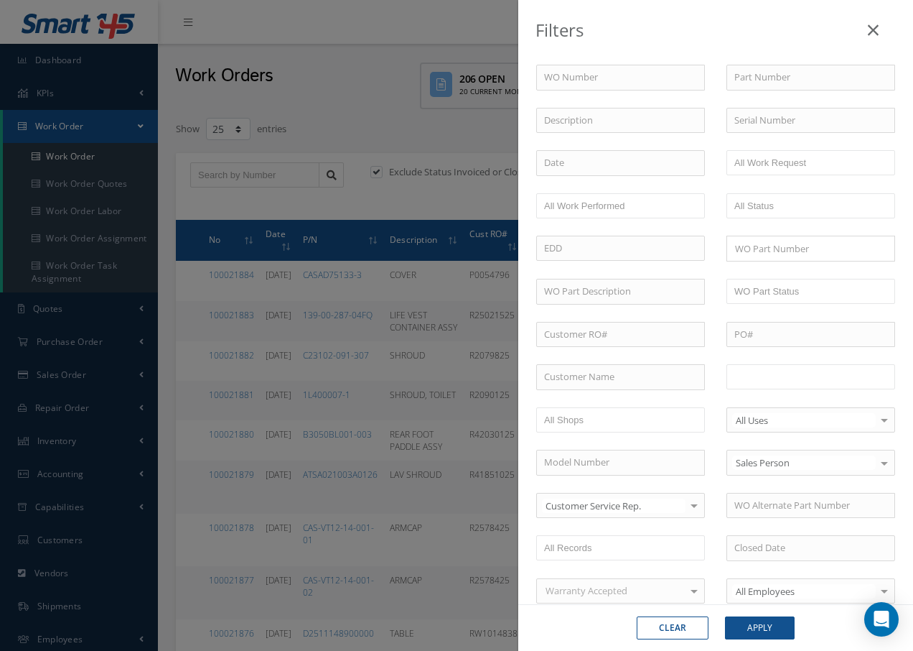
click at [793, 376] on input "text" at bounding box center [780, 377] width 91 height 18
click at [757, 630] on button "Apply" at bounding box center [760, 627] width 70 height 23
